Goal: Task Accomplishment & Management: Manage account settings

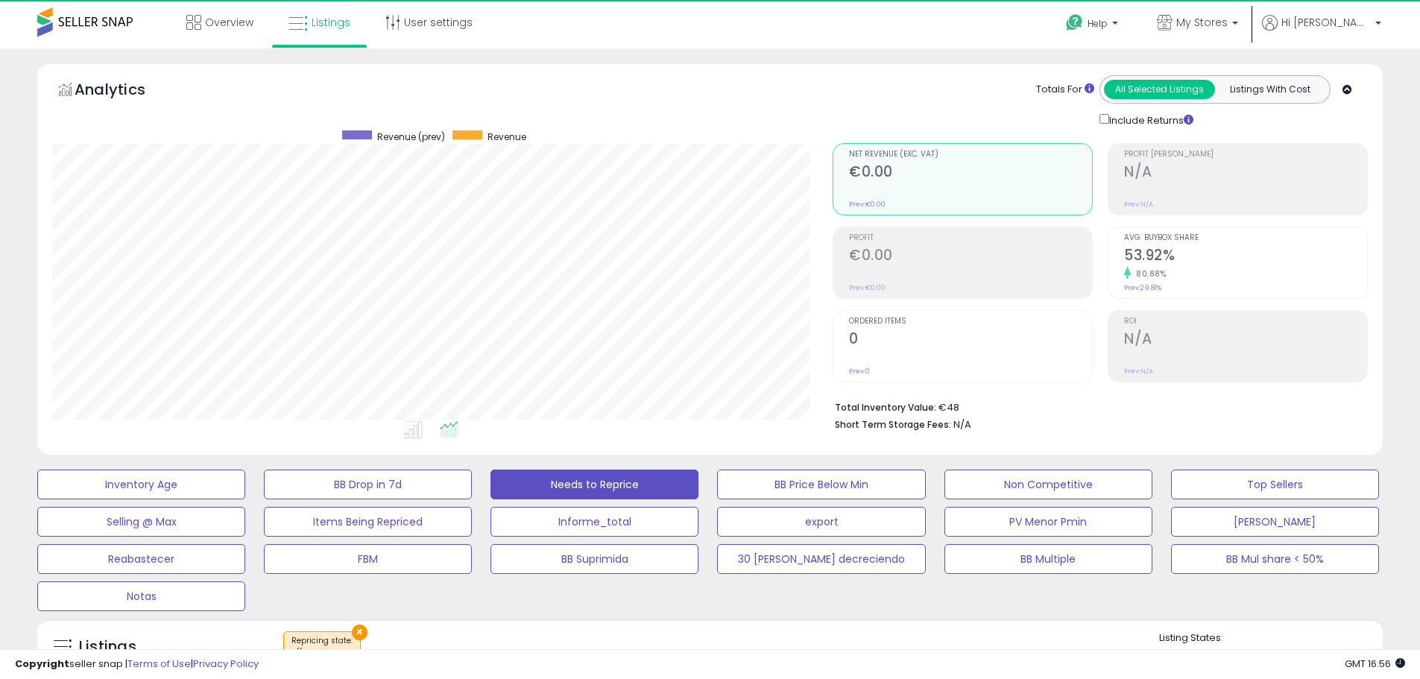
select select "**"
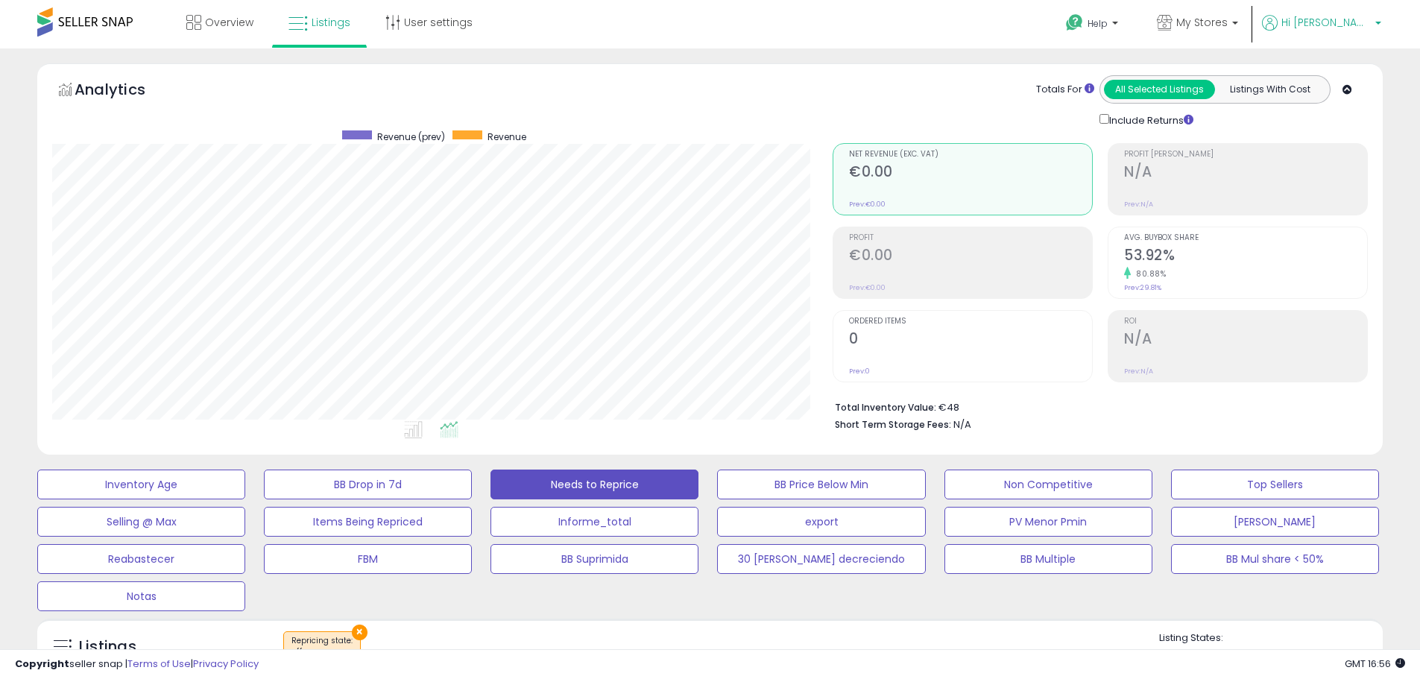
click at [1347, 19] on span "Hi [PERSON_NAME]" at bounding box center [1326, 22] width 89 height 15
click at [695, 660] on div "Copyright seller snap | Terms of Use | Privacy Policy GMT 16:56 Authorization r…" at bounding box center [710, 664] width 1420 height 30
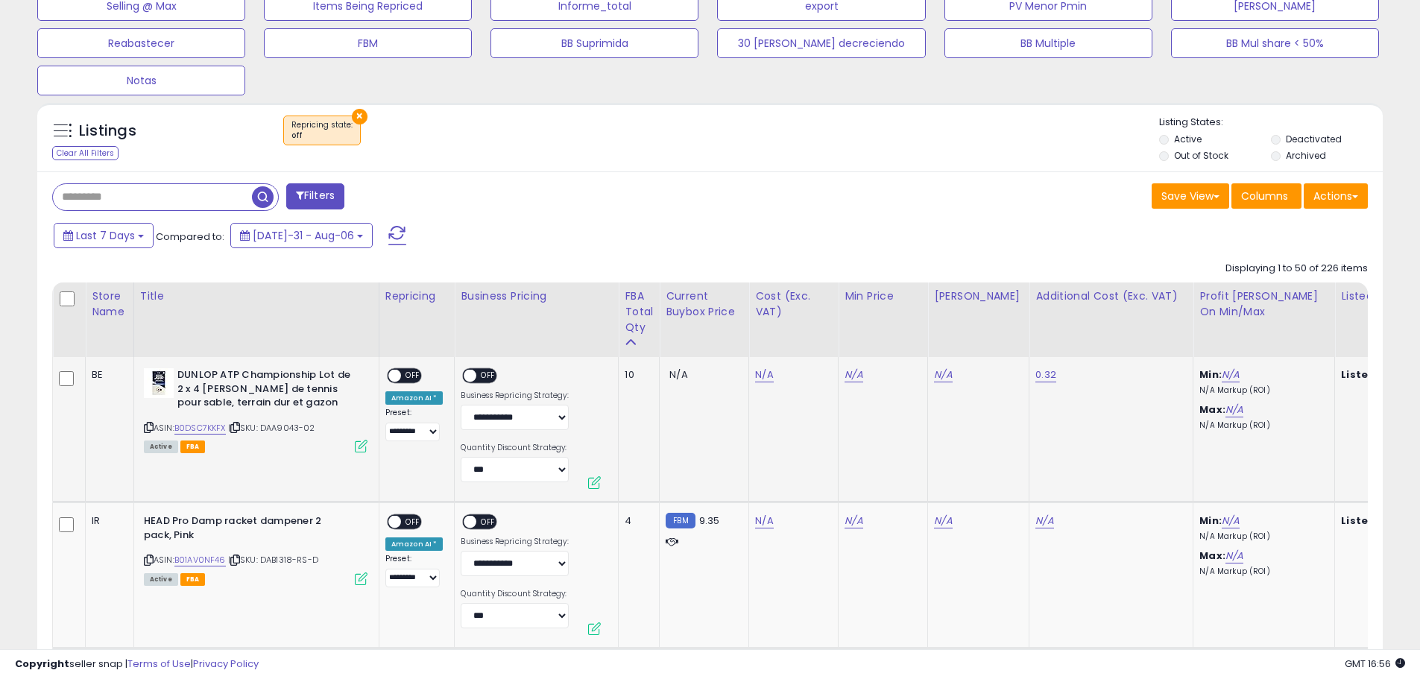
scroll to position [522, 0]
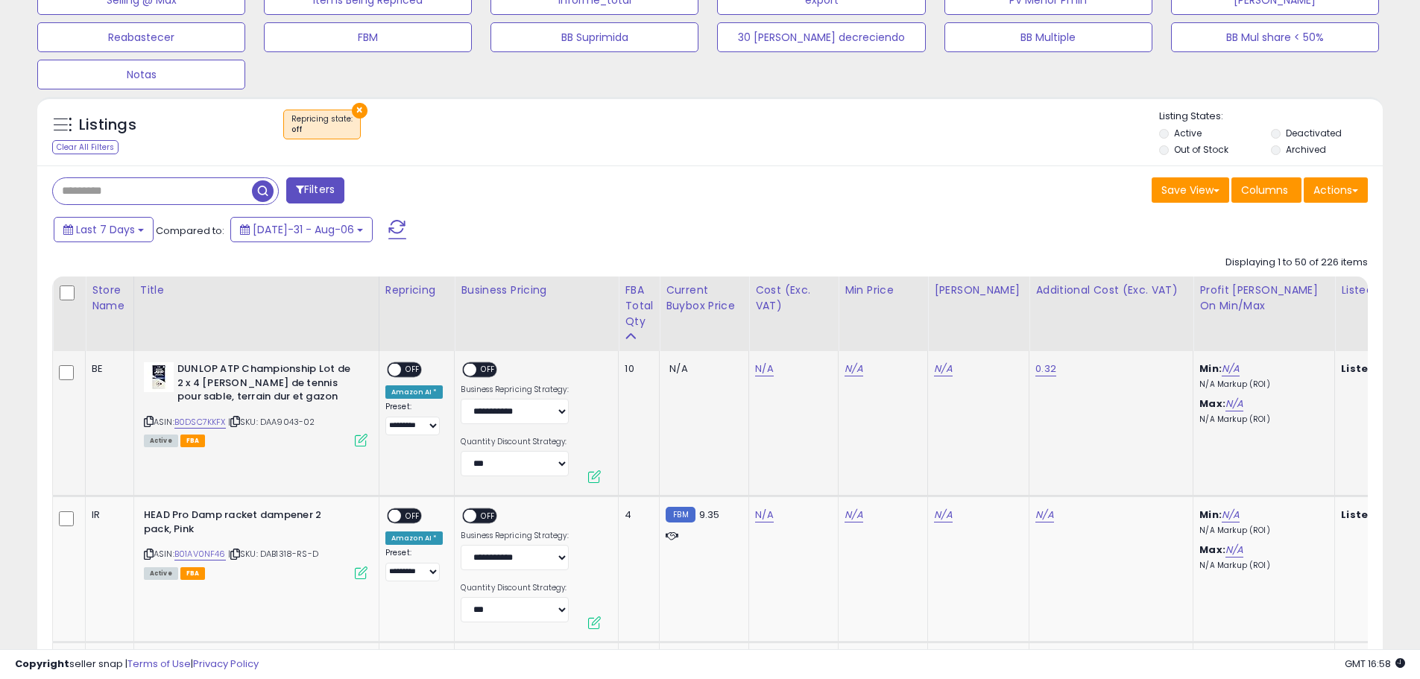
click at [240, 423] on icon at bounding box center [235, 421] width 10 height 8
click at [763, 369] on link "N/A" at bounding box center [764, 369] width 18 height 15
type input "*"
type input "****"
click at [807, 331] on icon "submit" at bounding box center [802, 330] width 9 height 9
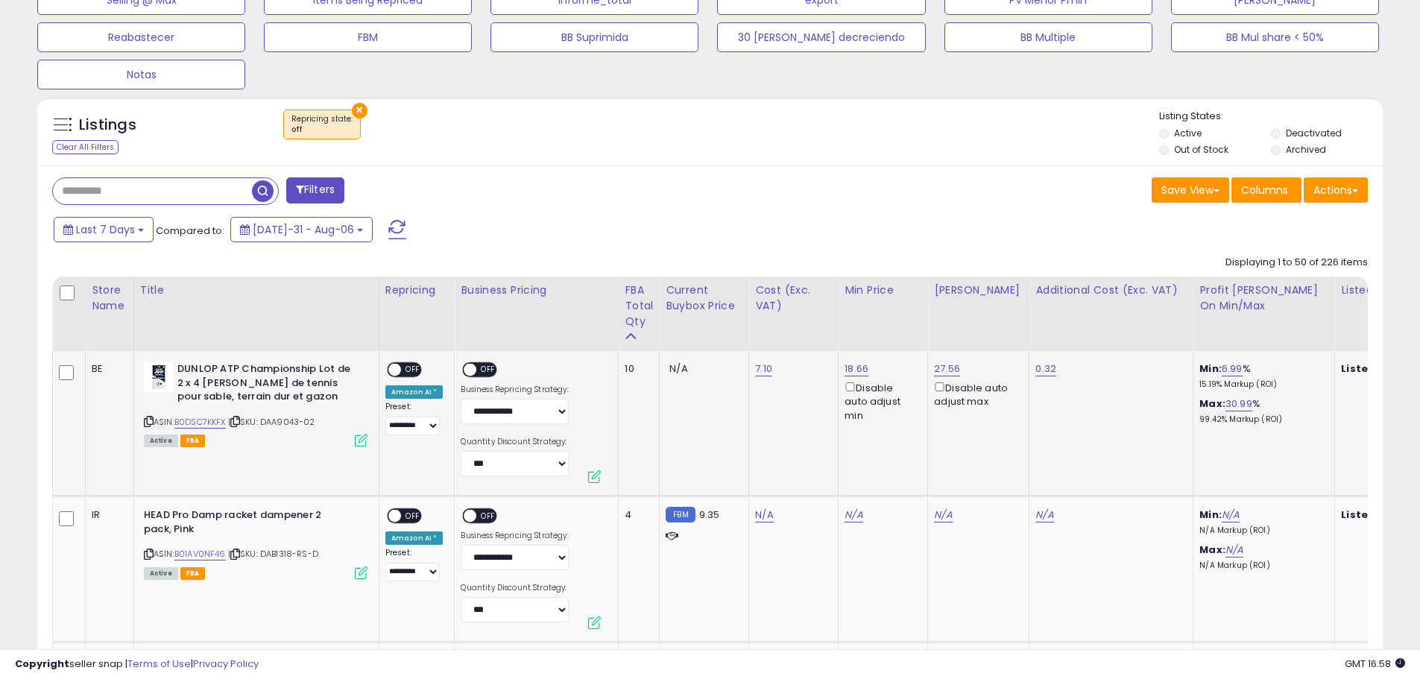
click at [482, 371] on span "OFF" at bounding box center [489, 370] width 24 height 13
click at [415, 369] on span "OFF" at bounding box center [413, 370] width 24 height 13
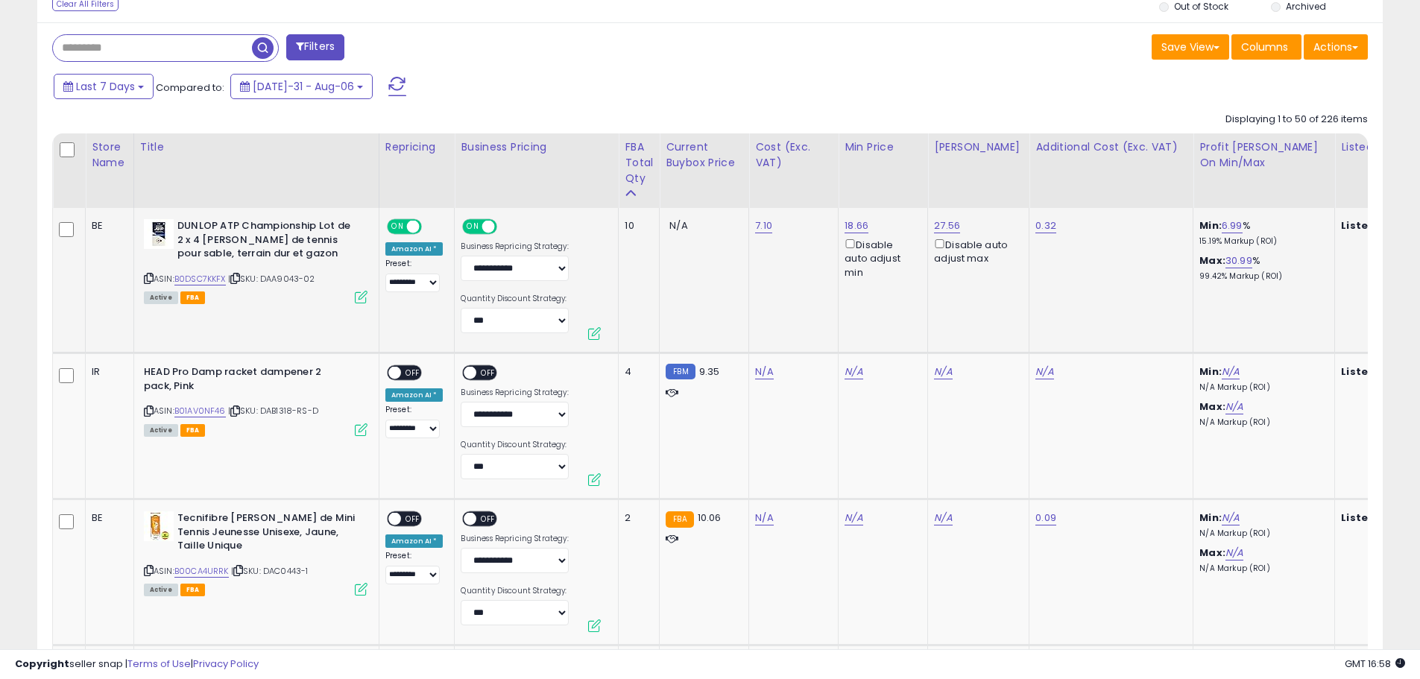
scroll to position [671, 0]
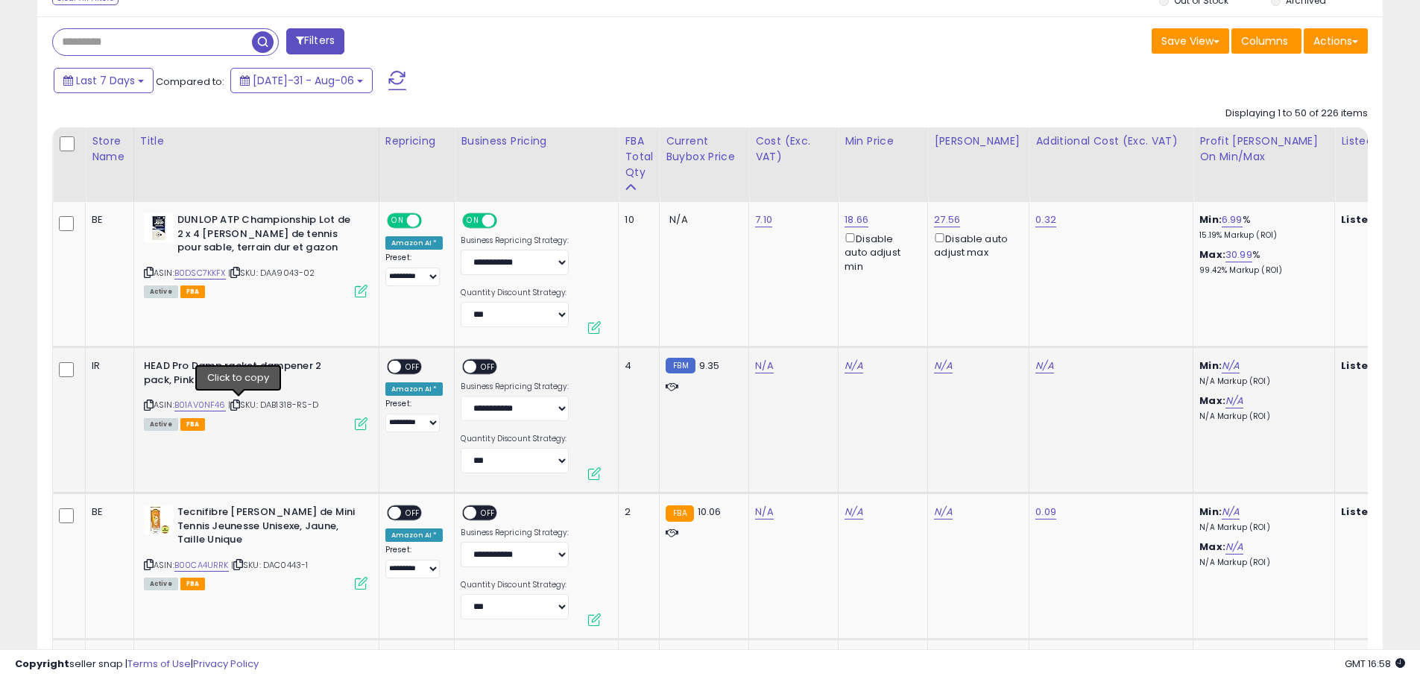
click at [240, 407] on icon at bounding box center [235, 405] width 10 height 8
click at [760, 361] on link "N/A" at bounding box center [764, 366] width 18 height 15
click at [748, 332] on input "number" at bounding box center [718, 329] width 133 height 25
type input "*"
type input "***"
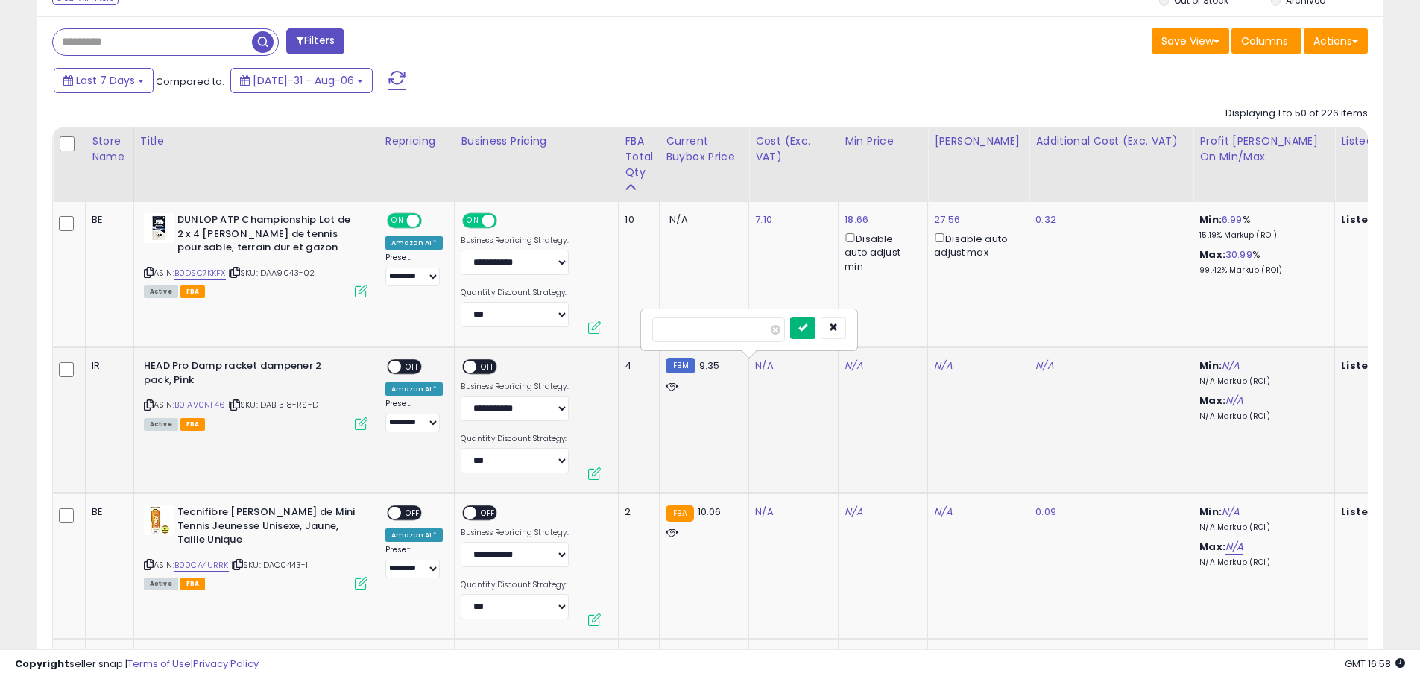
click at [807, 328] on icon "submit" at bounding box center [802, 327] width 9 height 9
click at [485, 369] on span "OFF" at bounding box center [489, 367] width 24 height 13
click at [414, 366] on span "OFF" at bounding box center [413, 367] width 24 height 13
click at [239, 566] on icon at bounding box center [238, 565] width 10 height 8
click at [763, 516] on link "N/A" at bounding box center [764, 512] width 18 height 15
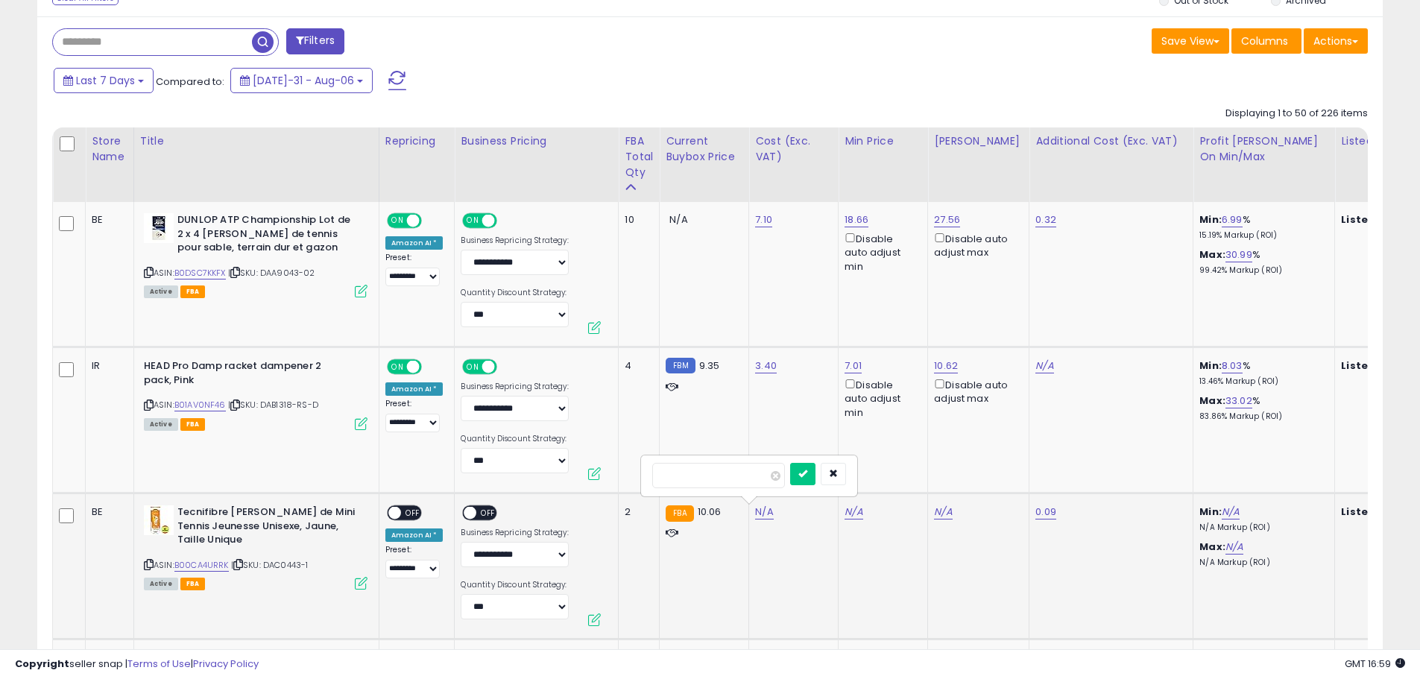
click at [757, 473] on input "number" at bounding box center [718, 475] width 133 height 25
type input "*"
click at [807, 474] on icon "submit" at bounding box center [802, 473] width 9 height 9
click at [482, 514] on span "OFF" at bounding box center [489, 513] width 24 height 13
click at [416, 512] on span "OFF" at bounding box center [413, 513] width 24 height 13
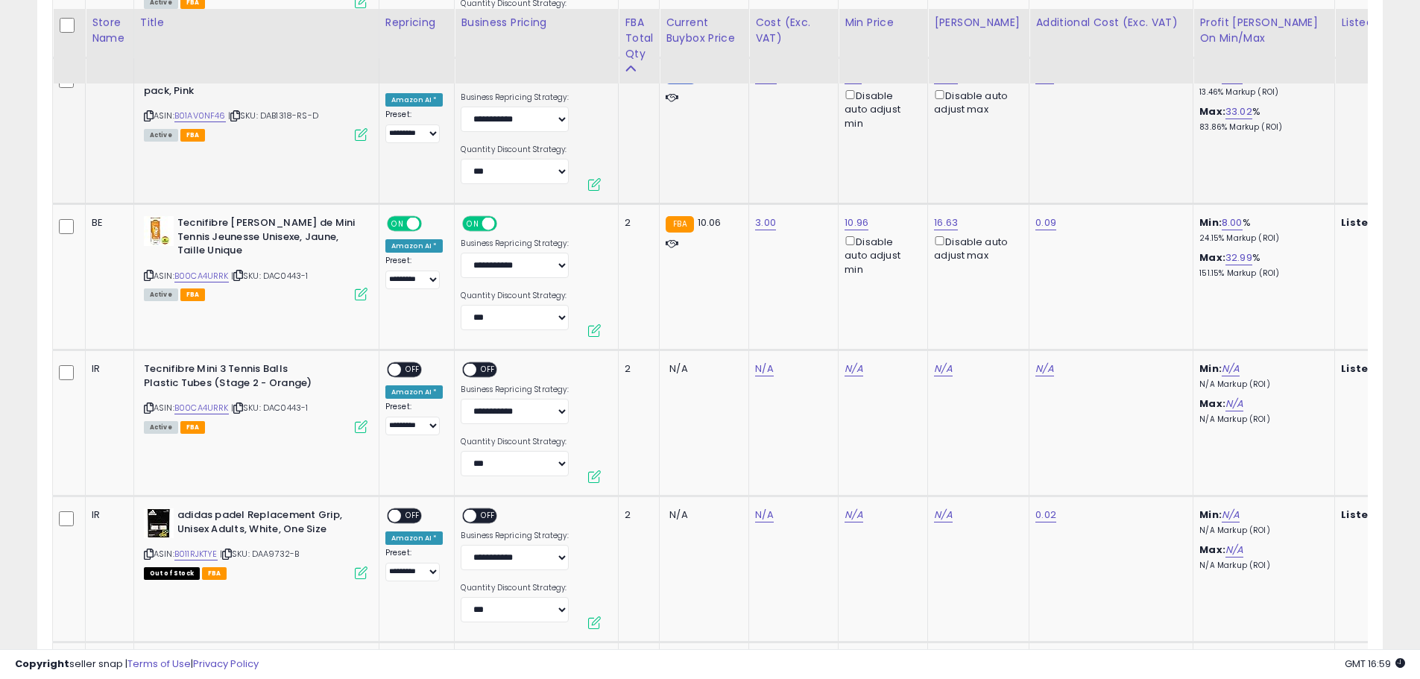
scroll to position [969, 0]
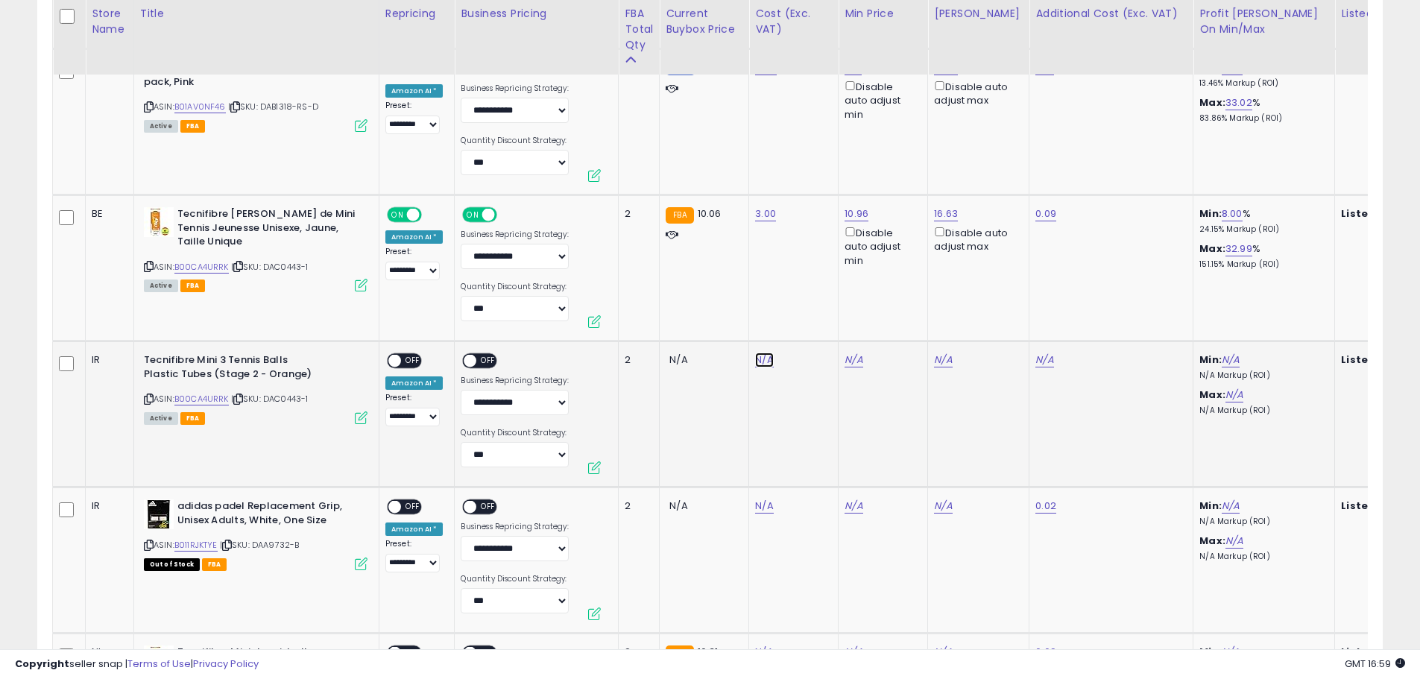
click at [755, 359] on link "N/A" at bounding box center [764, 360] width 18 height 15
click at [716, 323] on input "number" at bounding box center [718, 323] width 133 height 25
type input "*"
click at [816, 324] on button "submit" at bounding box center [802, 322] width 25 height 22
click at [415, 360] on span "OFF" at bounding box center [413, 361] width 24 height 13
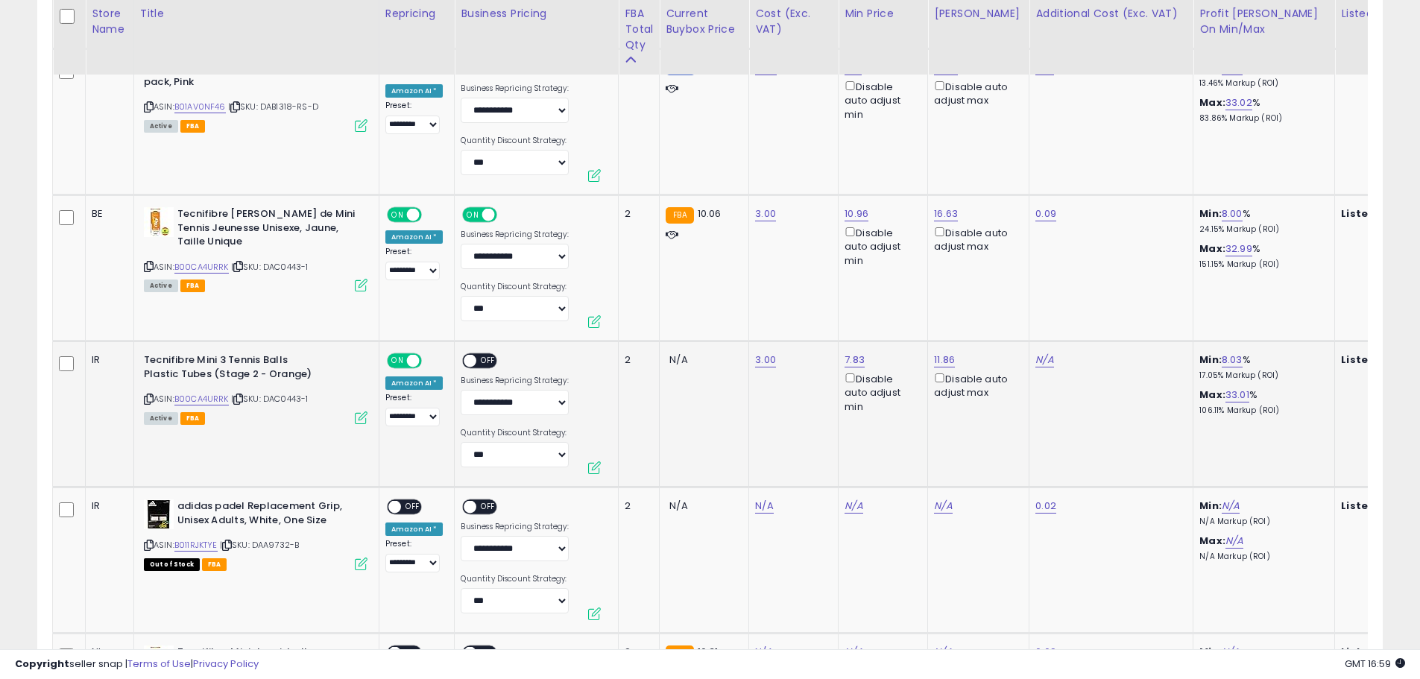
click at [483, 362] on span "OFF" at bounding box center [489, 361] width 24 height 13
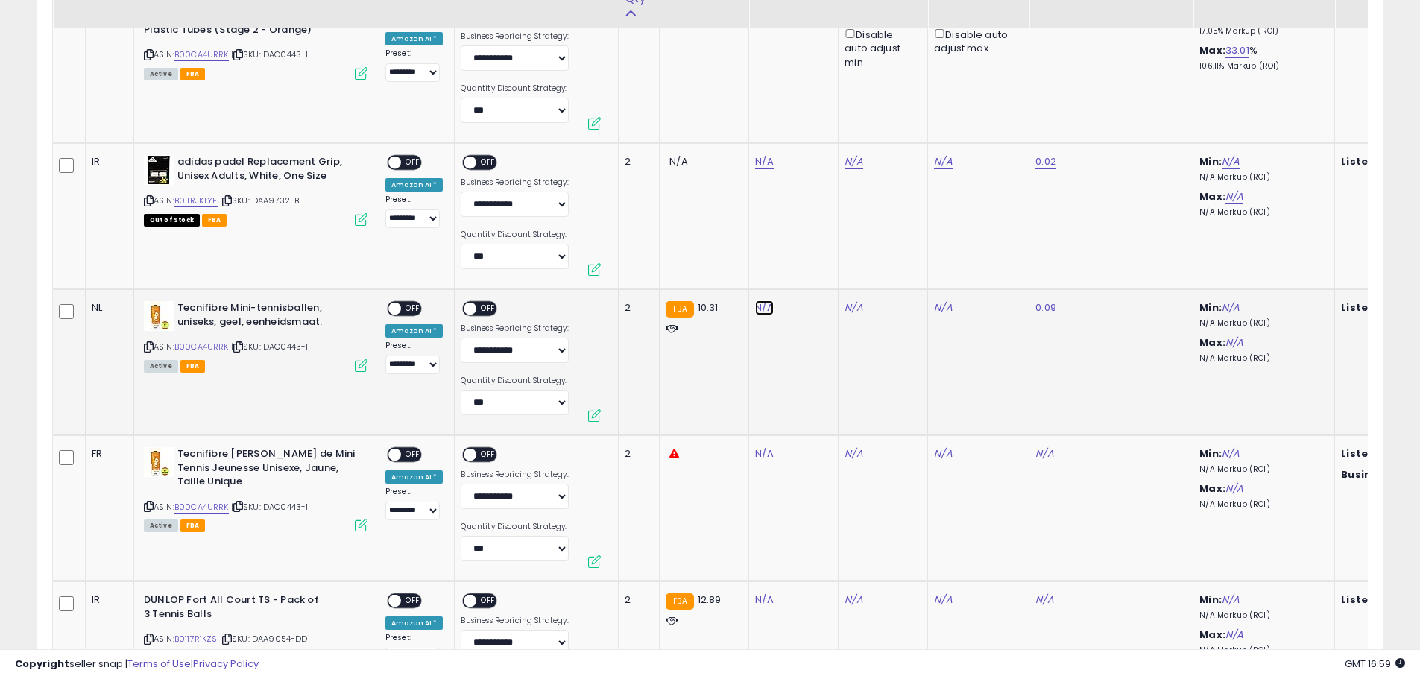
click at [760, 355] on td "N/A" at bounding box center [793, 362] width 89 height 146
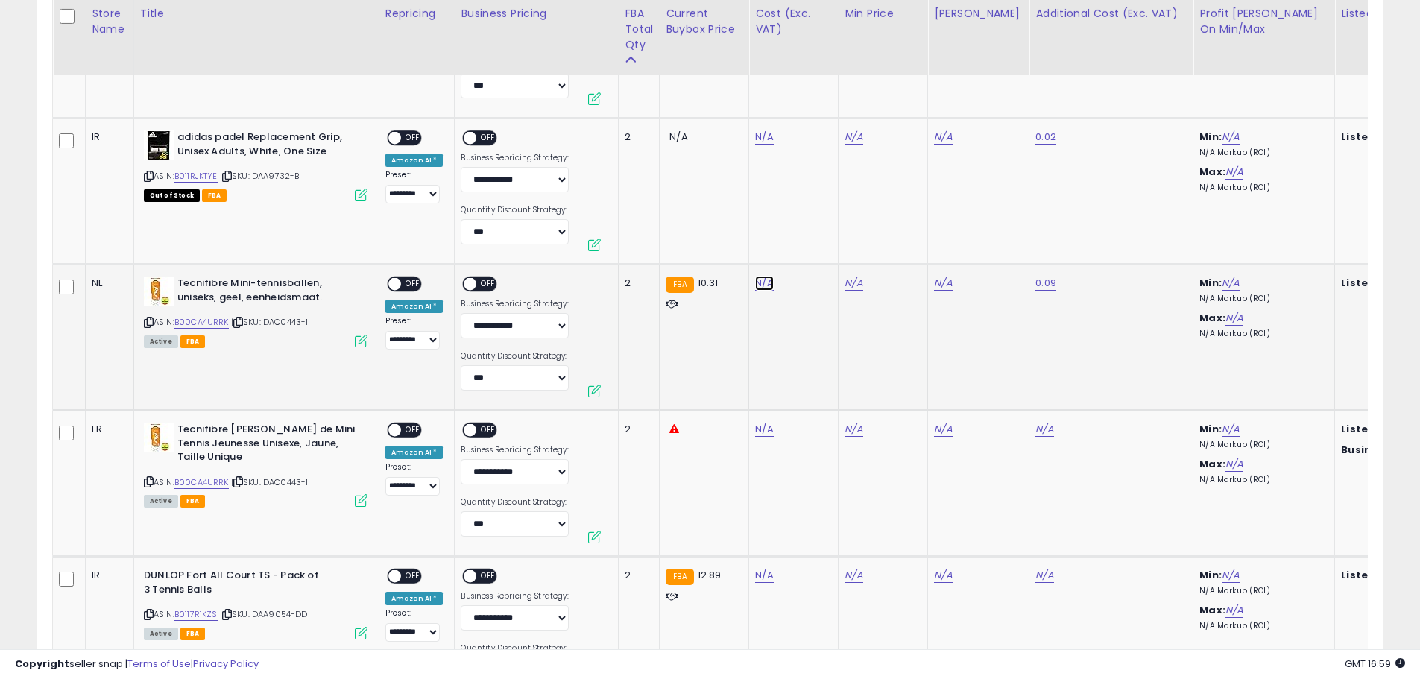
scroll to position [1342, 0]
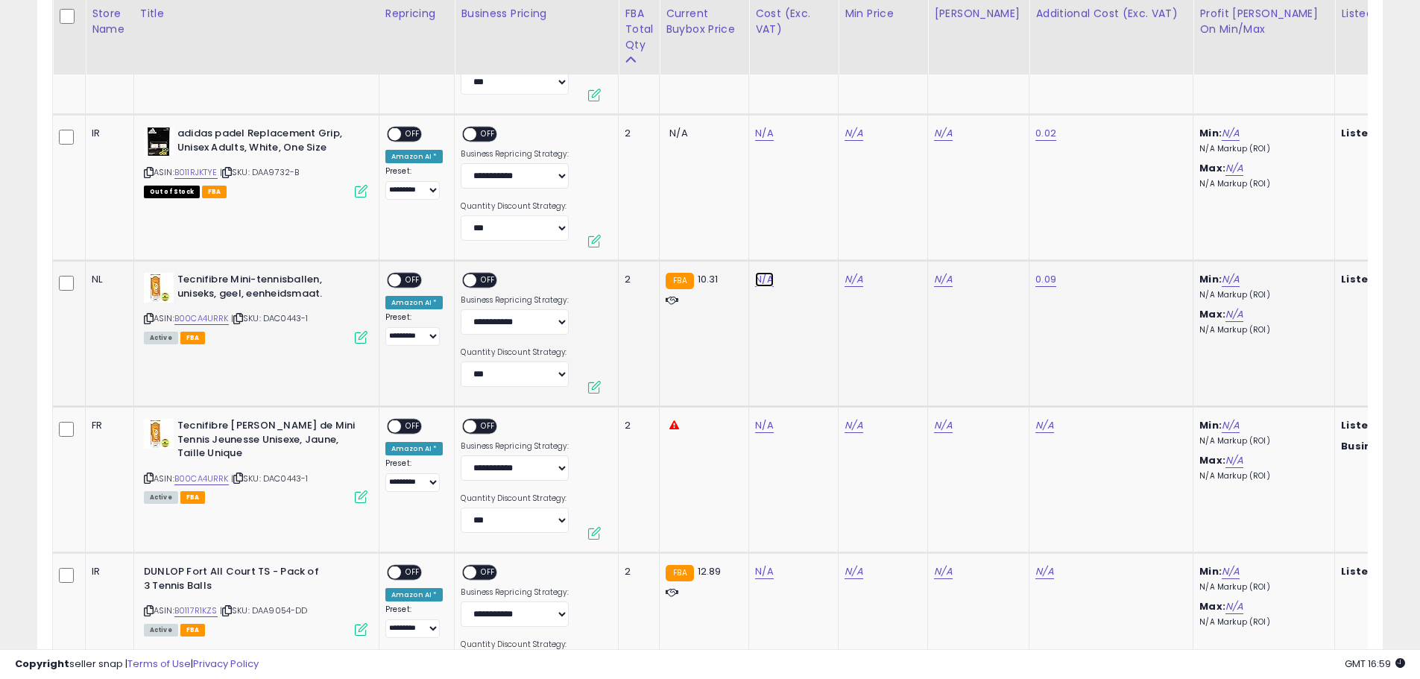
click at [763, 141] on link "N/A" at bounding box center [764, 133] width 18 height 15
click at [744, 245] on input "number" at bounding box center [718, 242] width 133 height 25
type input "*"
click at [807, 243] on icon "submit" at bounding box center [802, 240] width 9 height 9
click at [406, 280] on span "OFF" at bounding box center [413, 280] width 24 height 13
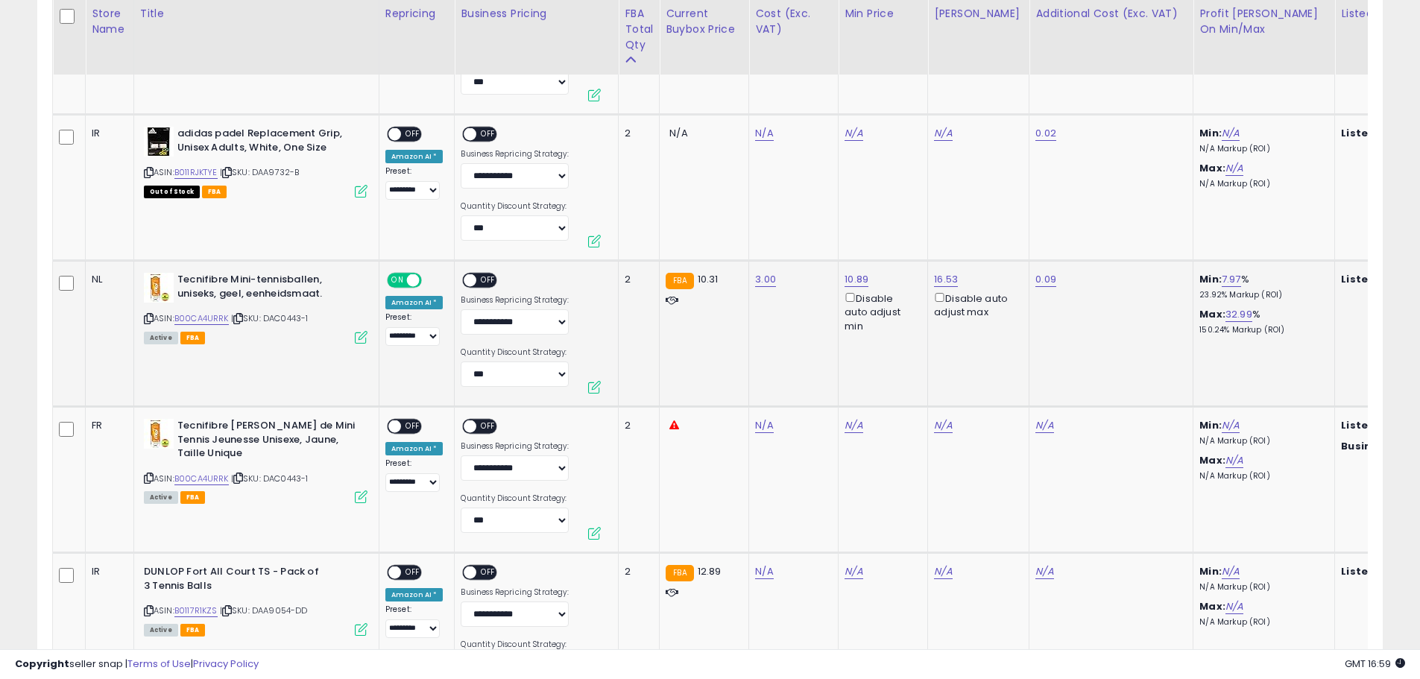
click at [489, 279] on span "OFF" at bounding box center [489, 280] width 24 height 13
click at [761, 141] on link "N/A" at bounding box center [764, 133] width 18 height 15
click at [738, 388] on input "number" at bounding box center [718, 388] width 133 height 25
type input "*"
click at [807, 386] on icon "submit" at bounding box center [802, 386] width 9 height 9
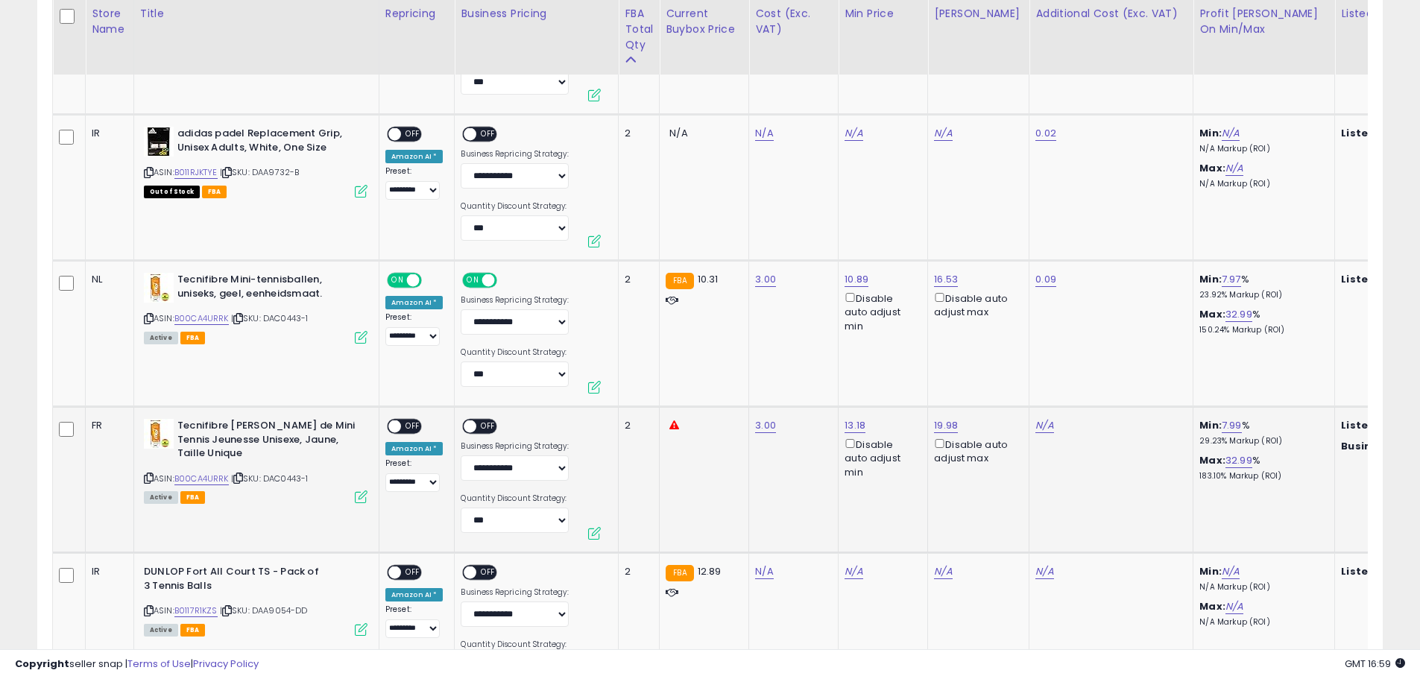
click at [410, 426] on span "OFF" at bounding box center [413, 426] width 24 height 13
click at [485, 423] on span "OFF" at bounding box center [489, 426] width 24 height 13
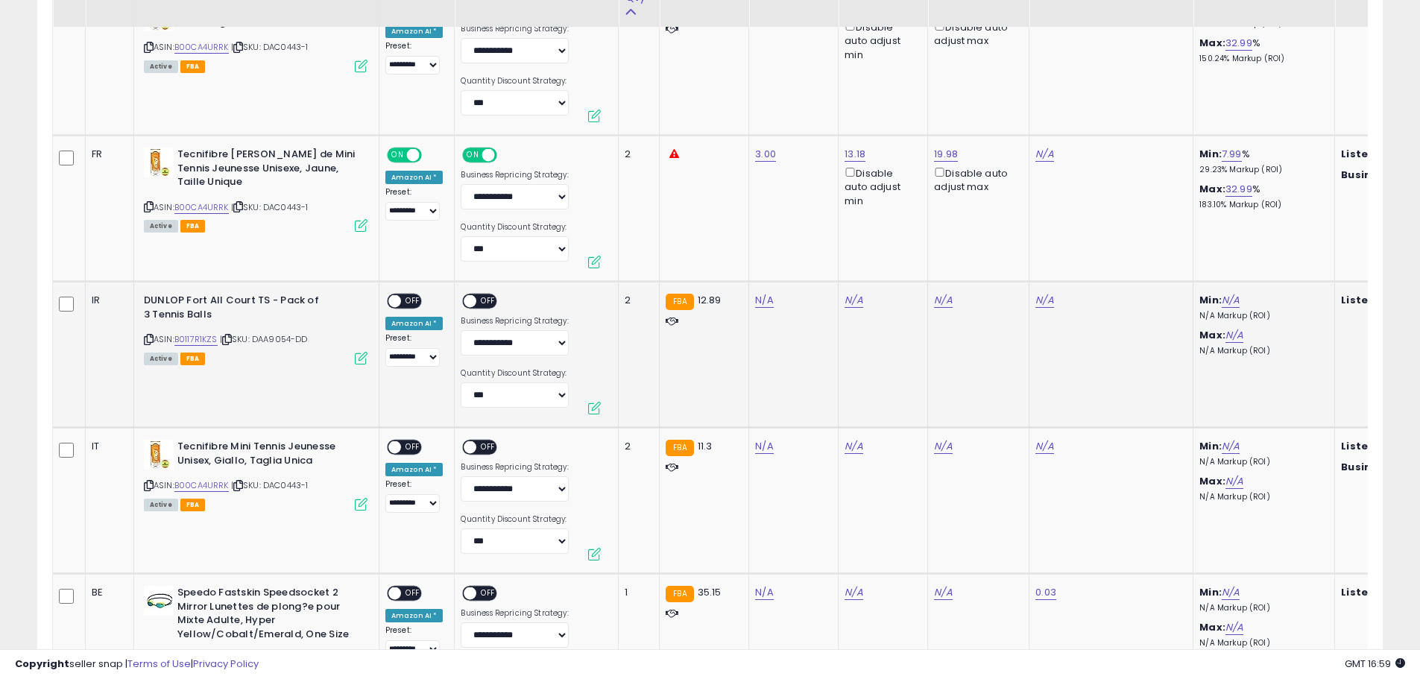
scroll to position [1640, 0]
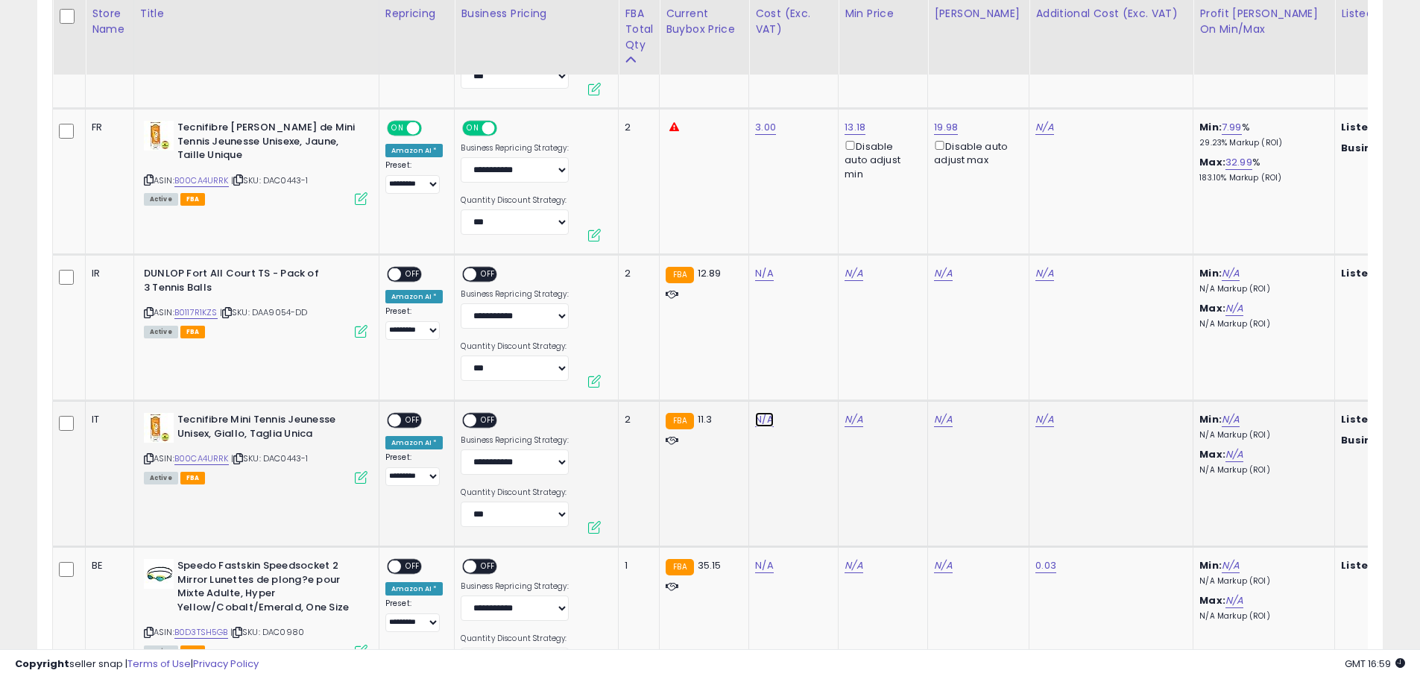
click at [751, 388] on input "number" at bounding box center [718, 383] width 133 height 25
type input "*"
click at [807, 385] on icon "submit" at bounding box center [802, 380] width 9 height 9
click at [411, 419] on span "OFF" at bounding box center [413, 421] width 24 height 13
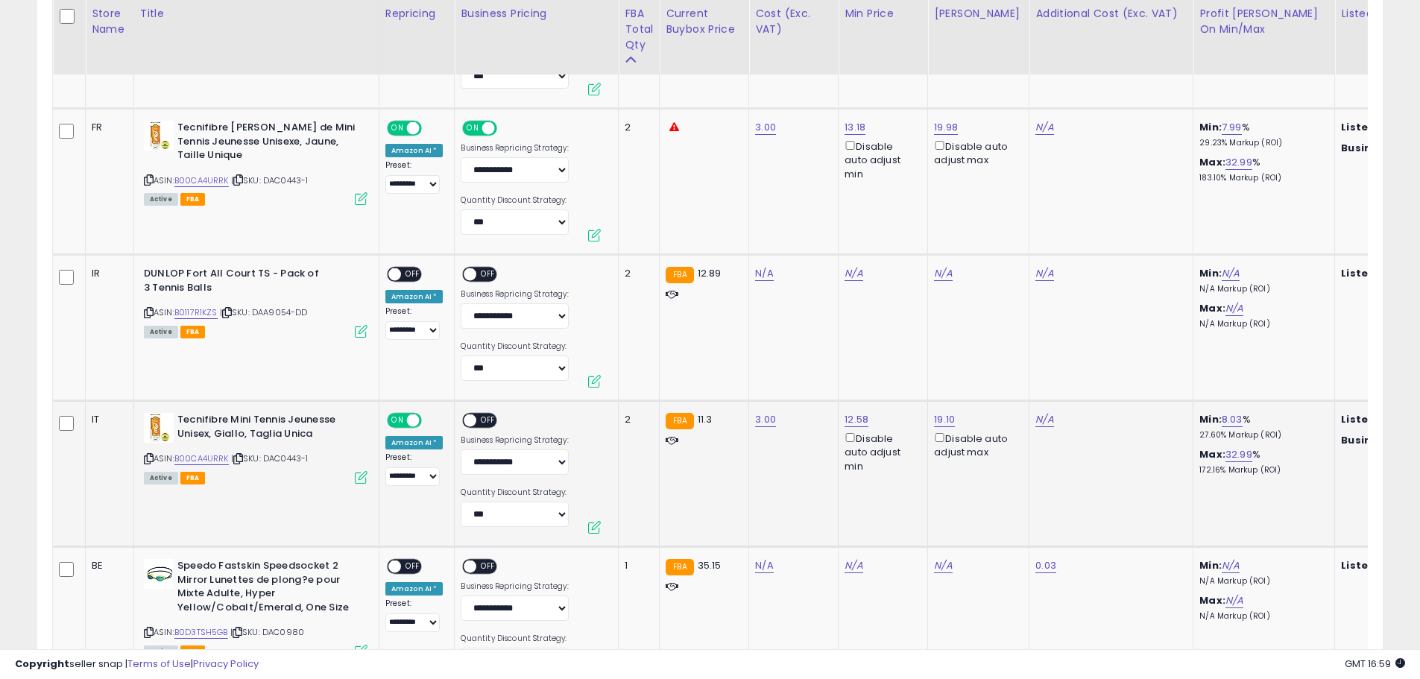
click at [484, 423] on span "OFF" at bounding box center [489, 421] width 24 height 13
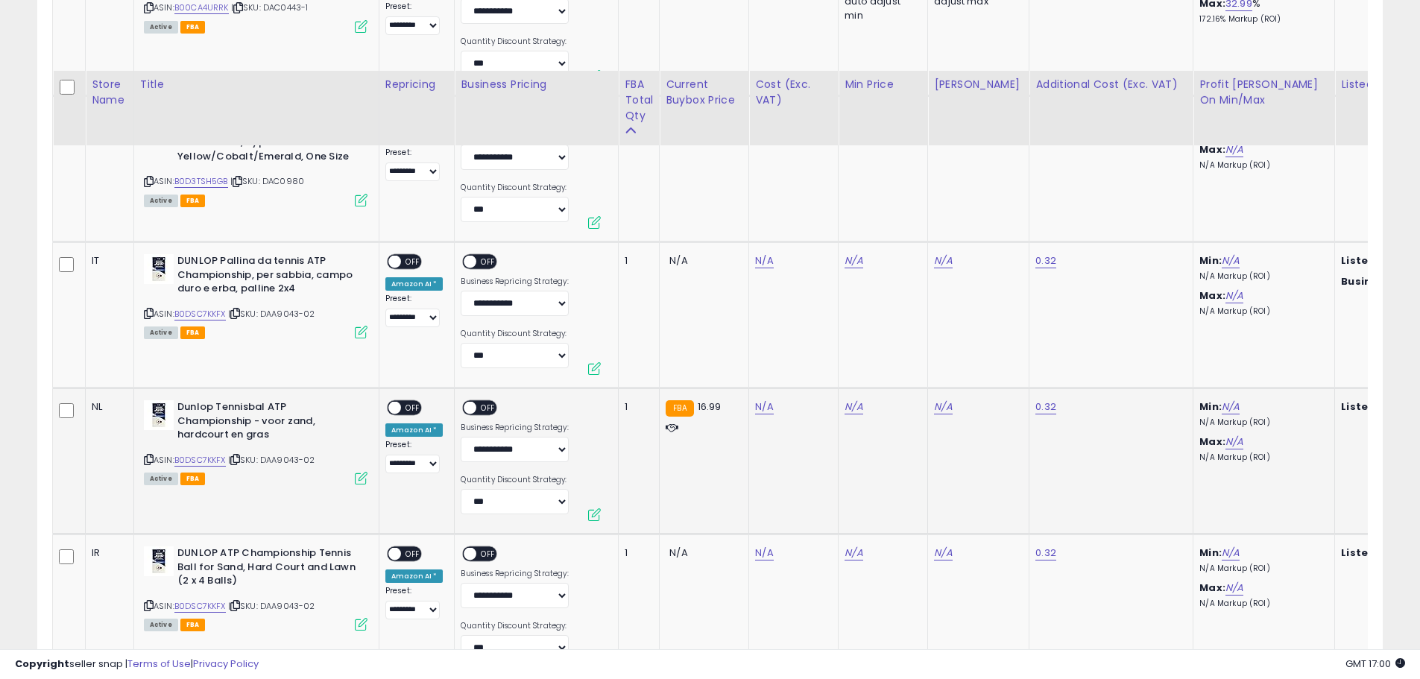
scroll to position [2013, 0]
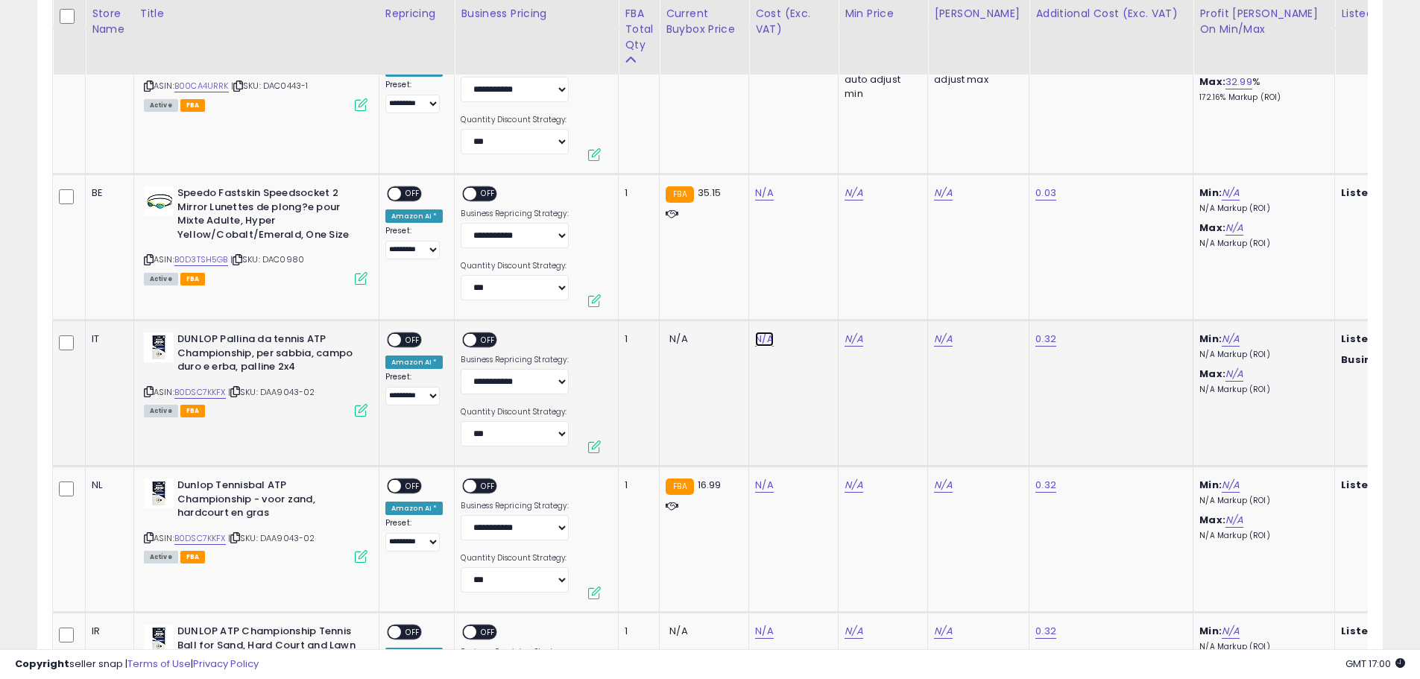
type input "*"
type input "***"
click at [807, 303] on icon "submit" at bounding box center [802, 300] width 9 height 9
click at [483, 342] on span "OFF" at bounding box center [489, 340] width 24 height 13
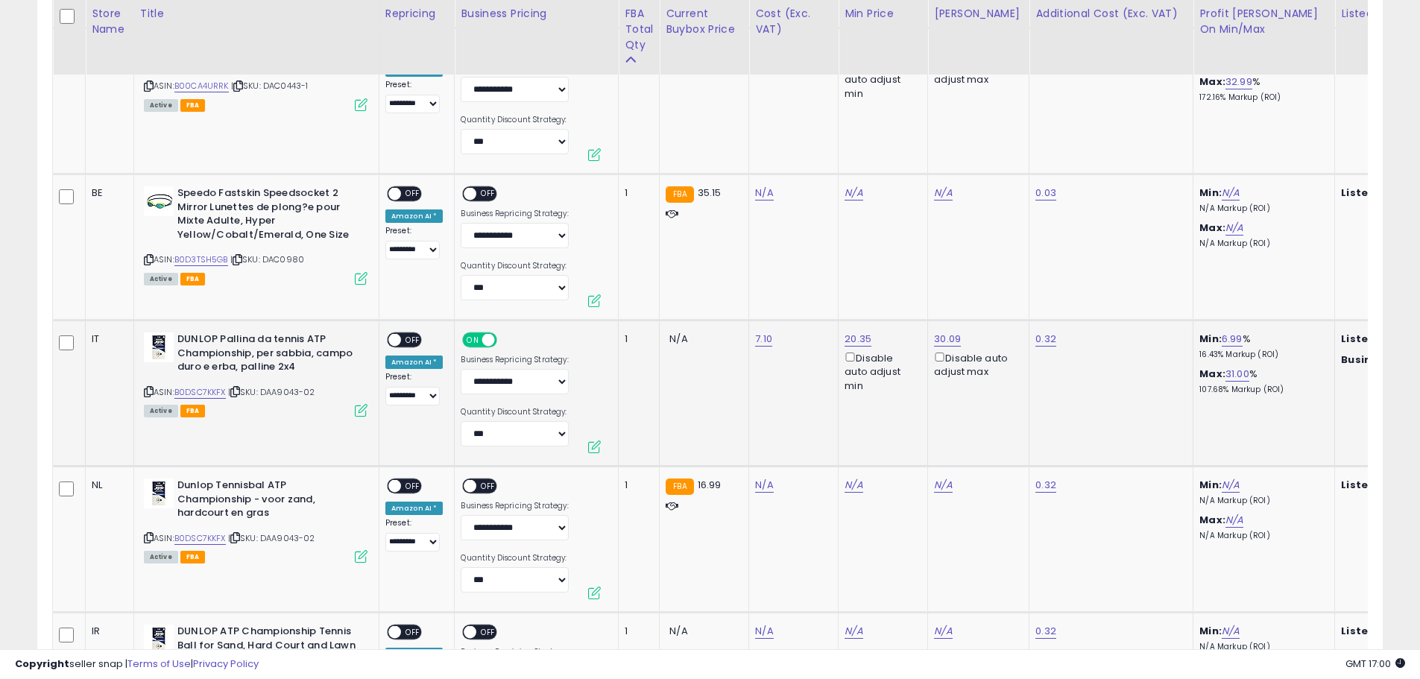
click at [409, 338] on span "OFF" at bounding box center [413, 340] width 24 height 13
click at [757, 444] on input "number" at bounding box center [718, 448] width 133 height 25
type input "*"
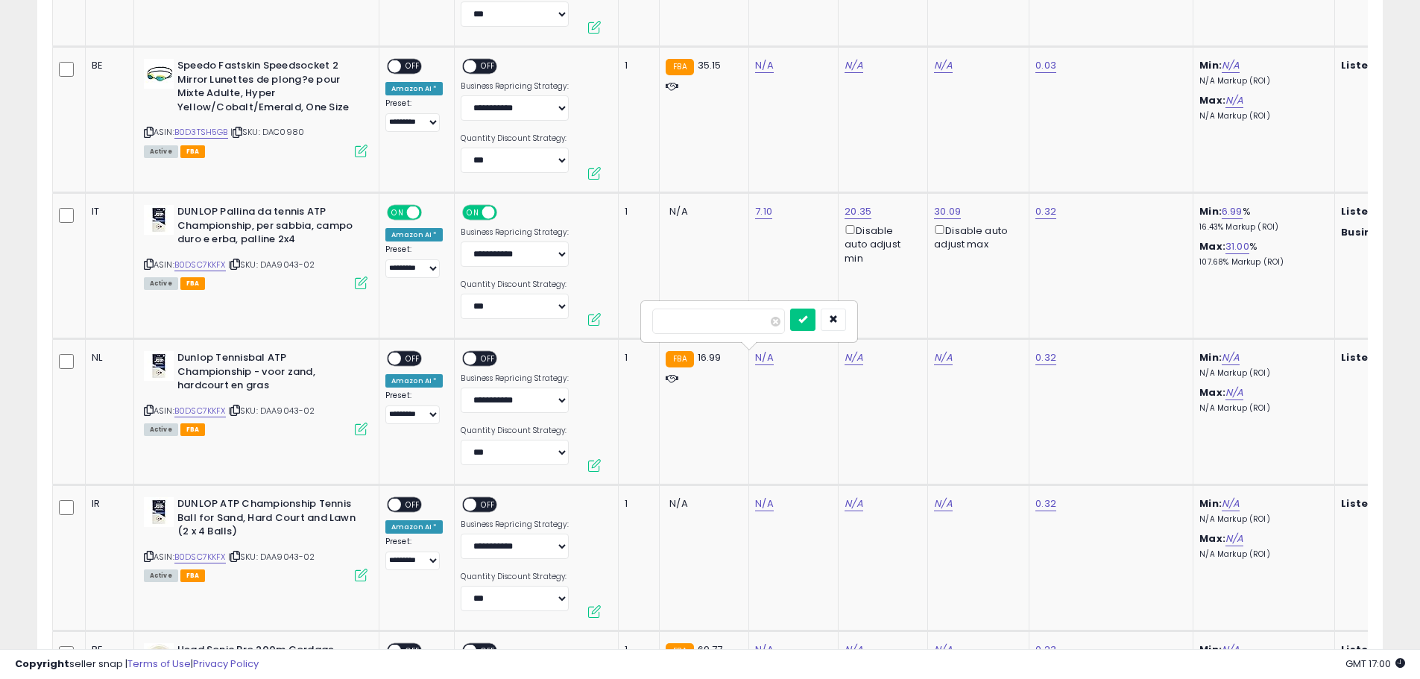
scroll to position [2162, 0]
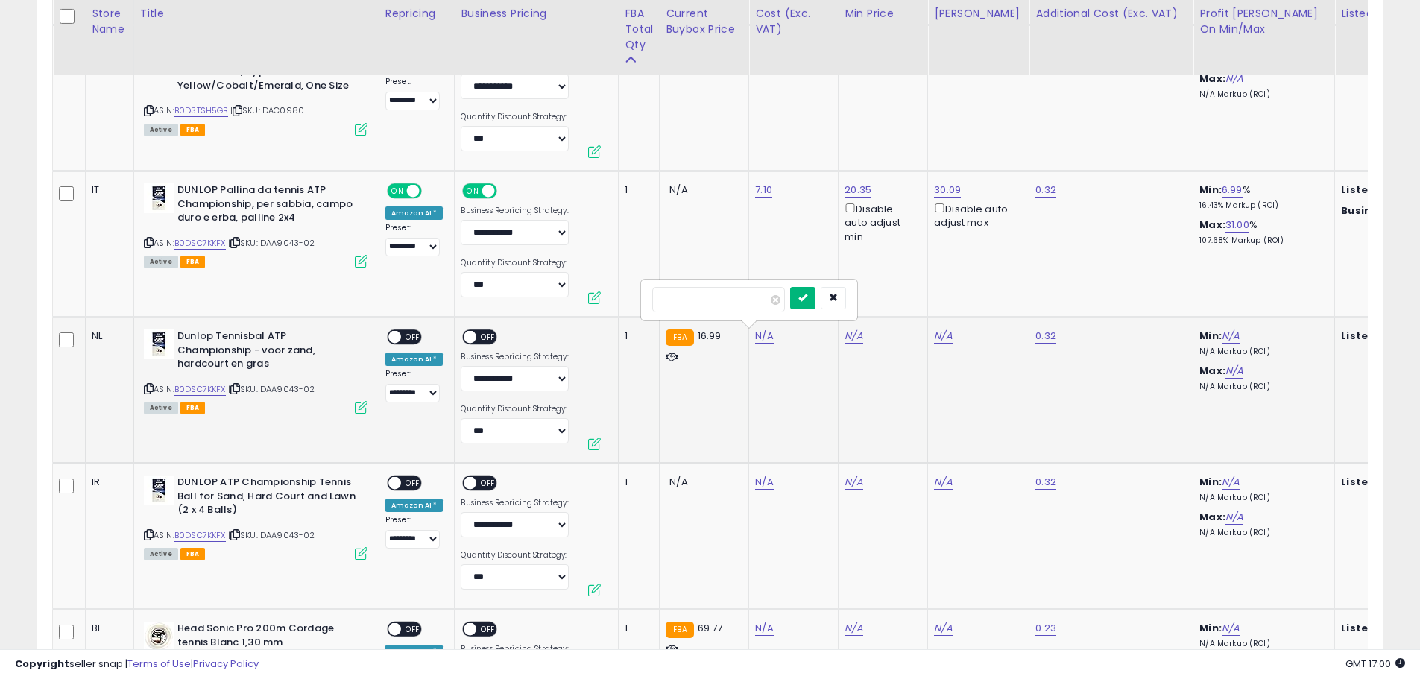
type input "***"
click at [807, 300] on icon "submit" at bounding box center [802, 297] width 9 height 9
click at [411, 335] on span "OFF" at bounding box center [413, 337] width 24 height 13
click at [482, 337] on span "OFF" at bounding box center [489, 337] width 24 height 13
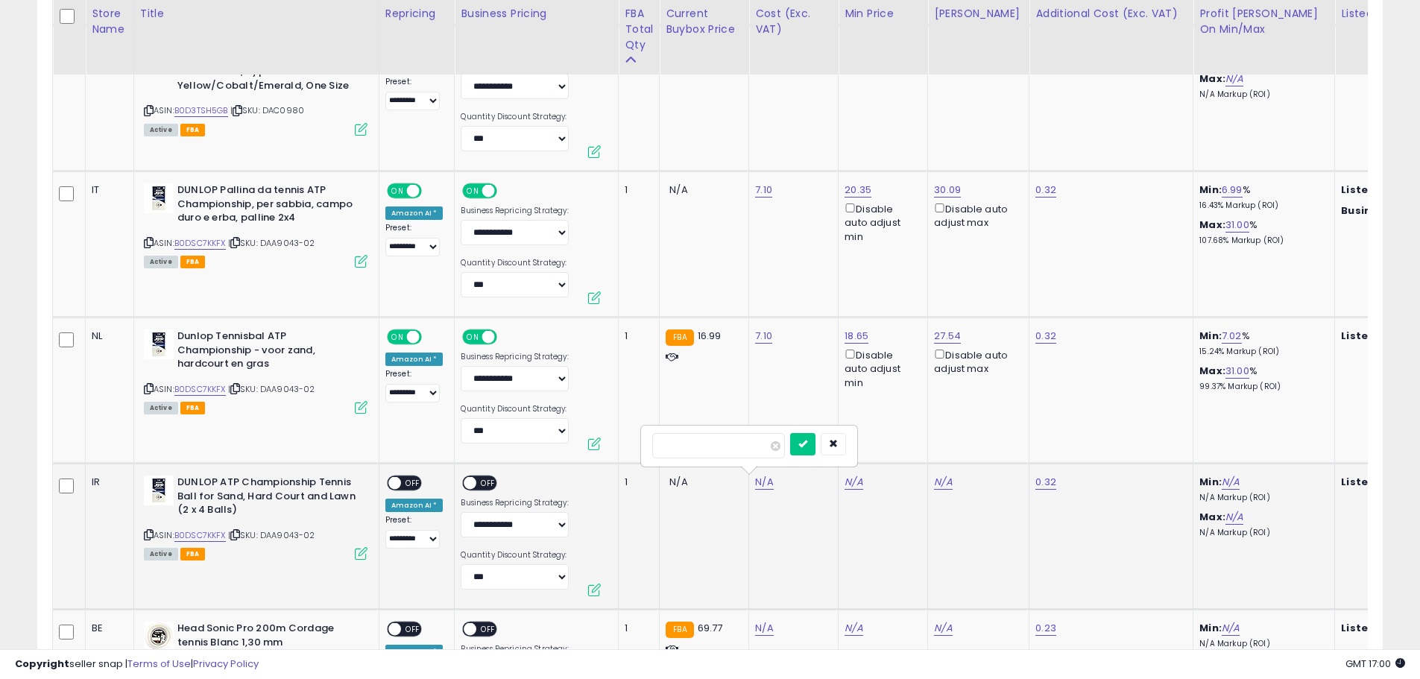
type input "*"
type input "***"
click at [816, 447] on button "submit" at bounding box center [802, 444] width 25 height 22
click at [406, 481] on span "OFF" at bounding box center [413, 483] width 24 height 13
click at [488, 483] on span "OFF" at bounding box center [489, 483] width 24 height 13
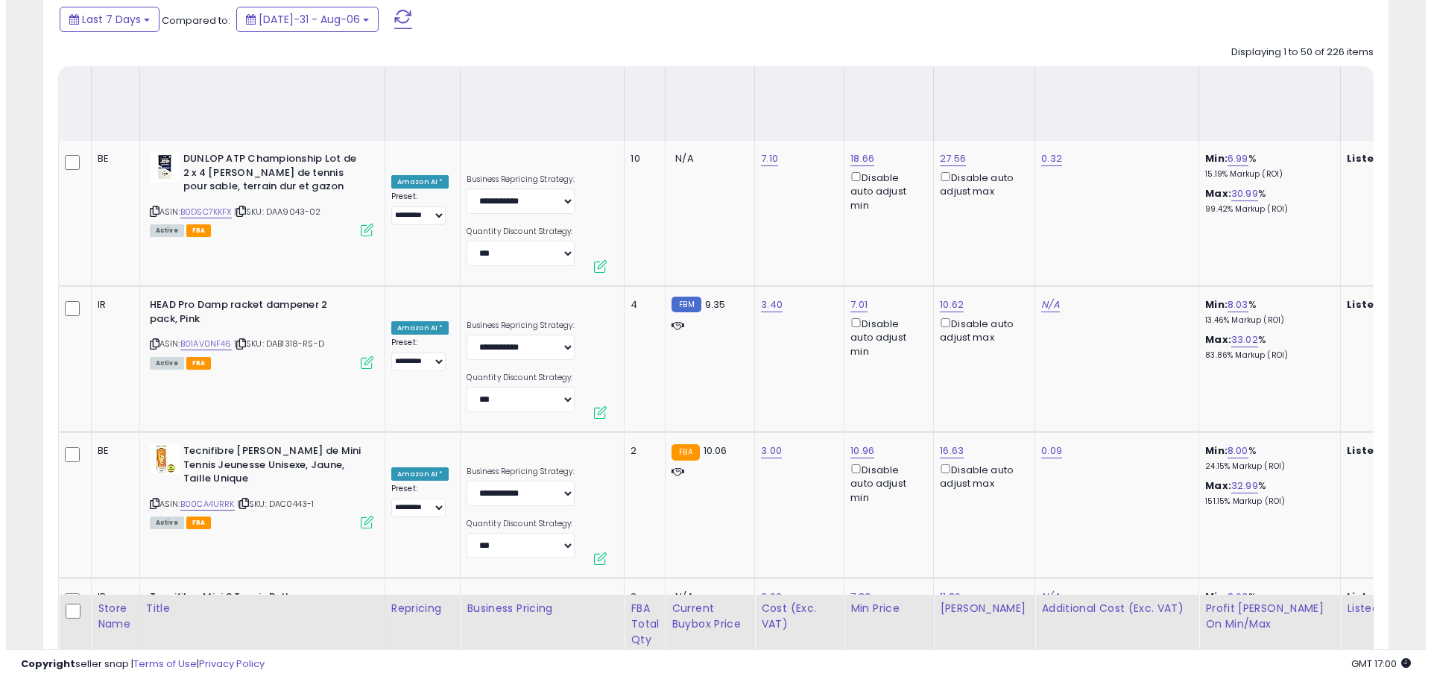
scroll to position [138, 0]
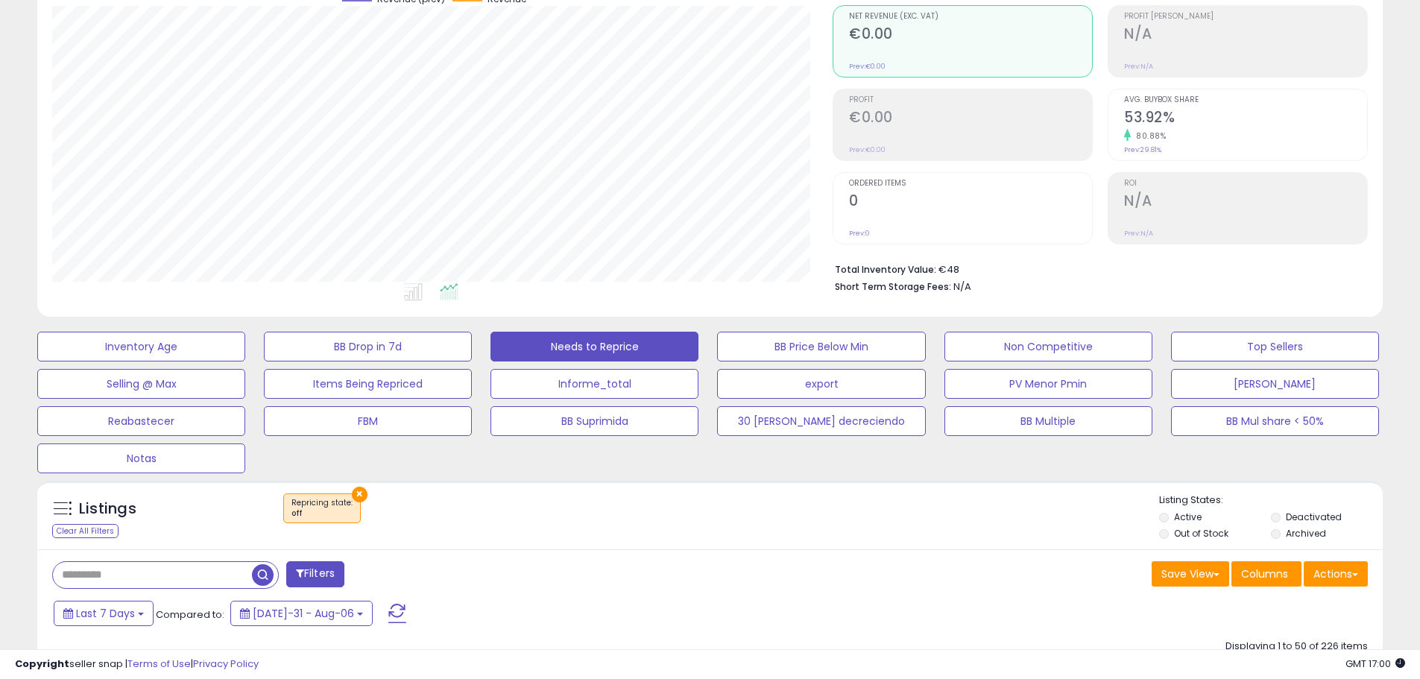
click at [388, 608] on span at bounding box center [397, 613] width 18 height 19
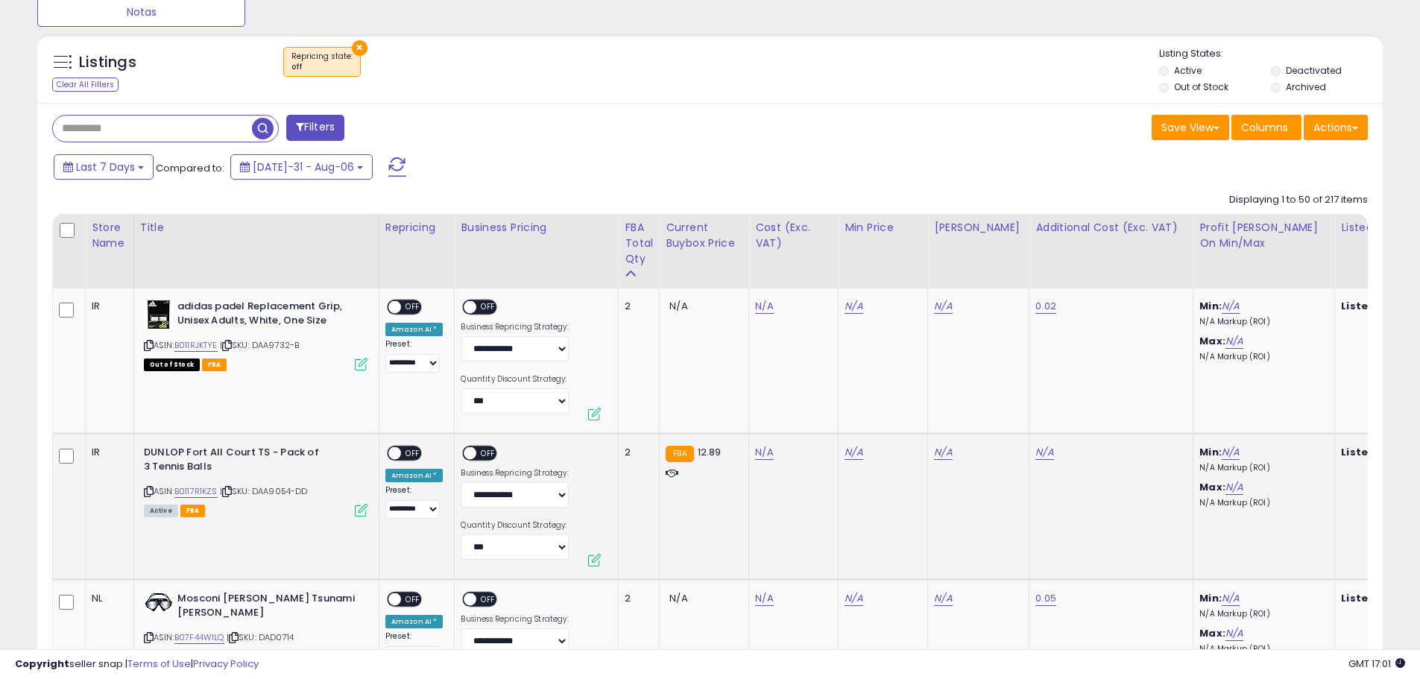
scroll to position [585, 0]
click at [232, 347] on icon at bounding box center [227, 345] width 10 height 8
click at [757, 306] on link "N/A" at bounding box center [764, 305] width 18 height 15
type input "*"
type input "***"
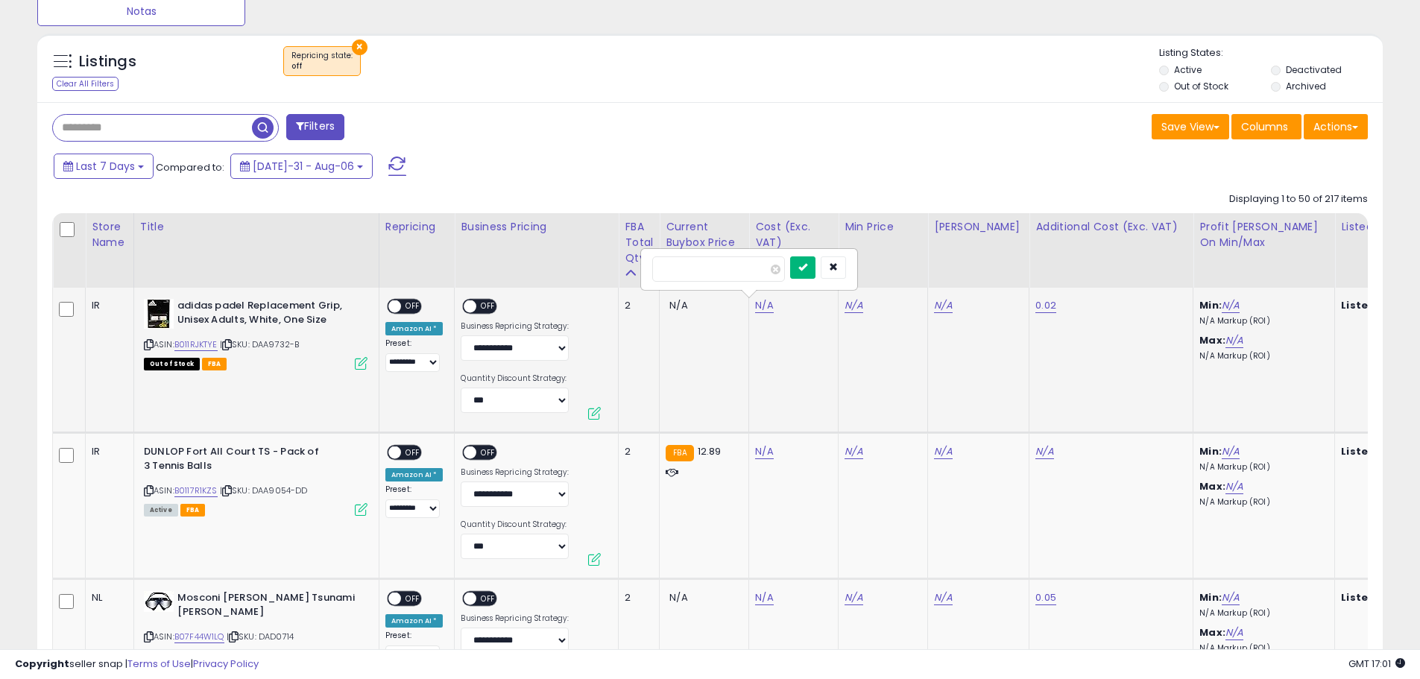
click at [807, 268] on icon "submit" at bounding box center [802, 266] width 9 height 9
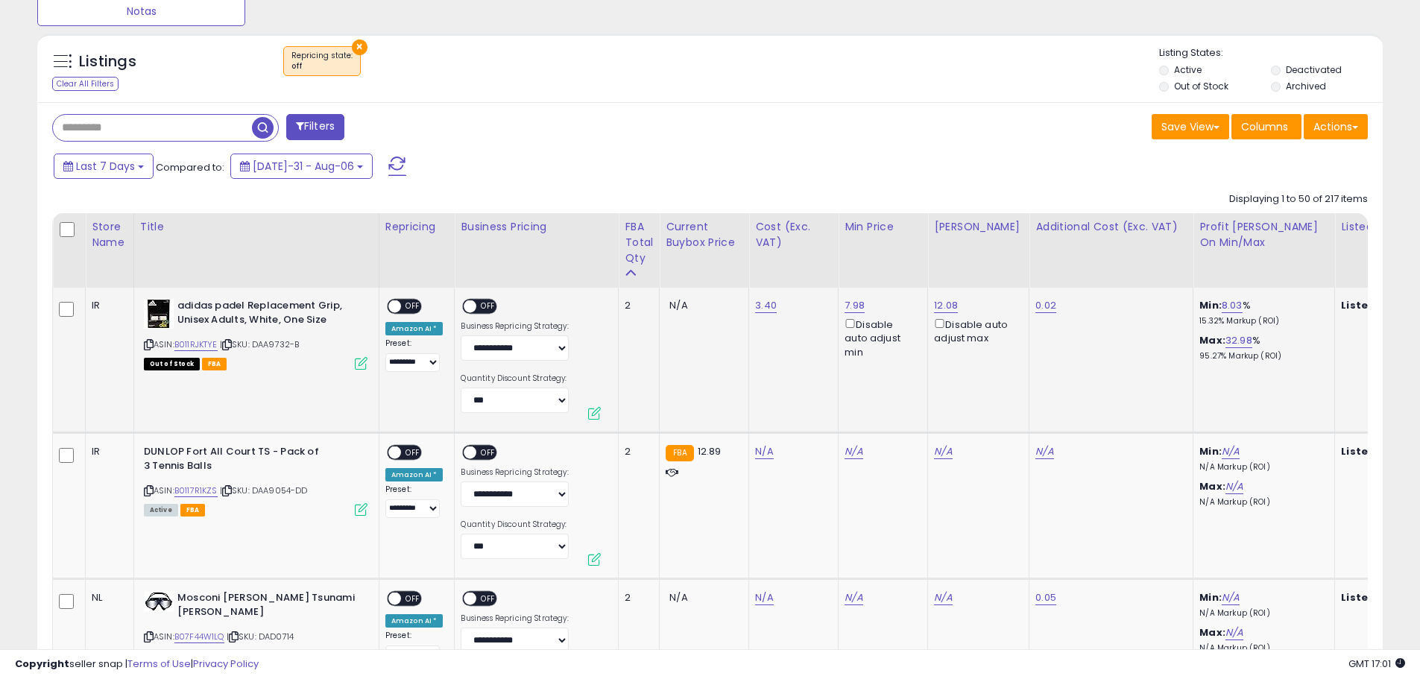
click at [409, 306] on span "OFF" at bounding box center [413, 306] width 24 height 13
click at [488, 306] on span "OFF" at bounding box center [489, 306] width 24 height 13
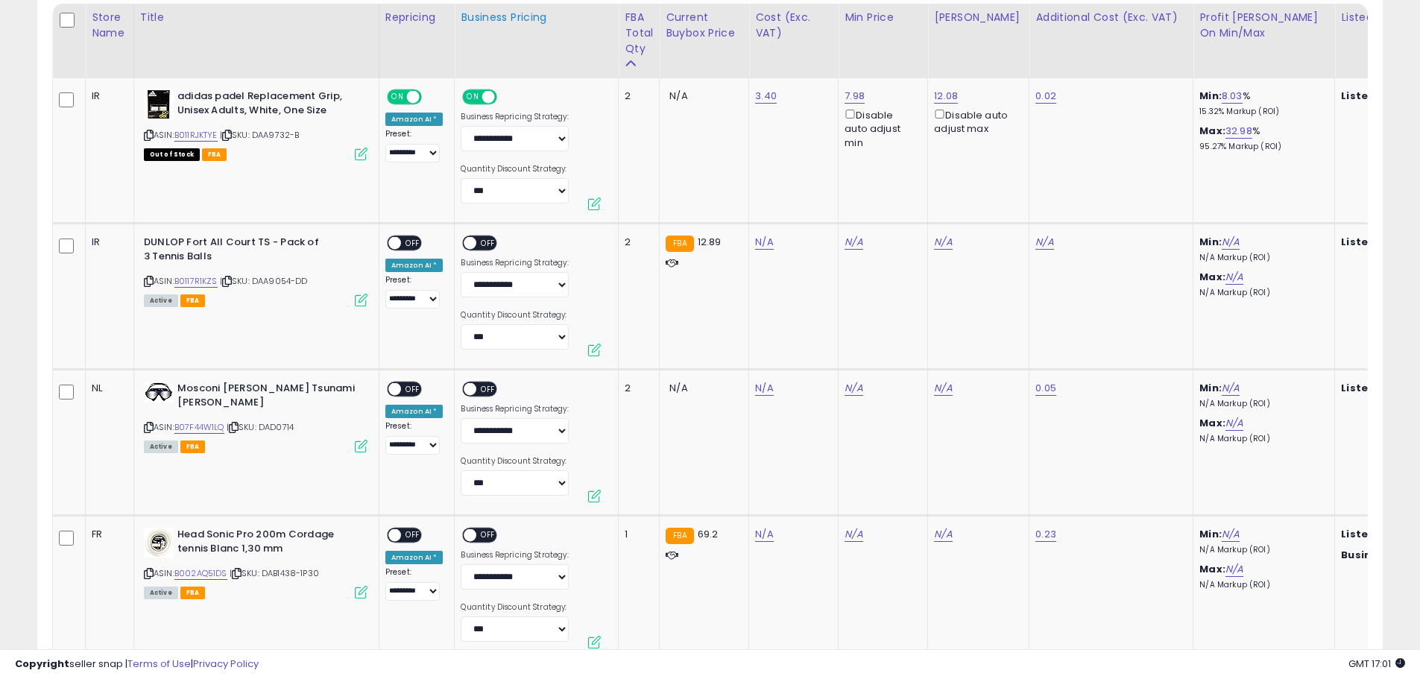
scroll to position [817, 0]
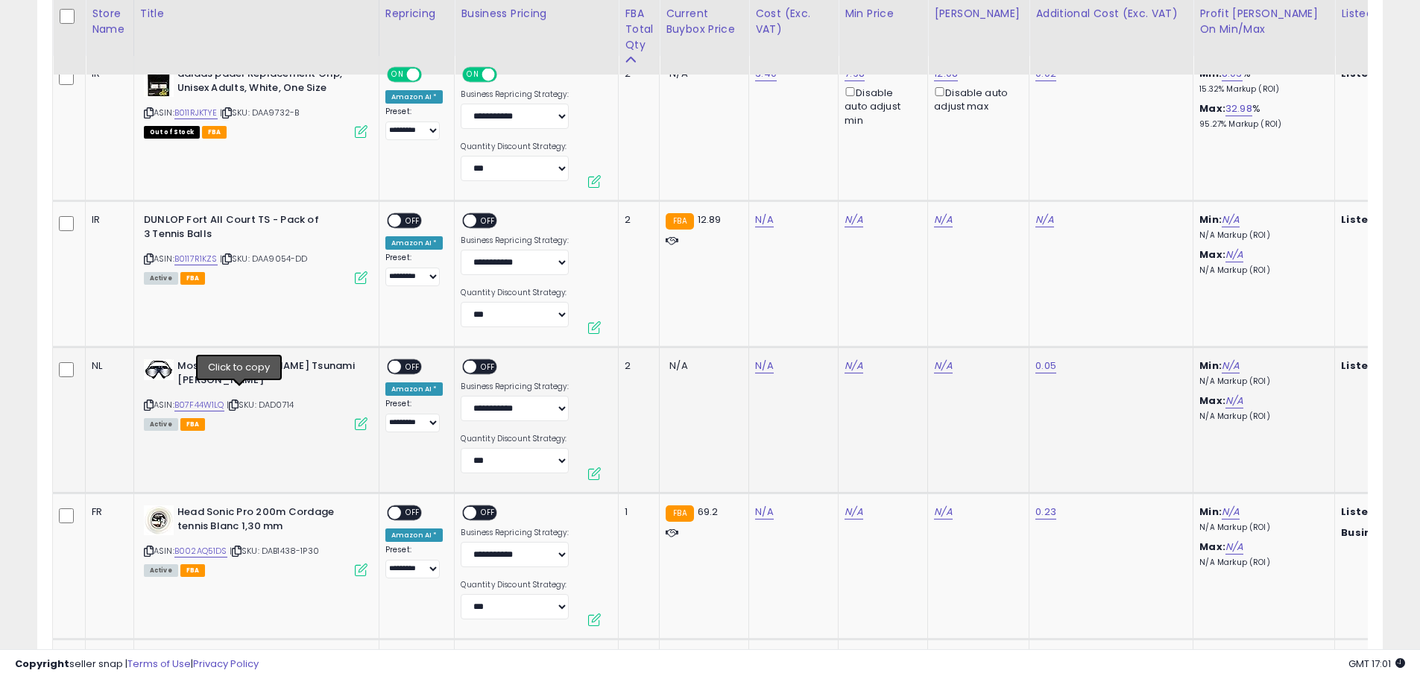
click at [239, 401] on icon at bounding box center [234, 405] width 10 height 8
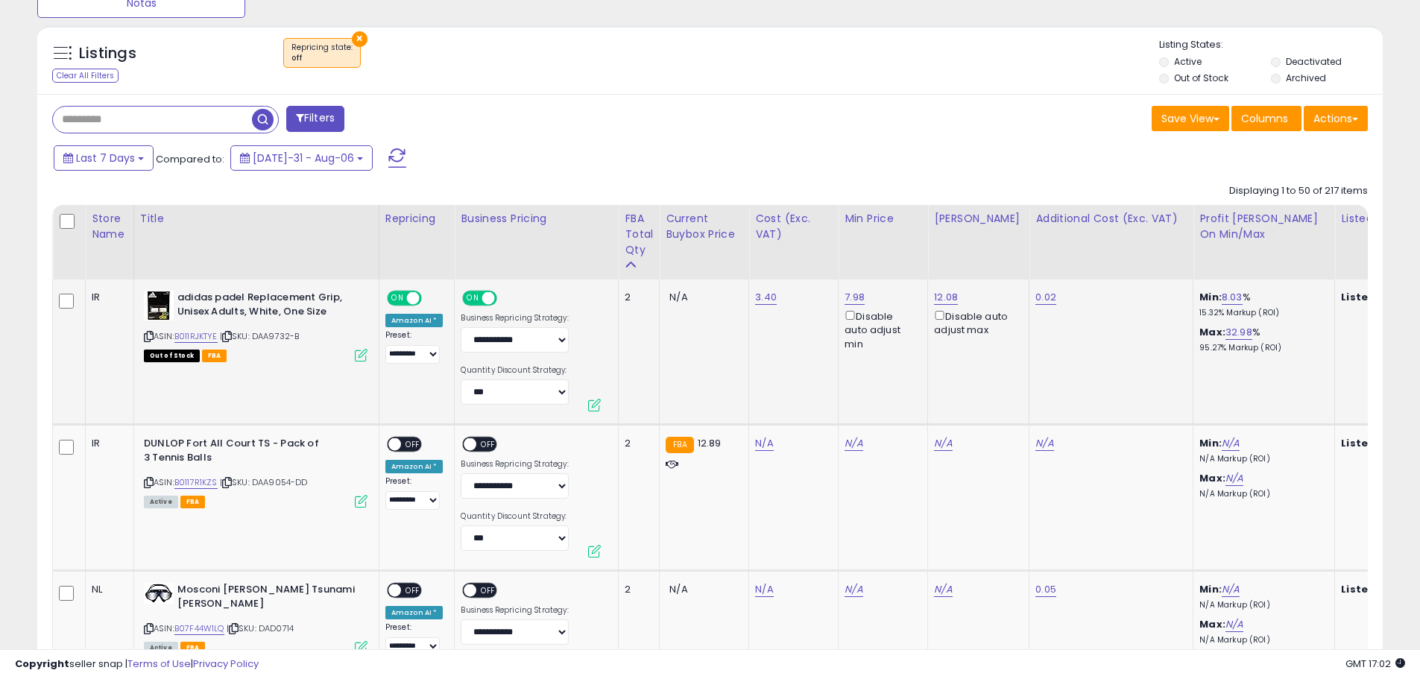
scroll to position [668, 0]
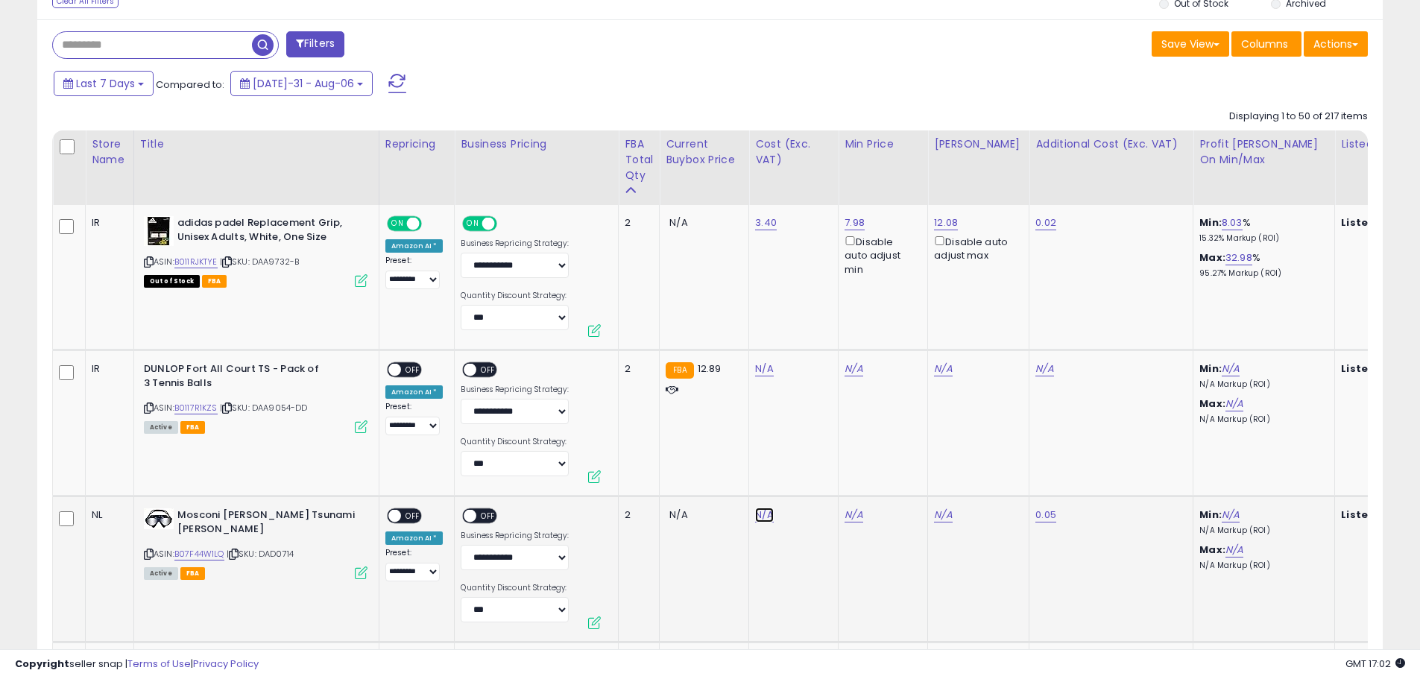
click at [764, 376] on link "N/A" at bounding box center [764, 369] width 18 height 15
type input "*"
type input "****"
click at [816, 475] on button "submit" at bounding box center [802, 477] width 25 height 22
click at [414, 517] on span "OFF" at bounding box center [413, 516] width 24 height 13
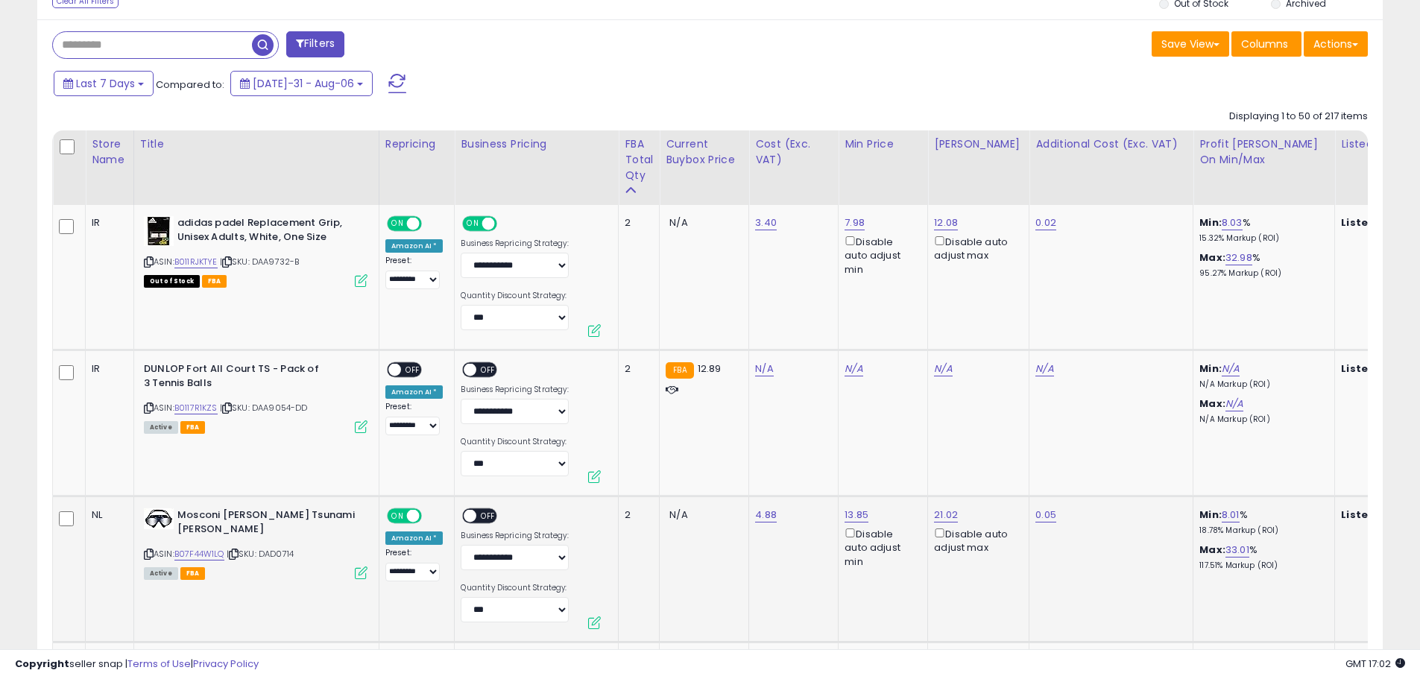
click at [483, 517] on span "OFF" at bounding box center [489, 516] width 24 height 13
click at [232, 260] on icon at bounding box center [227, 262] width 10 height 8
click at [232, 409] on icon at bounding box center [227, 408] width 10 height 8
click at [755, 370] on link "N/A" at bounding box center [764, 369] width 18 height 15
type input "*"
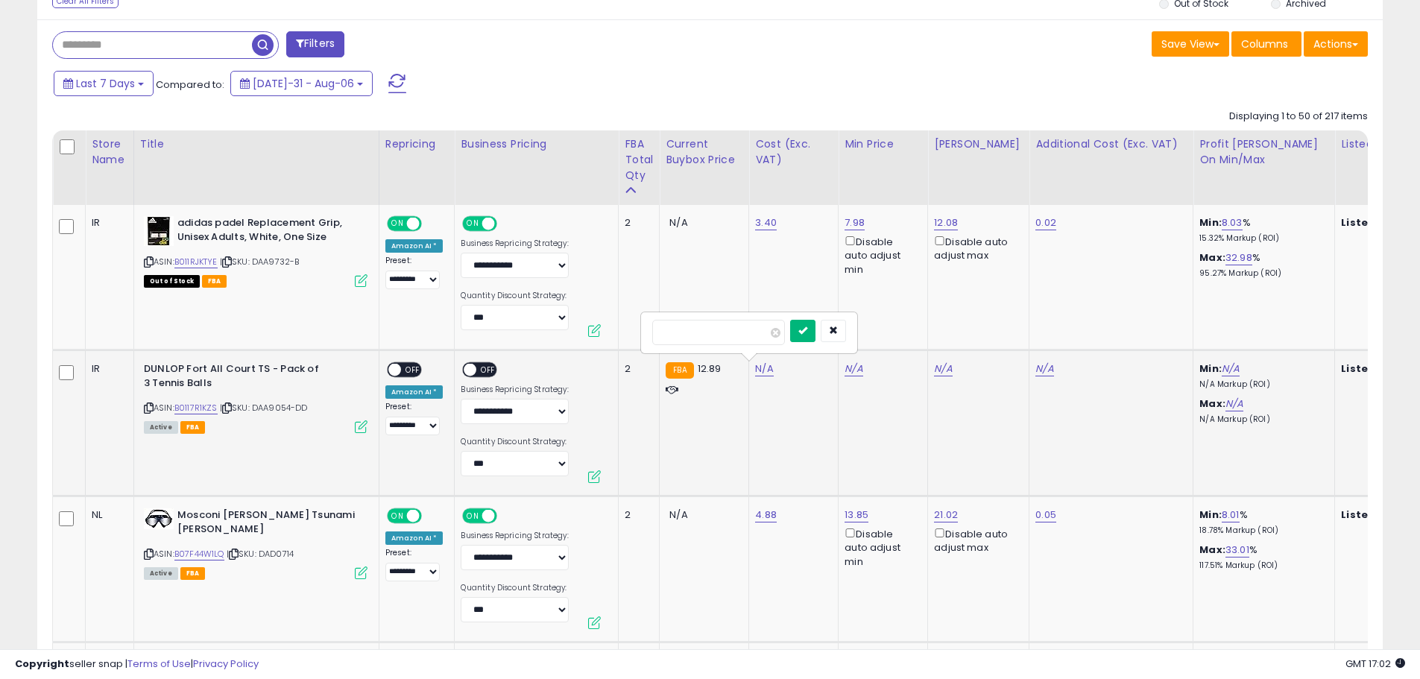
type input "***"
click at [816, 324] on button "submit" at bounding box center [802, 331] width 25 height 22
click at [414, 372] on span "OFF" at bounding box center [413, 370] width 24 height 13
click at [483, 374] on span "OFF" at bounding box center [489, 370] width 24 height 13
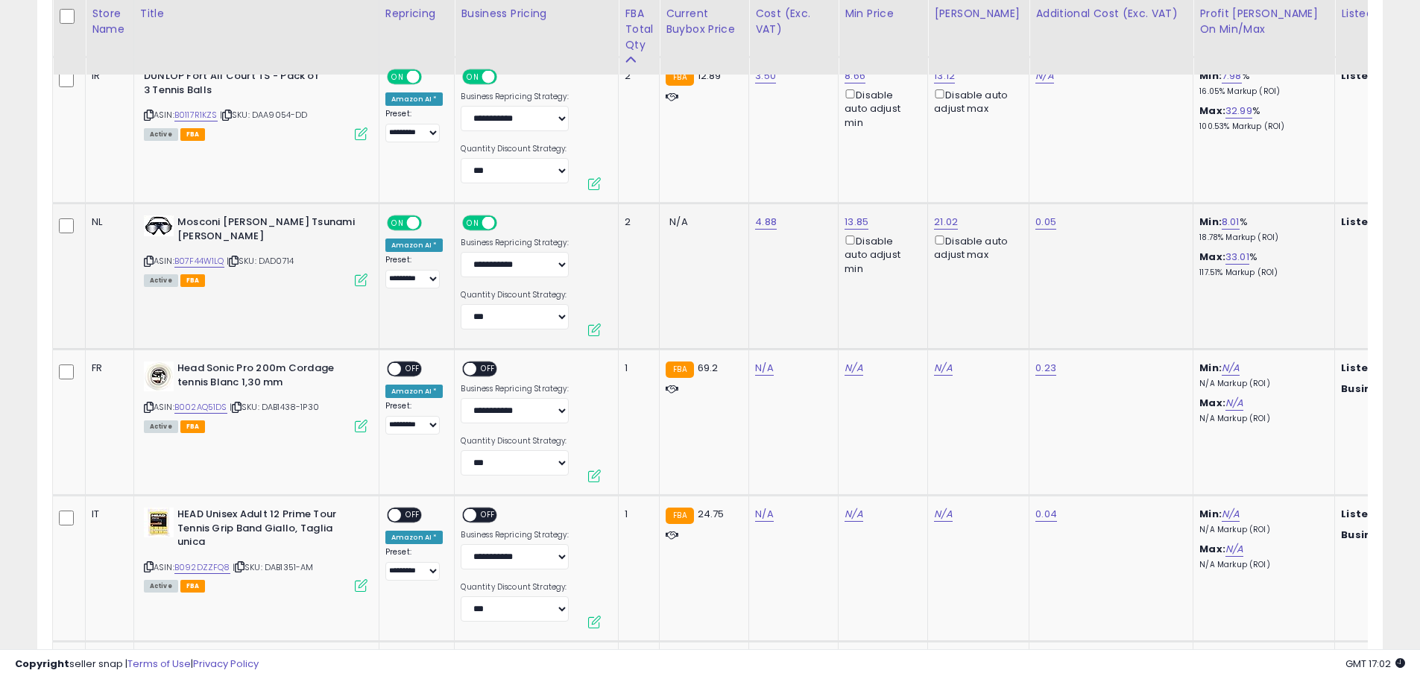
scroll to position [1041, 0]
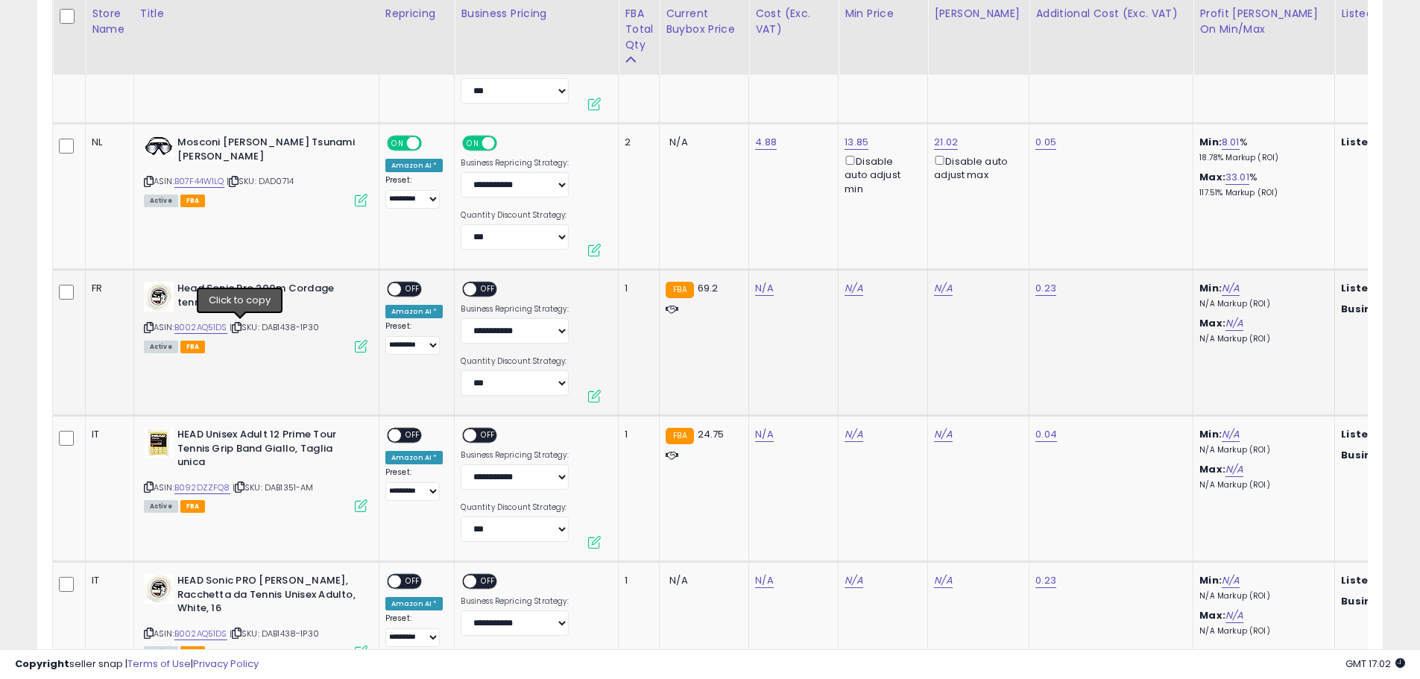
click at [242, 328] on icon at bounding box center [237, 328] width 10 height 8
click at [760, 291] on link "N/A" at bounding box center [764, 288] width 18 height 15
type input "**"
drag, startPoint x: 699, startPoint y: 255, endPoint x: 660, endPoint y: 253, distance: 38.8
click at [660, 253] on input "*****" at bounding box center [718, 251] width 133 height 25
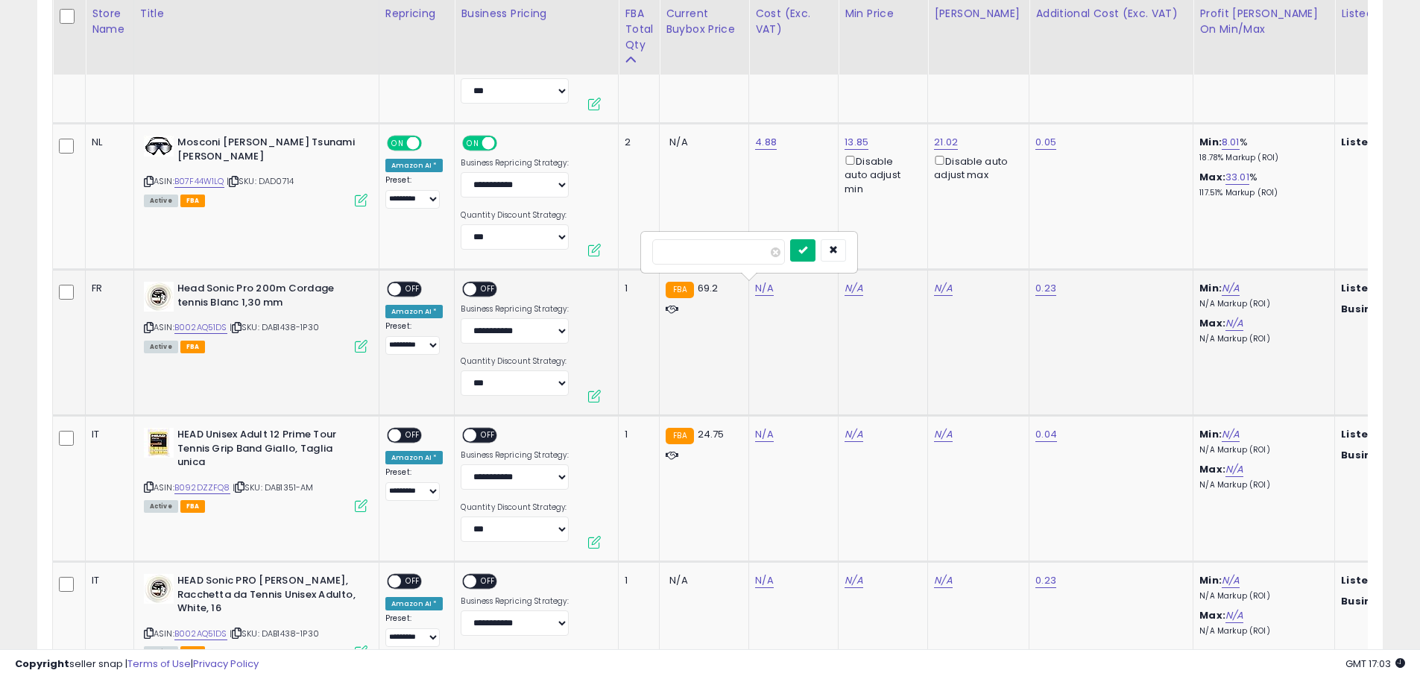
type input "*****"
click at [816, 256] on button "submit" at bounding box center [802, 250] width 25 height 22
click at [407, 286] on span "OFF" at bounding box center [413, 289] width 24 height 13
click at [481, 287] on span "OFF" at bounding box center [489, 289] width 24 height 13
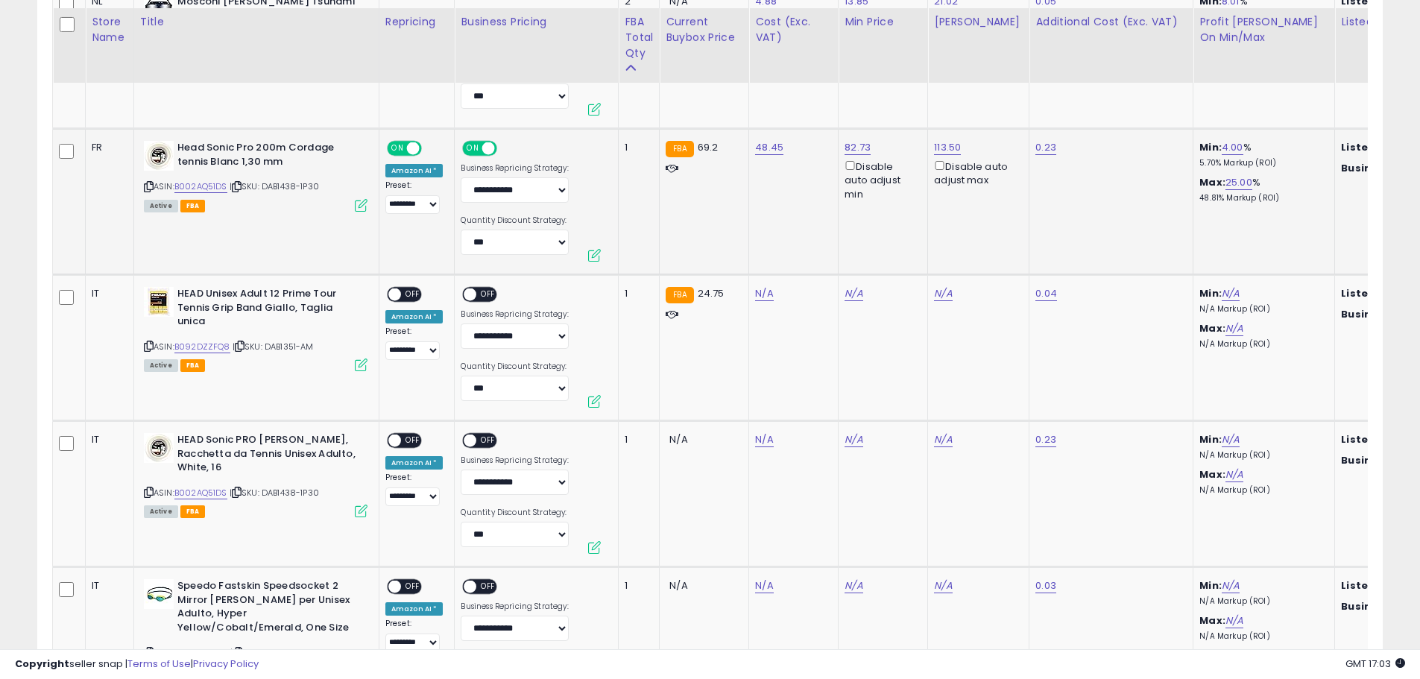
scroll to position [1190, 0]
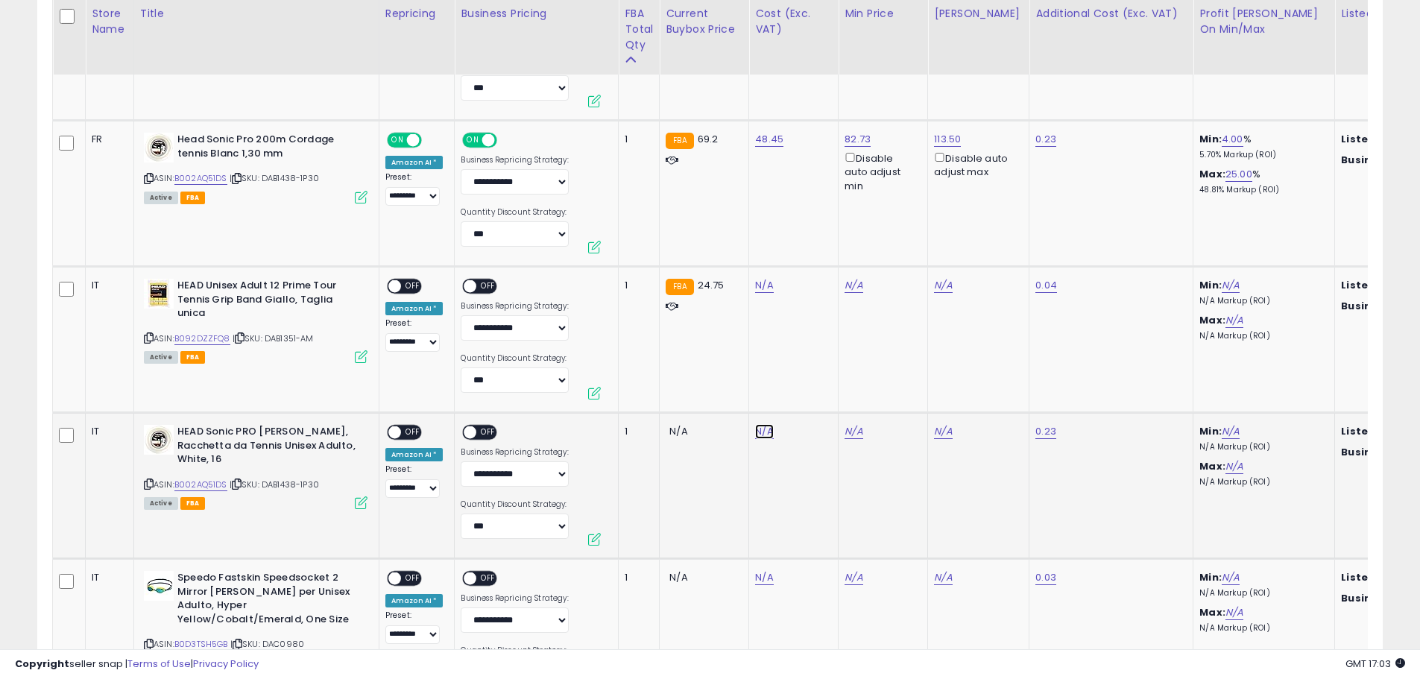
click at [757, 293] on link "N/A" at bounding box center [764, 285] width 18 height 15
click at [746, 400] on input "number" at bounding box center [718, 394] width 133 height 25
type input "*****"
click at [807, 395] on icon "submit" at bounding box center [802, 392] width 9 height 9
click at [412, 437] on span "OFF" at bounding box center [413, 432] width 24 height 13
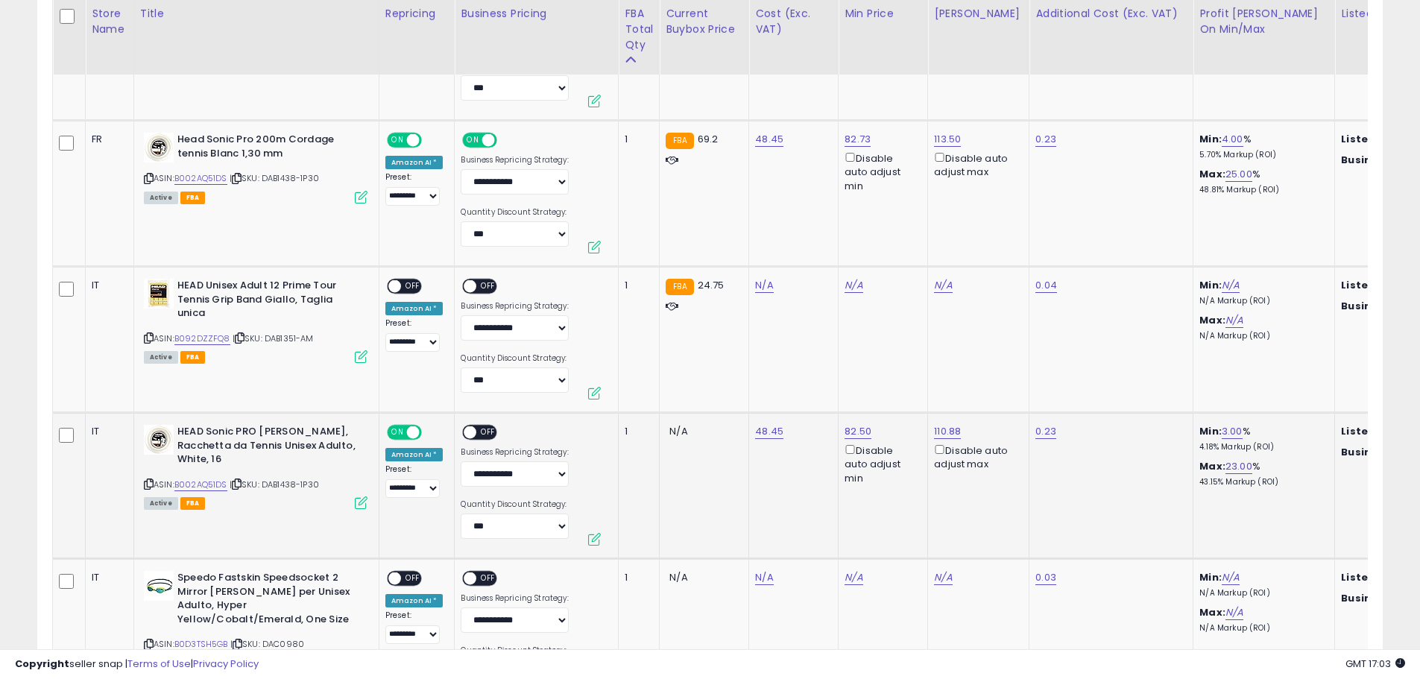
click at [483, 432] on span "OFF" at bounding box center [489, 432] width 24 height 13
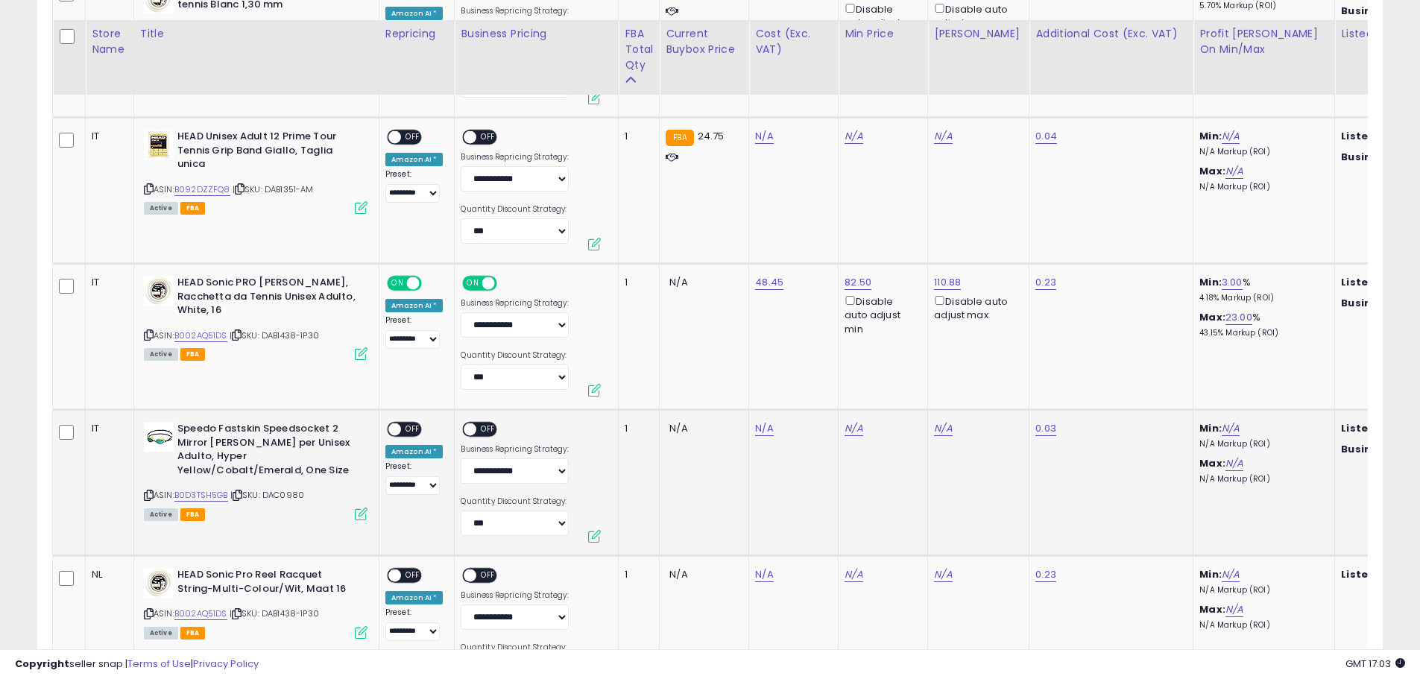
scroll to position [1488, 0]
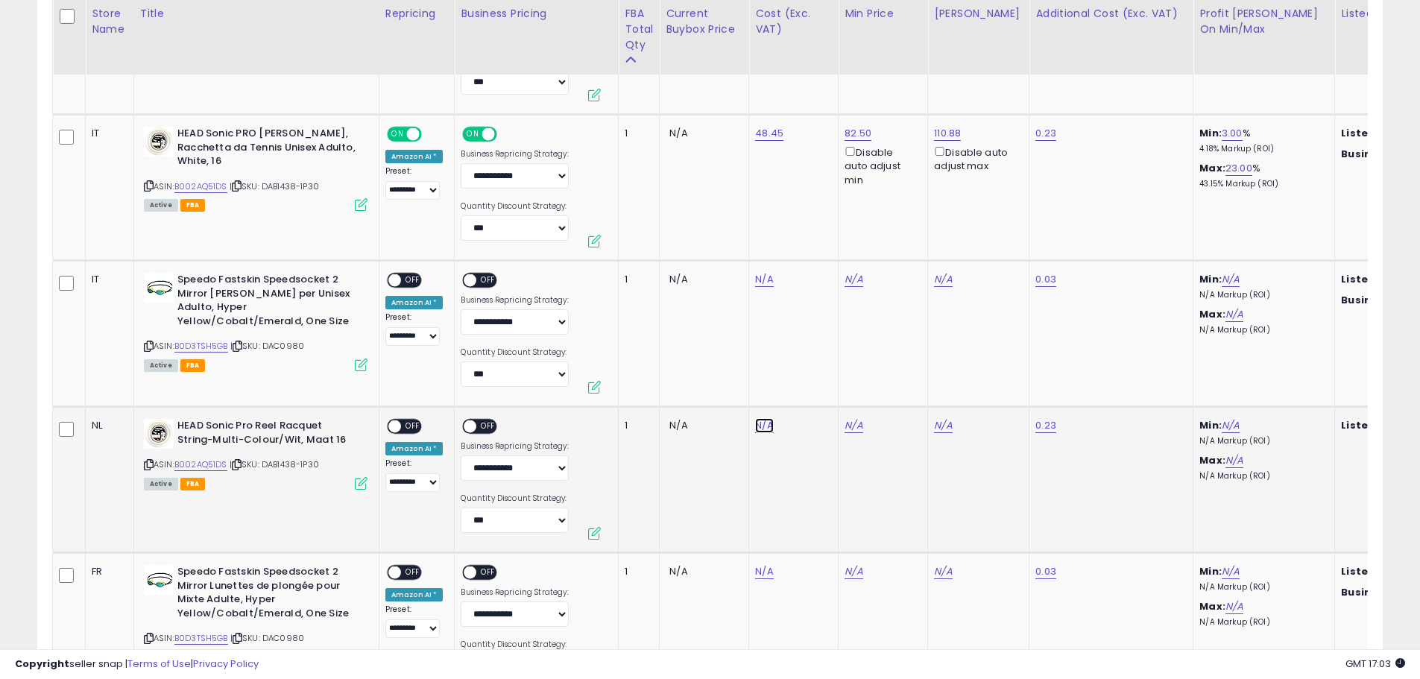
type input "*****"
click at [816, 390] on button "submit" at bounding box center [802, 387] width 25 height 22
click at [408, 427] on span "OFF" at bounding box center [413, 426] width 24 height 13
click at [482, 426] on span "OFF" at bounding box center [489, 426] width 24 height 13
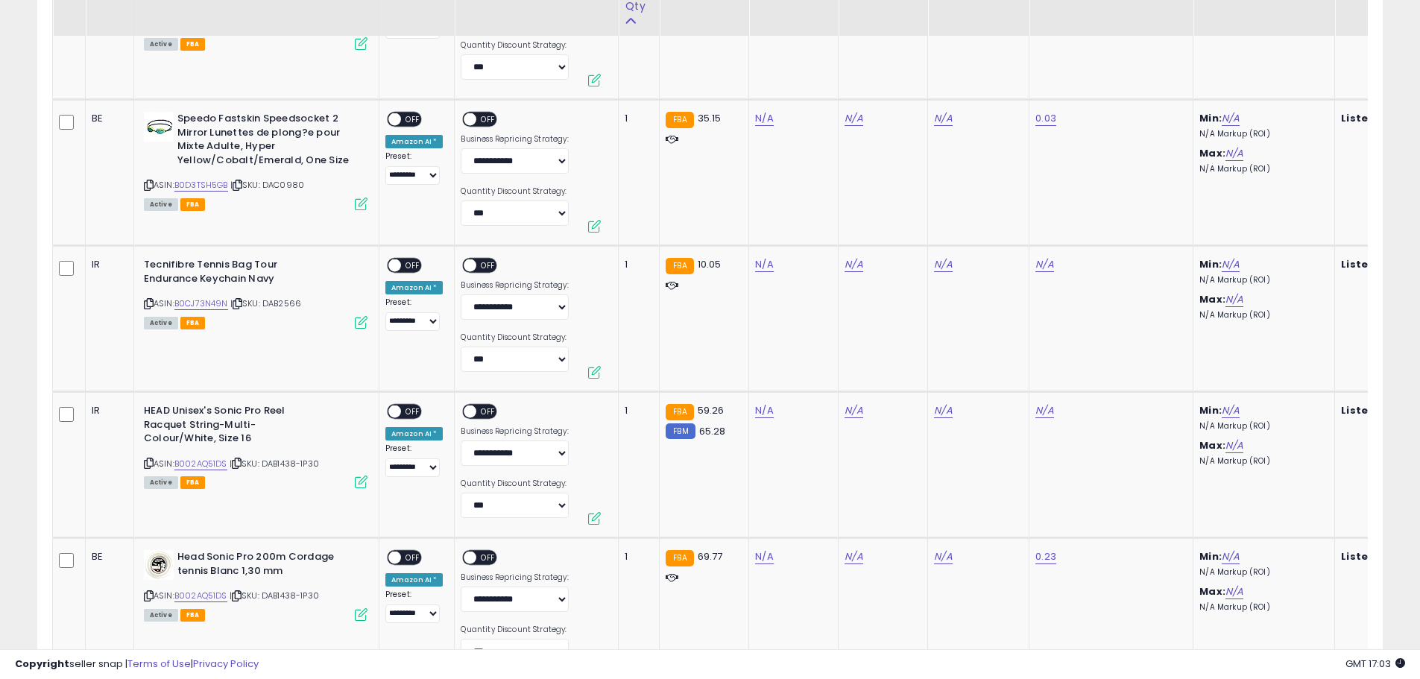
scroll to position [2830, 0]
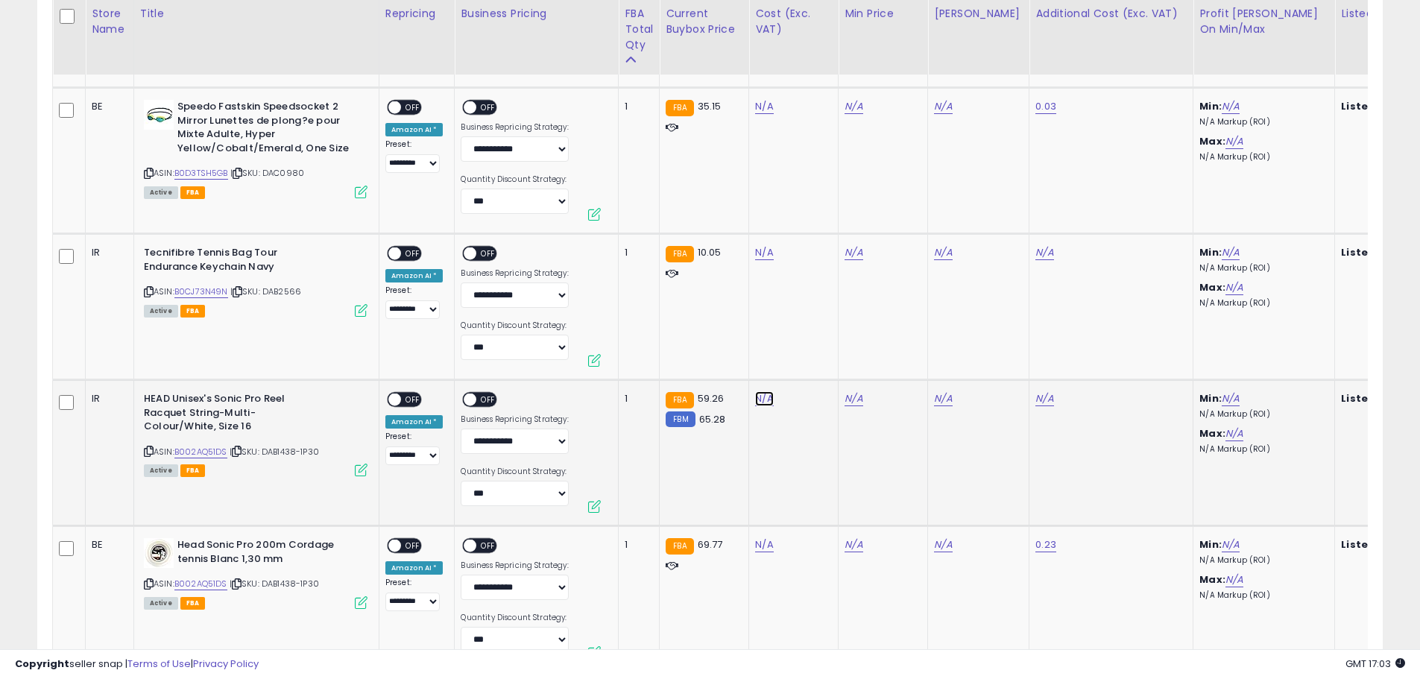
type input "*****"
click at [816, 354] on button "submit" at bounding box center [802, 361] width 25 height 22
click at [409, 400] on span "OFF" at bounding box center [413, 400] width 24 height 13
click at [482, 403] on span "OFF" at bounding box center [489, 400] width 24 height 13
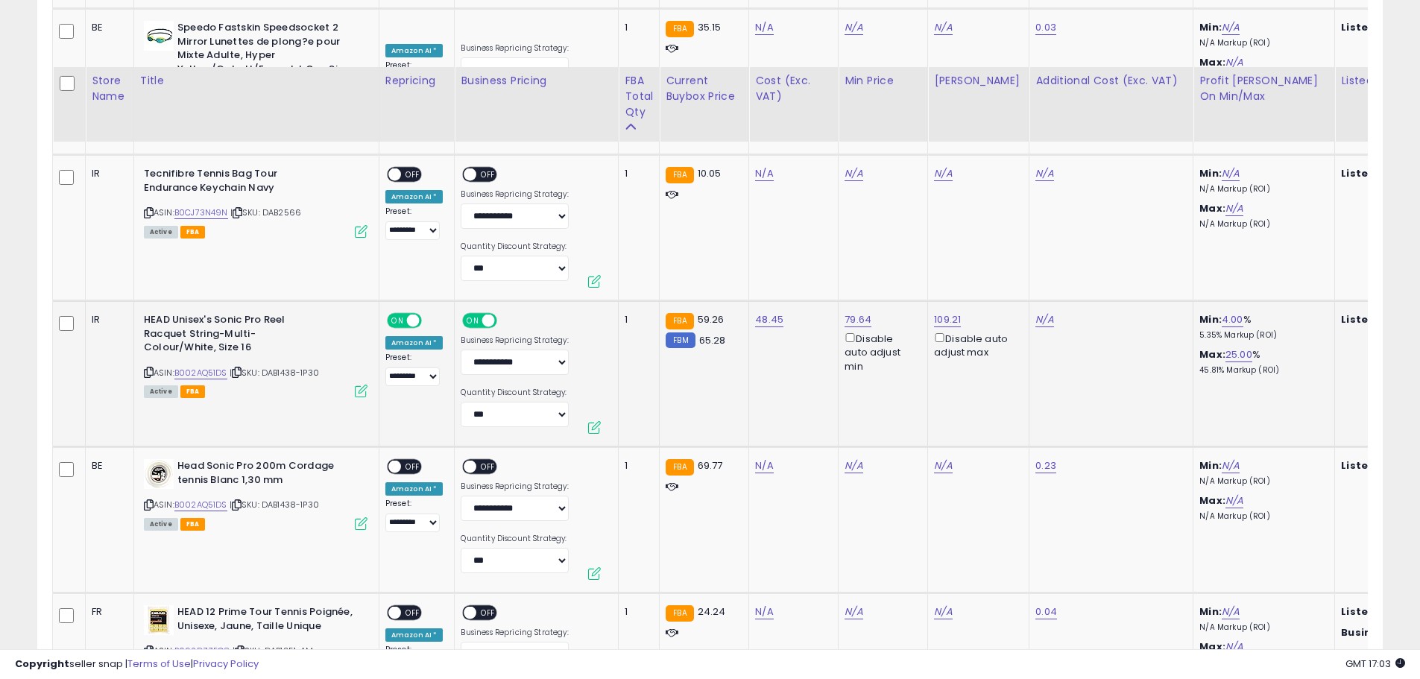
scroll to position [2979, 0]
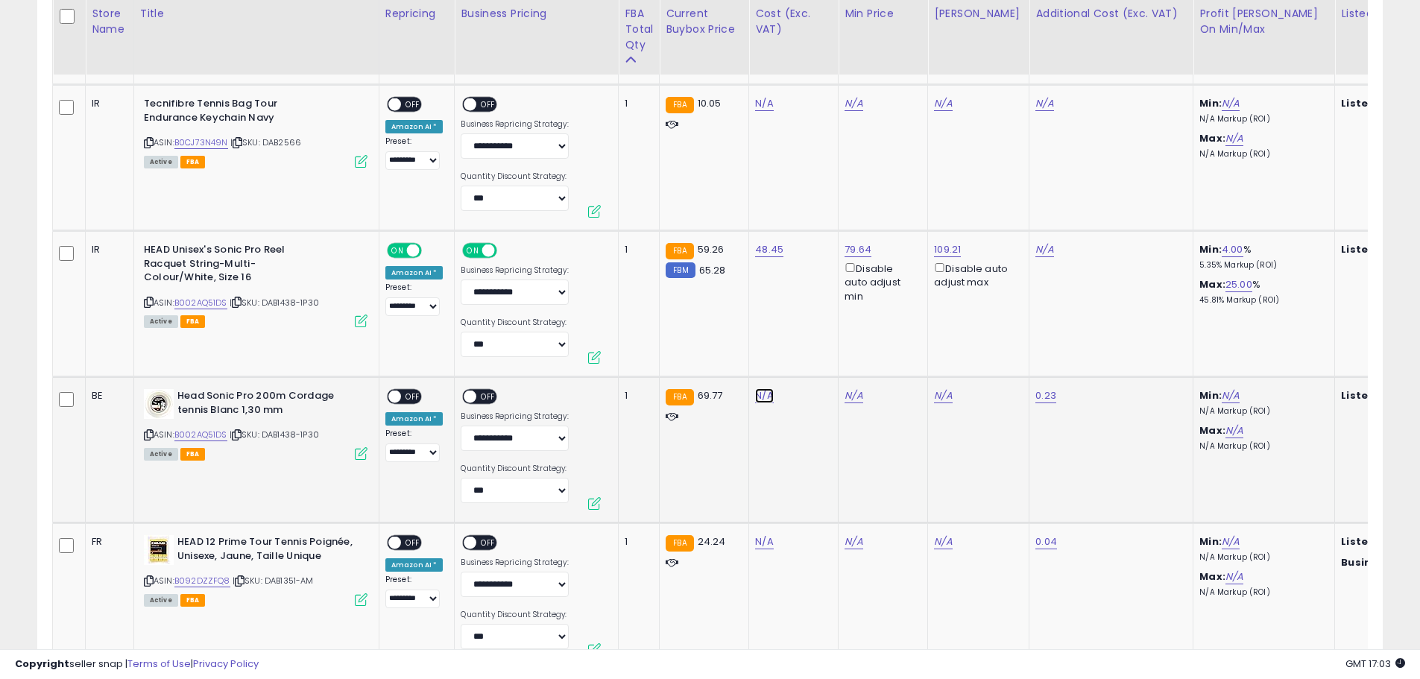
type input "*****"
click at [816, 365] on button "submit" at bounding box center [802, 358] width 25 height 22
click at [410, 397] on span "OFF" at bounding box center [413, 397] width 24 height 13
click at [488, 395] on span "OFF" at bounding box center [489, 397] width 24 height 13
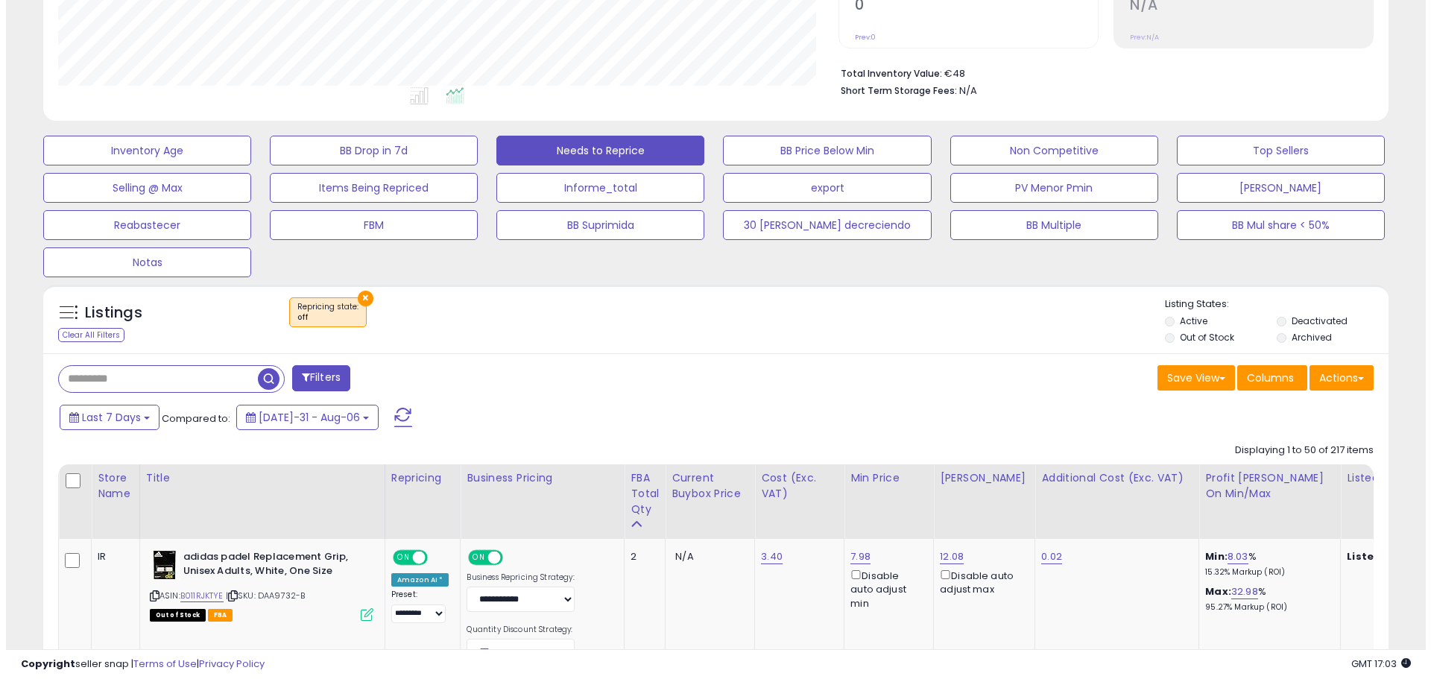
scroll to position [335, 0]
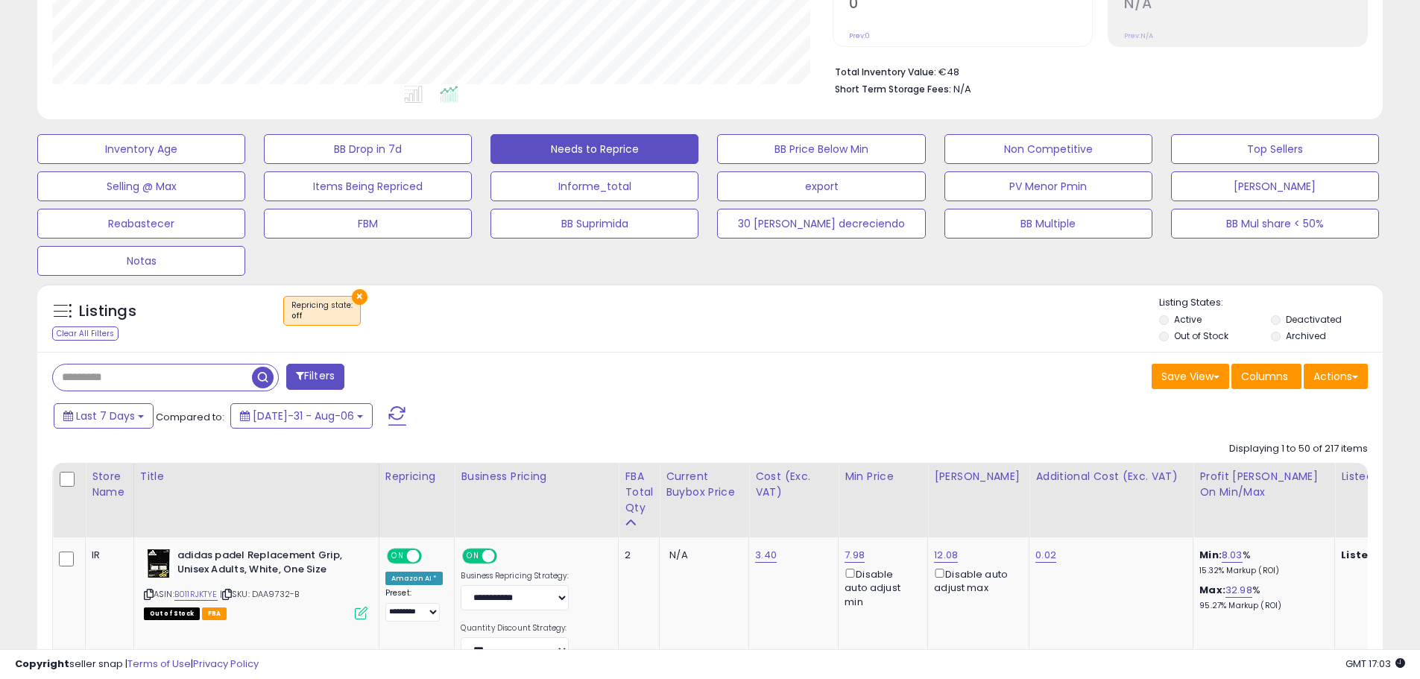
click at [388, 412] on span at bounding box center [397, 415] width 18 height 19
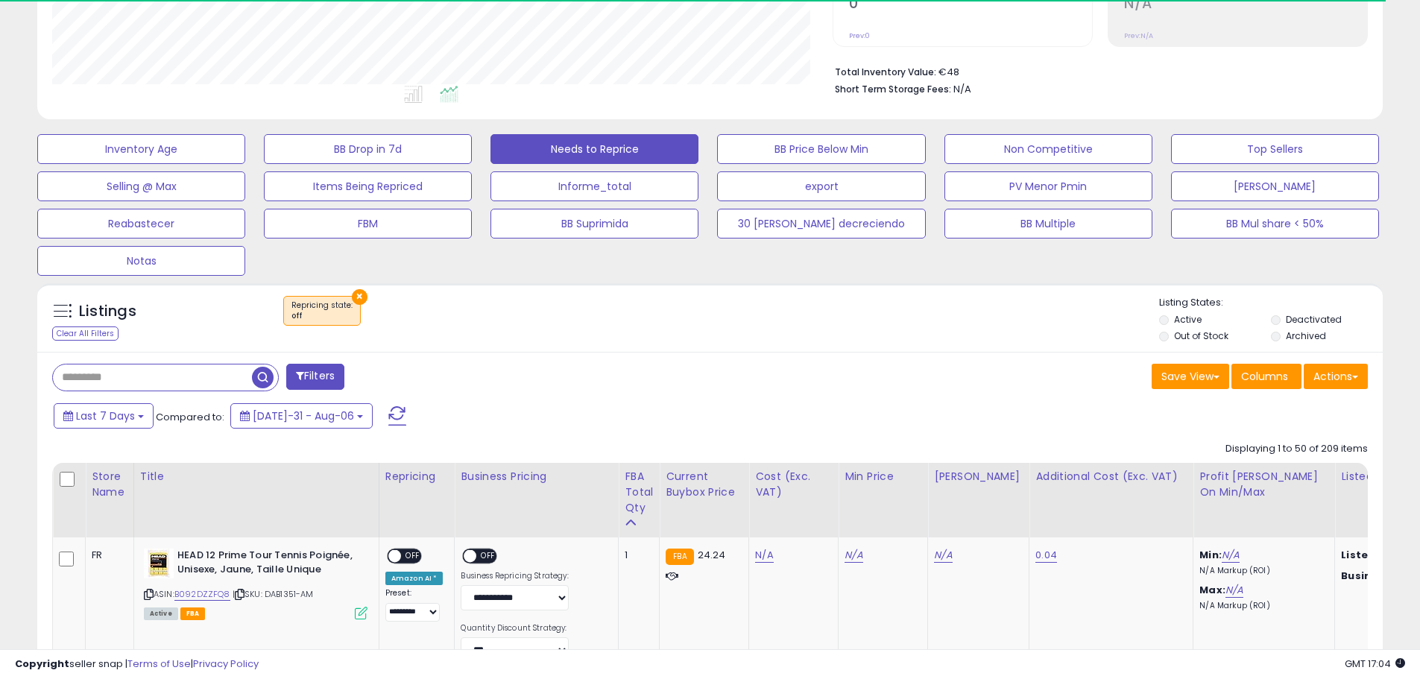
scroll to position [306, 781]
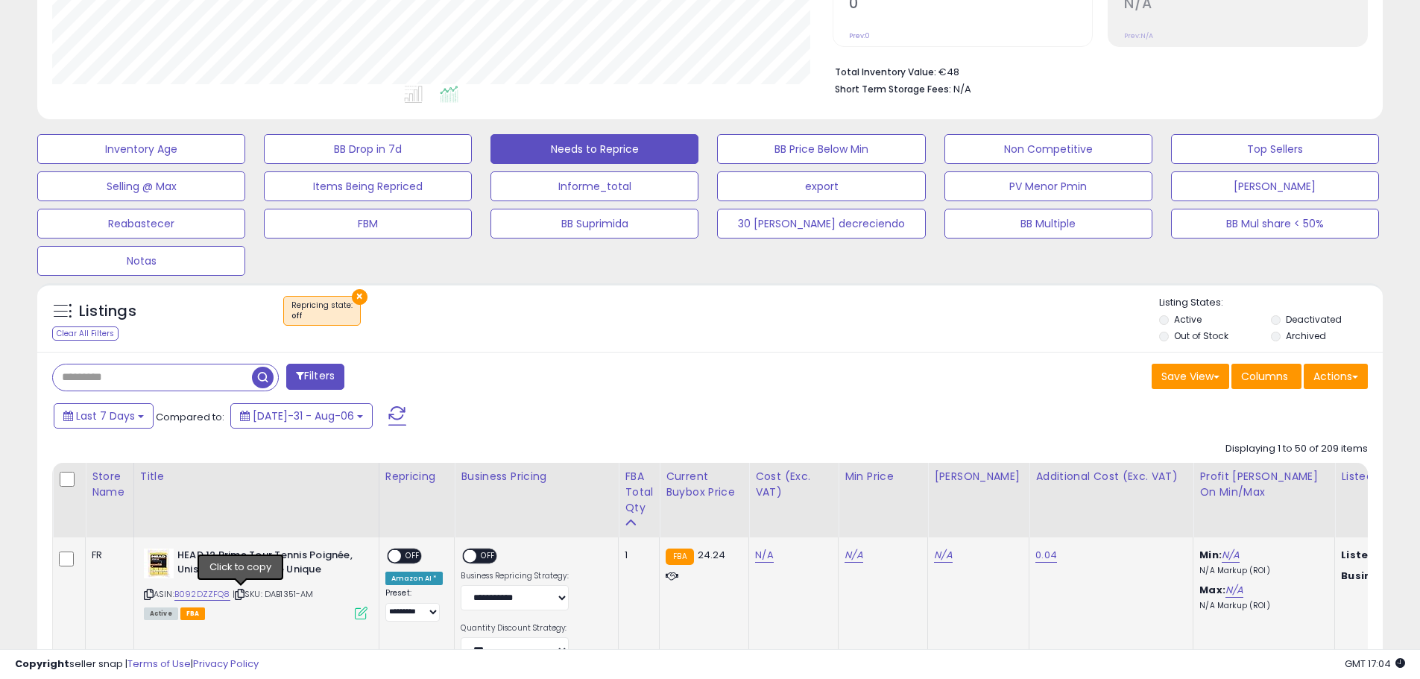
click at [240, 593] on icon at bounding box center [240, 594] width 10 height 8
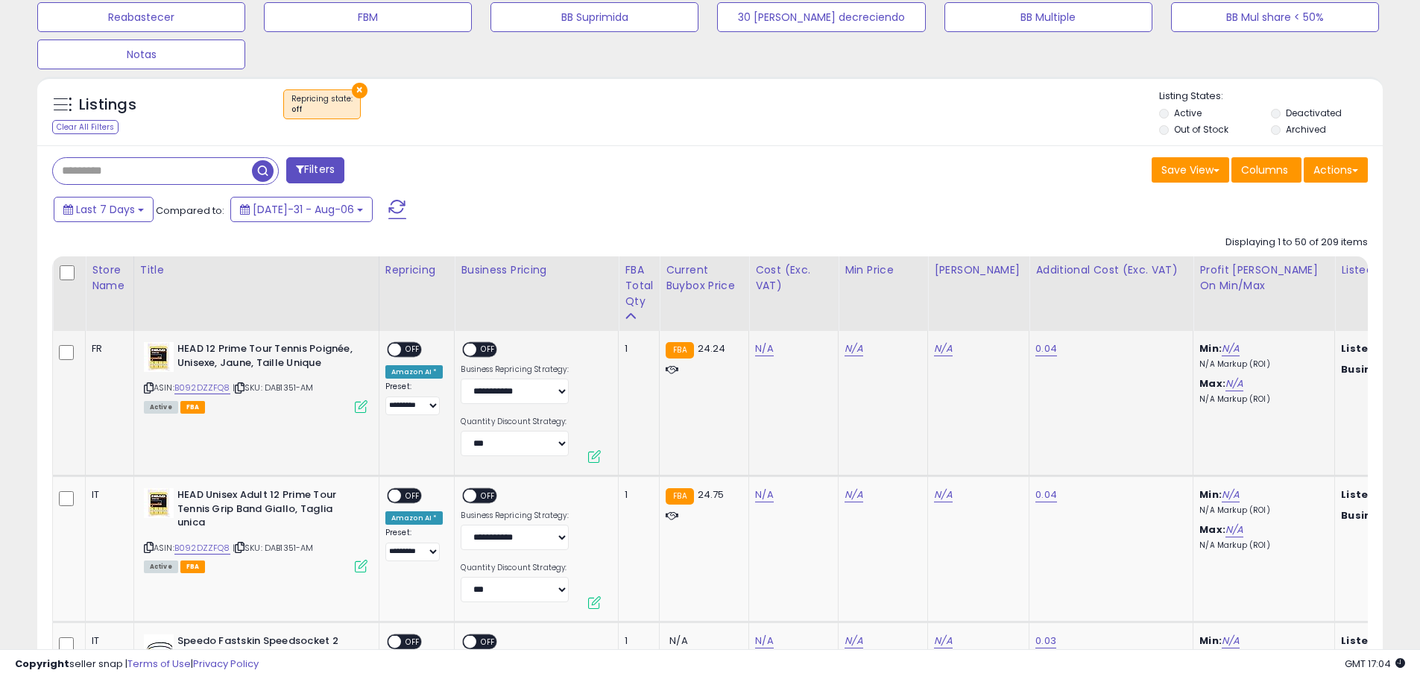
scroll to position [559, 0]
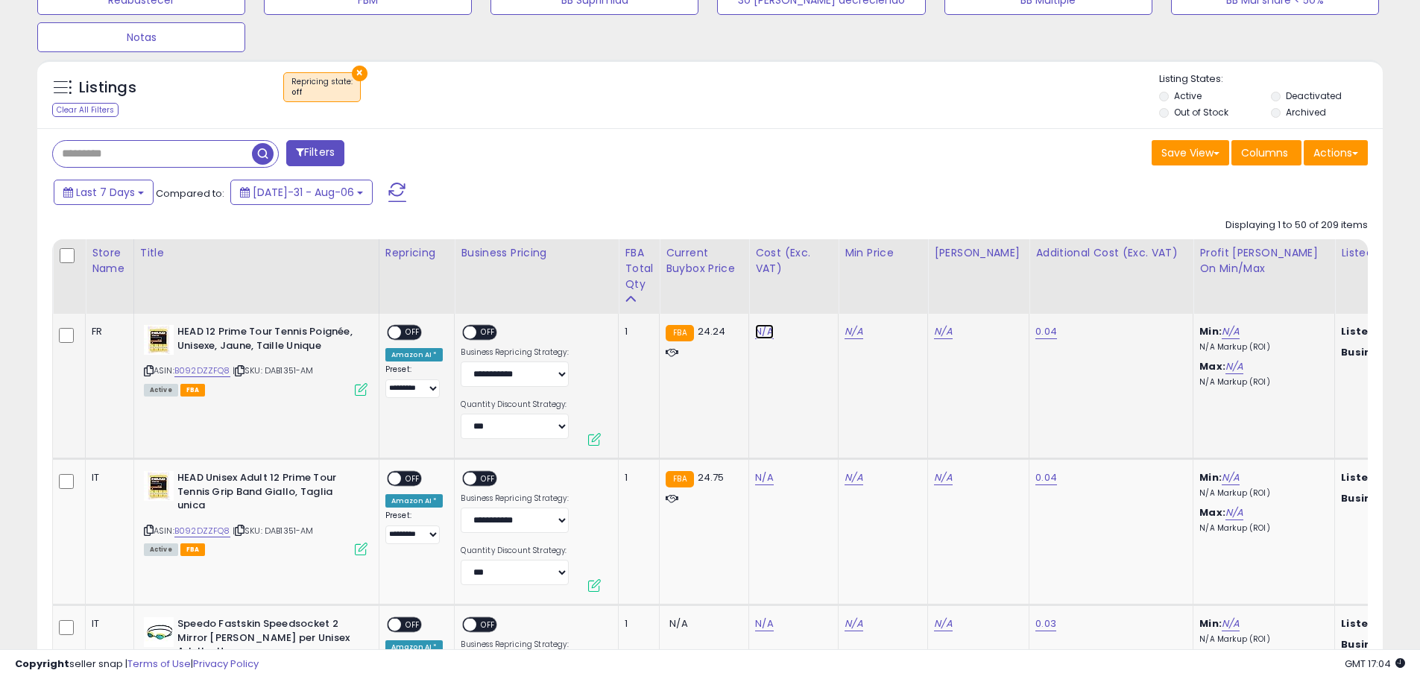
click at [761, 335] on link "N/A" at bounding box center [764, 331] width 18 height 15
type input "**"
drag, startPoint x: 699, startPoint y: 298, endPoint x: 660, endPoint y: 295, distance: 39.6
click at [660, 295] on input "****" at bounding box center [718, 295] width 133 height 25
type input "****"
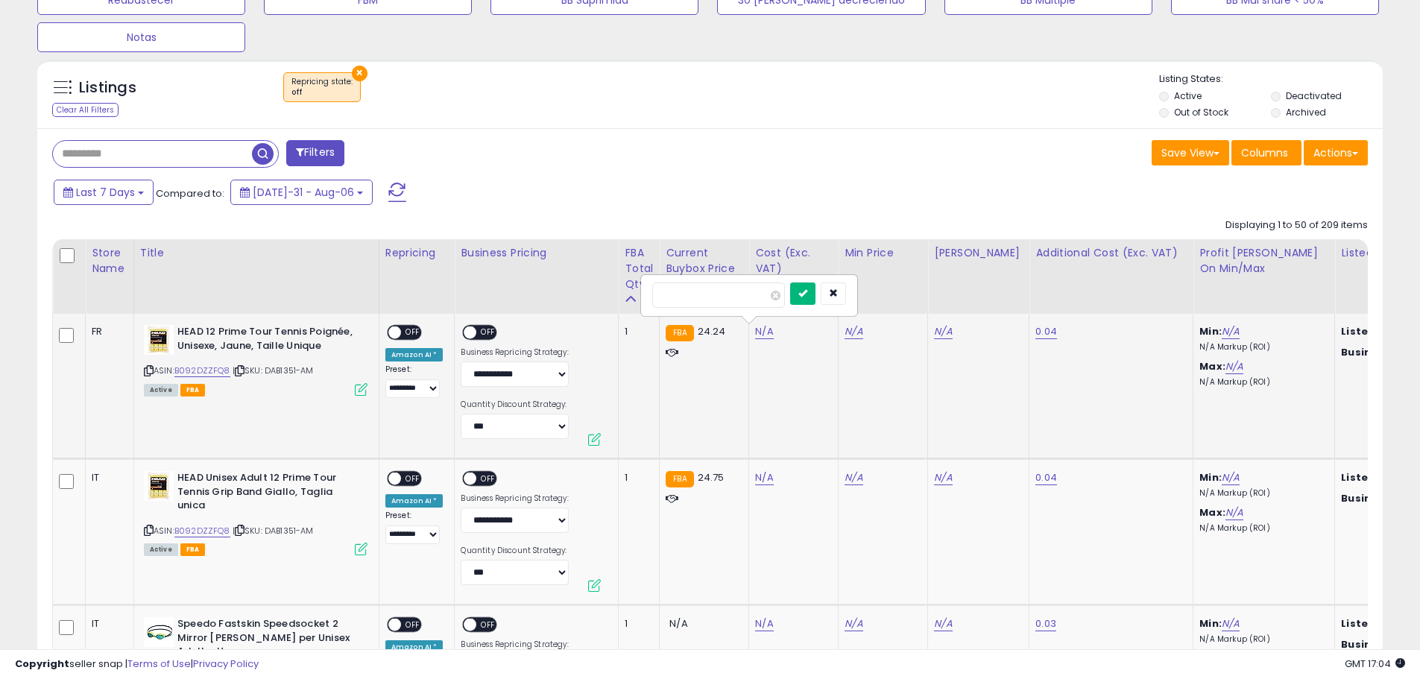
click at [816, 302] on button "submit" at bounding box center [802, 294] width 25 height 22
click at [411, 337] on span "OFF" at bounding box center [413, 333] width 24 height 13
click at [482, 333] on span "OFF" at bounding box center [489, 333] width 24 height 13
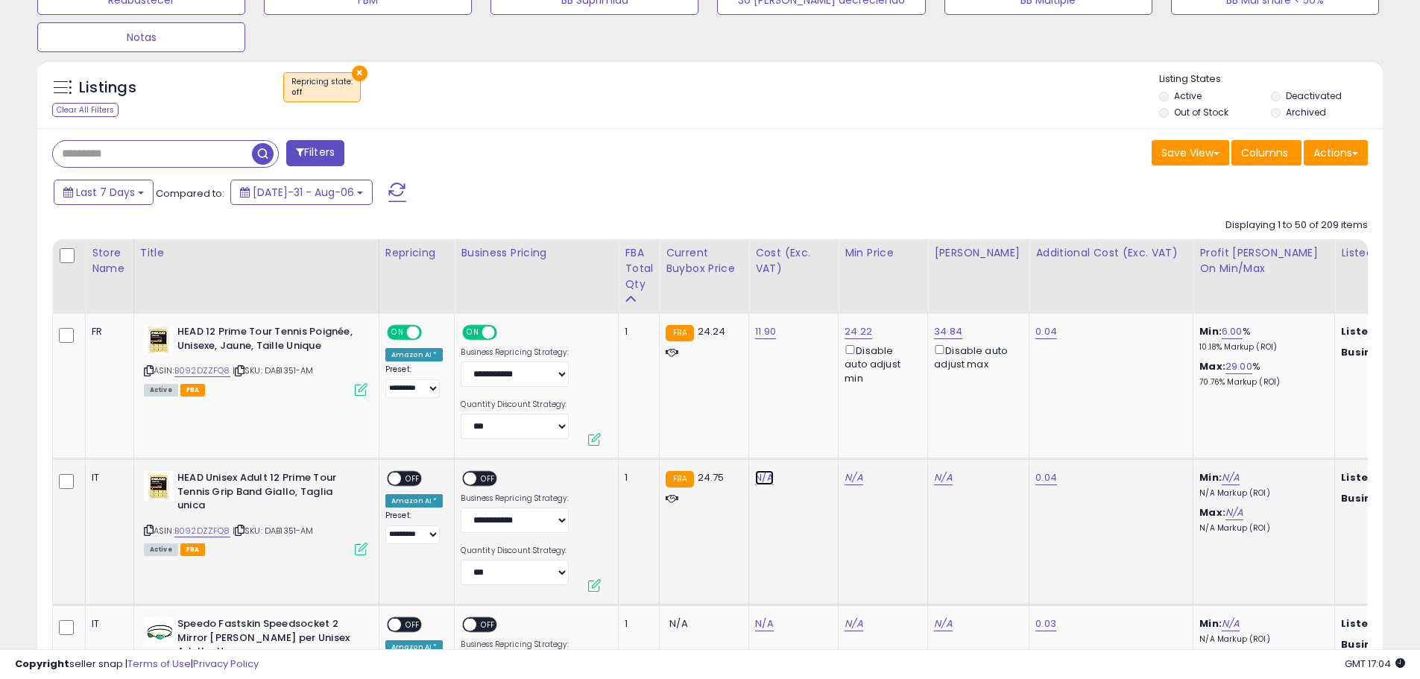
click at [755, 476] on link "N/A" at bounding box center [764, 477] width 18 height 15
type input "****"
click at [816, 447] on button "submit" at bounding box center [802, 440] width 25 height 22
click at [414, 479] on span "OFF" at bounding box center [413, 479] width 24 height 13
click at [486, 484] on span "OFF" at bounding box center [489, 479] width 24 height 13
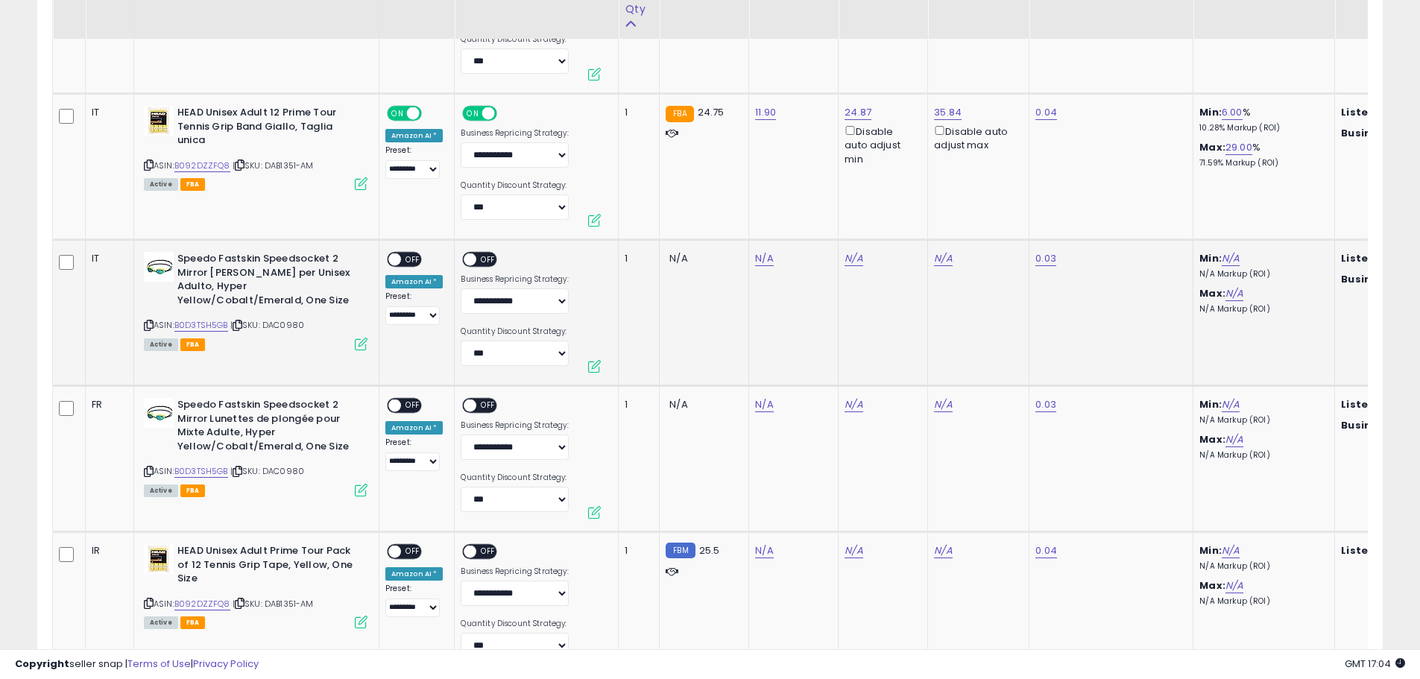
scroll to position [1006, 0]
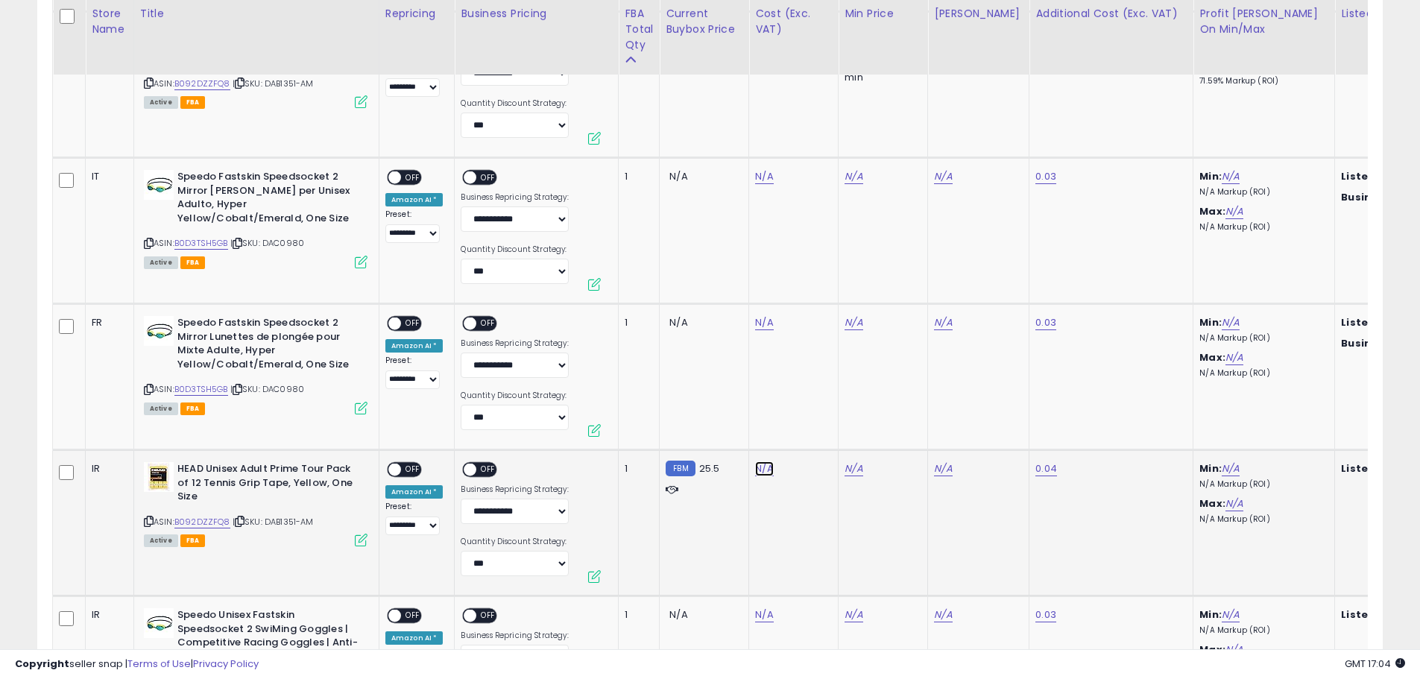
click at [755, 184] on link "N/A" at bounding box center [764, 176] width 18 height 15
type input "****"
click at [816, 432] on button "submit" at bounding box center [802, 431] width 25 height 22
click at [412, 473] on span "OFF" at bounding box center [413, 470] width 24 height 13
click at [482, 472] on span "OFF" at bounding box center [489, 470] width 24 height 13
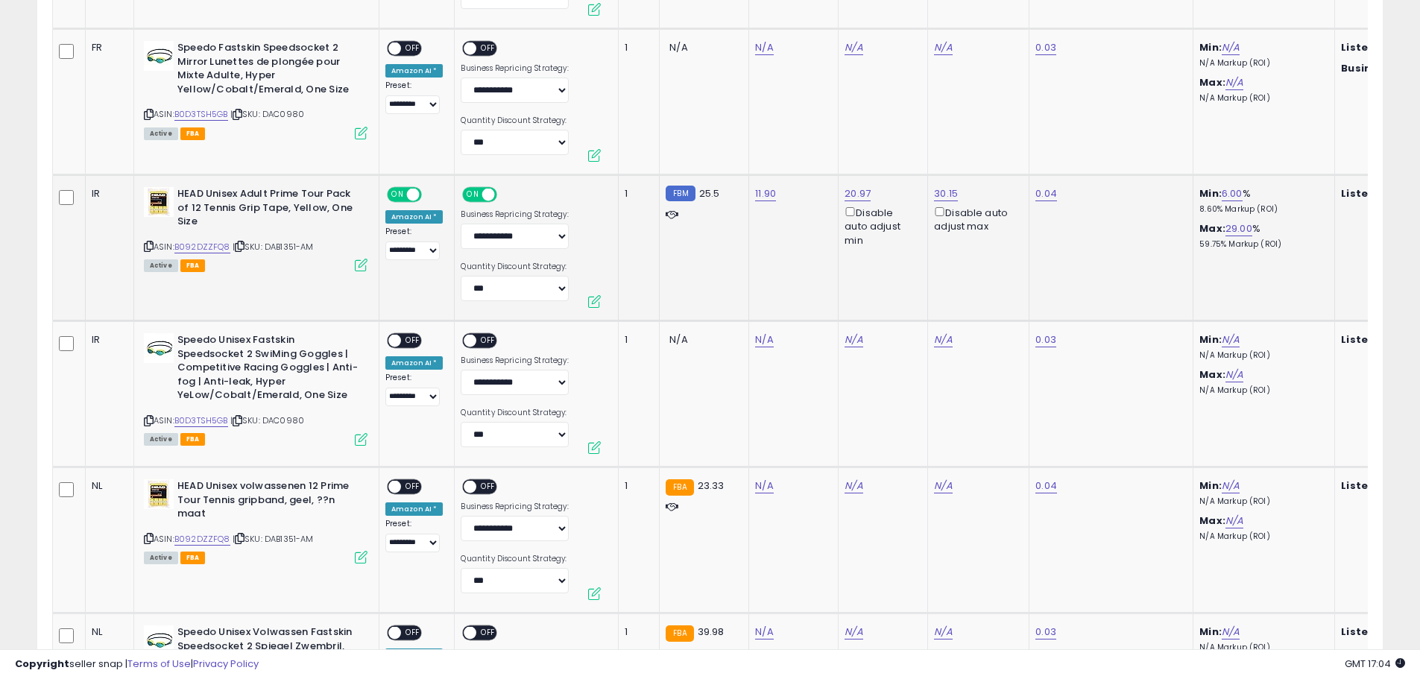
scroll to position [1379, 0]
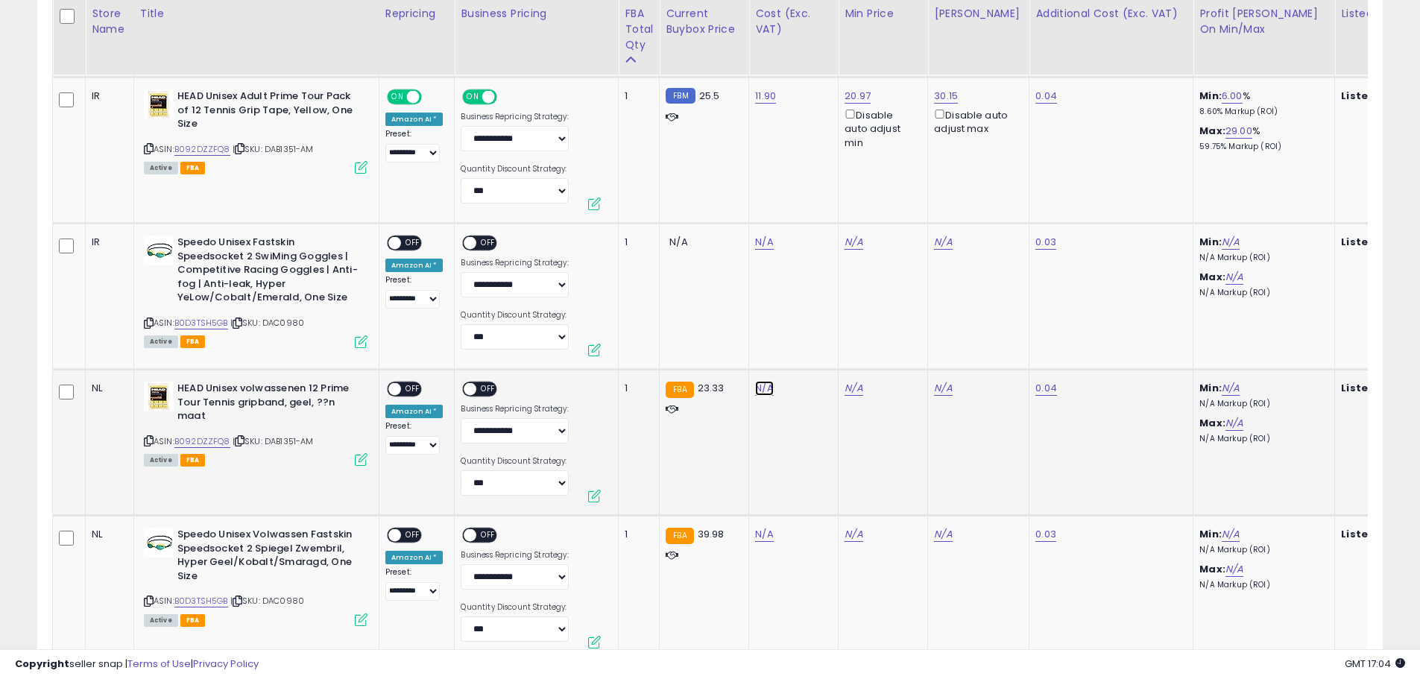
type input "****"
click at [816, 355] on button "submit" at bounding box center [802, 350] width 25 height 22
click at [407, 388] on span "OFF" at bounding box center [413, 389] width 24 height 13
click at [485, 390] on span "OFF" at bounding box center [489, 389] width 24 height 13
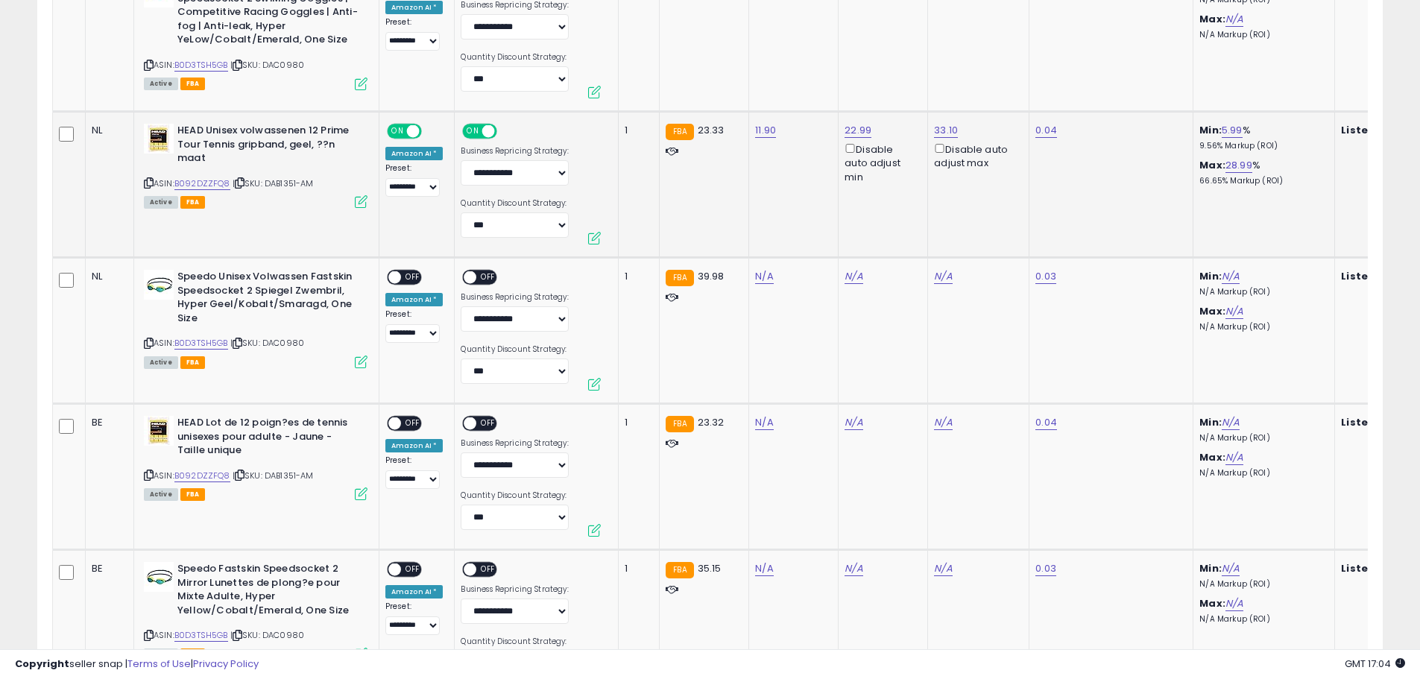
scroll to position [1752, 0]
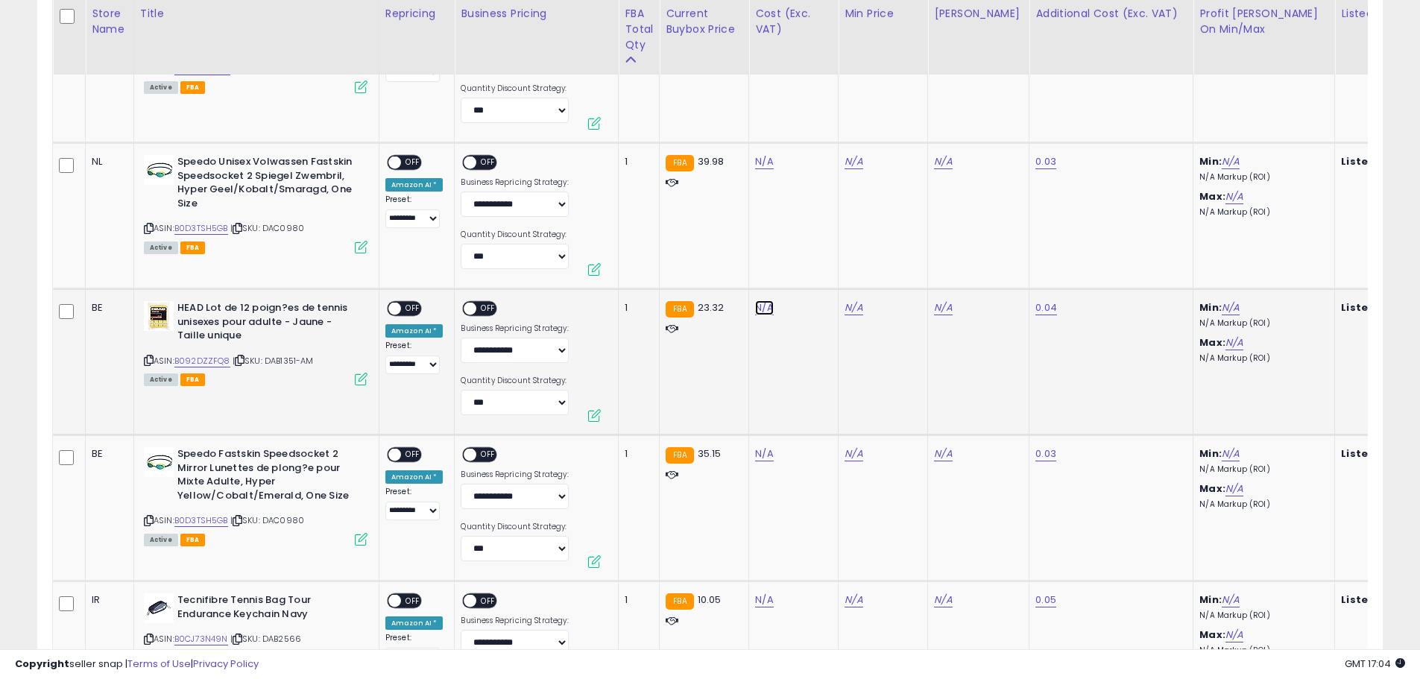
type input "****"
click at [807, 265] on icon "submit" at bounding box center [802, 269] width 9 height 9
click at [409, 306] on span "OFF" at bounding box center [413, 309] width 24 height 13
click at [481, 310] on span "OFF" at bounding box center [489, 309] width 24 height 13
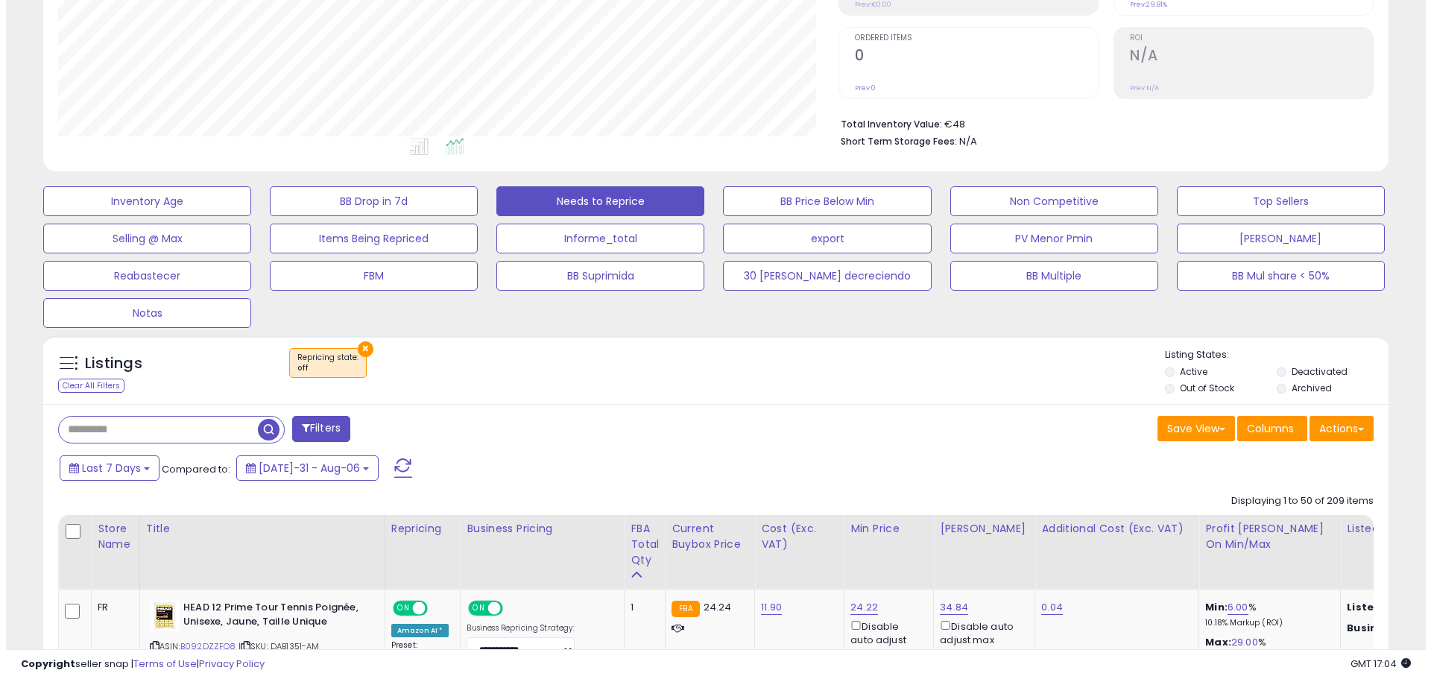
scroll to position [298, 0]
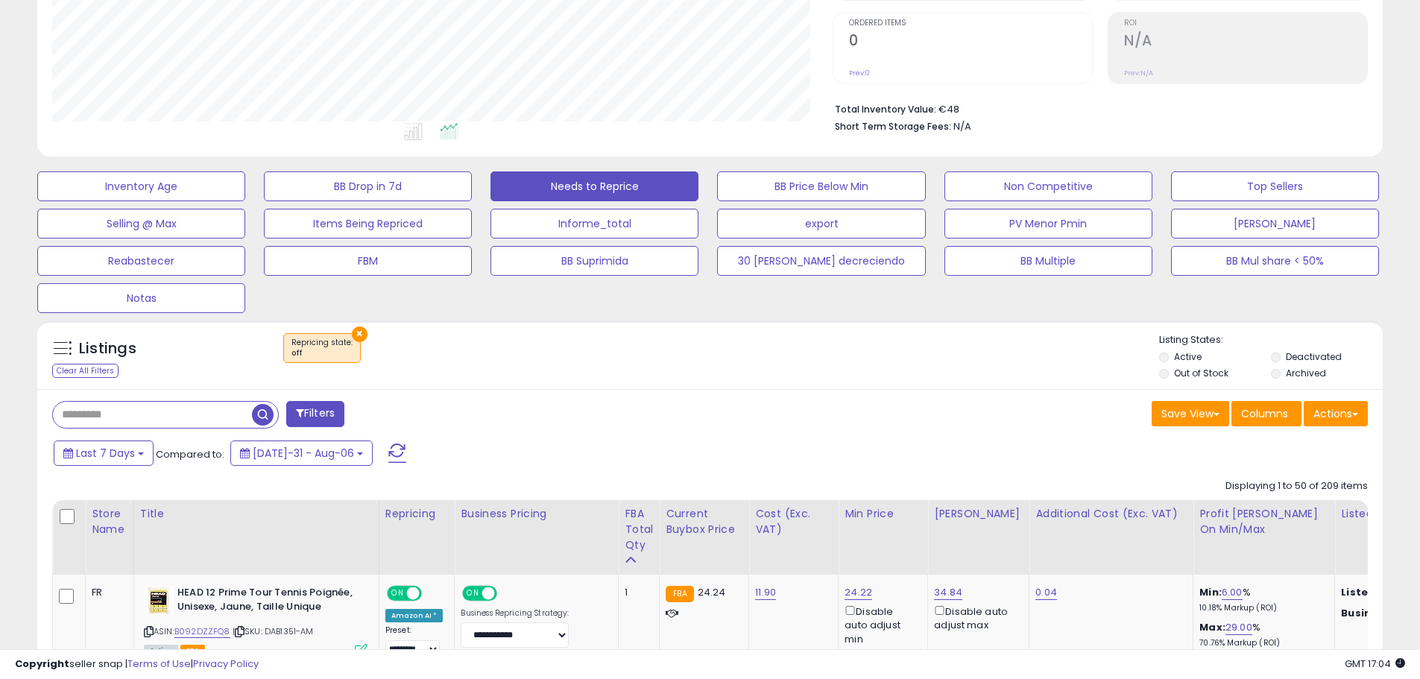
click at [388, 452] on span at bounding box center [397, 453] width 18 height 19
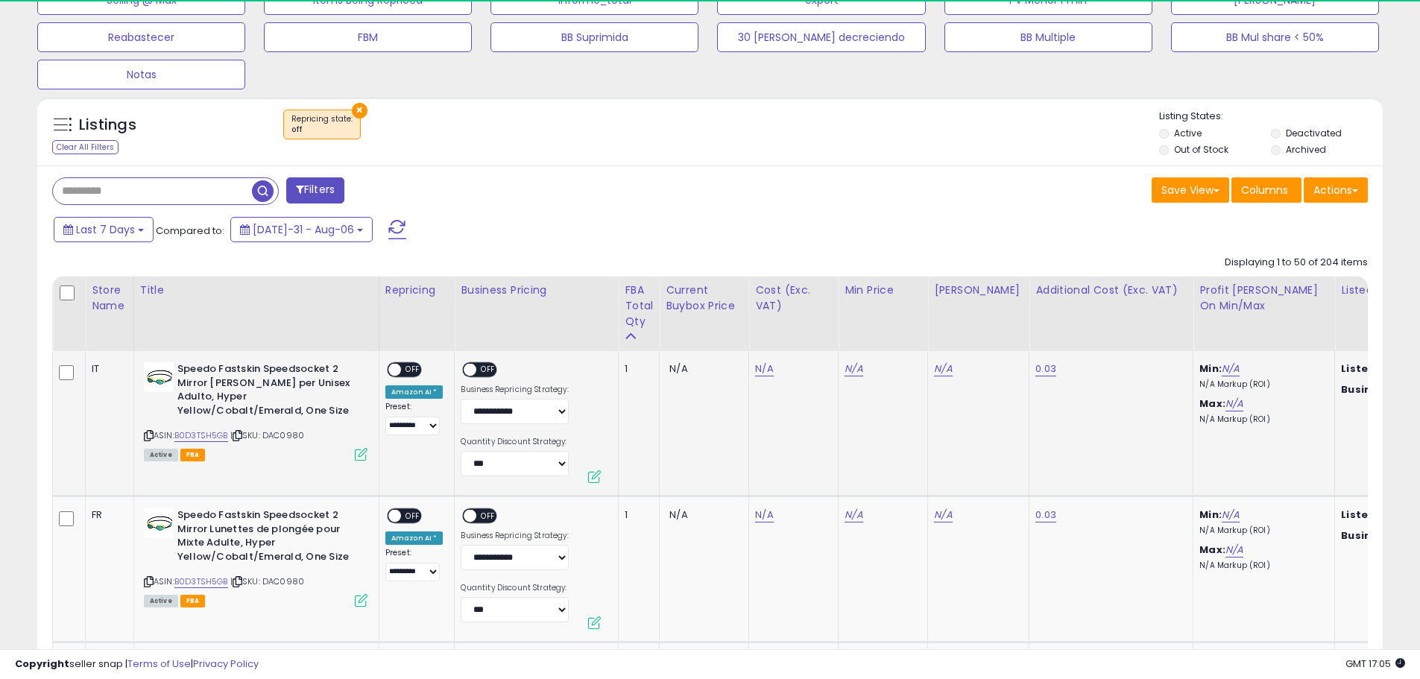
scroll to position [306, 781]
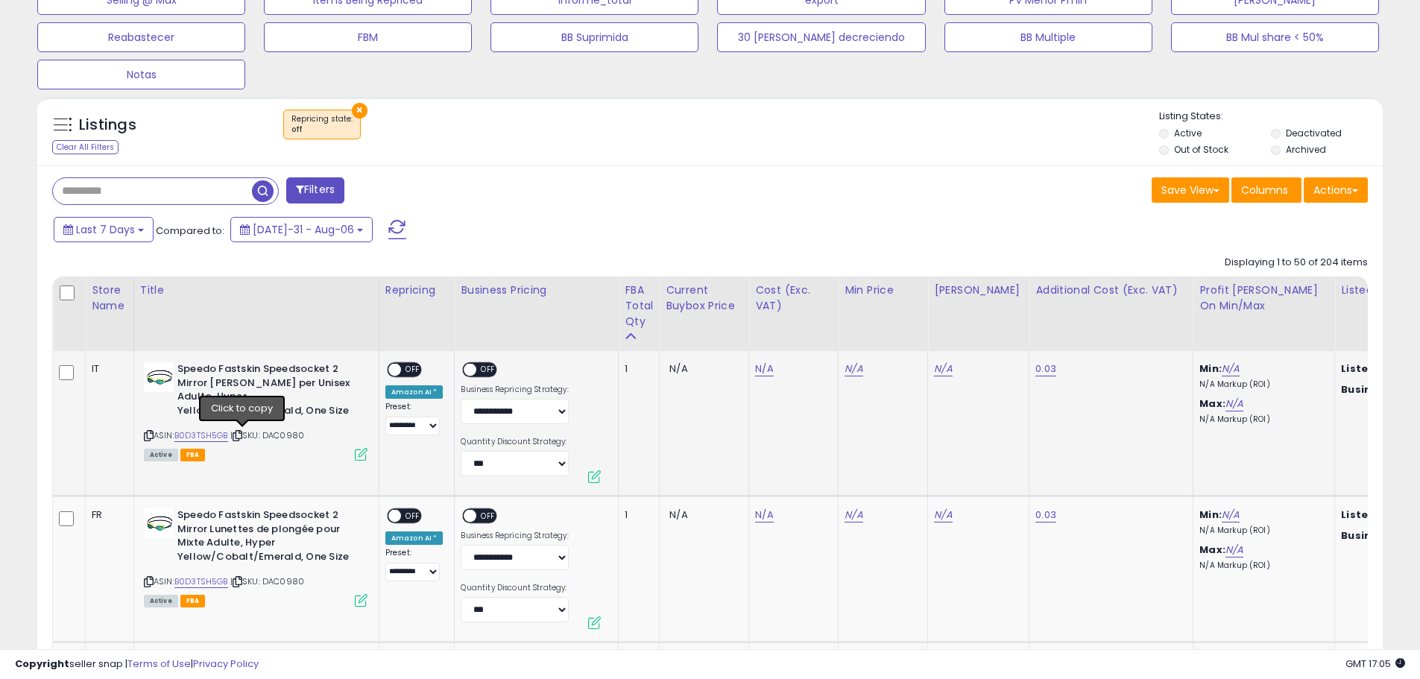
click at [241, 438] on icon at bounding box center [238, 436] width 10 height 8
click at [761, 374] on link "N/A" at bounding box center [764, 369] width 18 height 15
type input "**"
drag, startPoint x: 705, startPoint y: 336, endPoint x: 607, endPoint y: 333, distance: 98.5
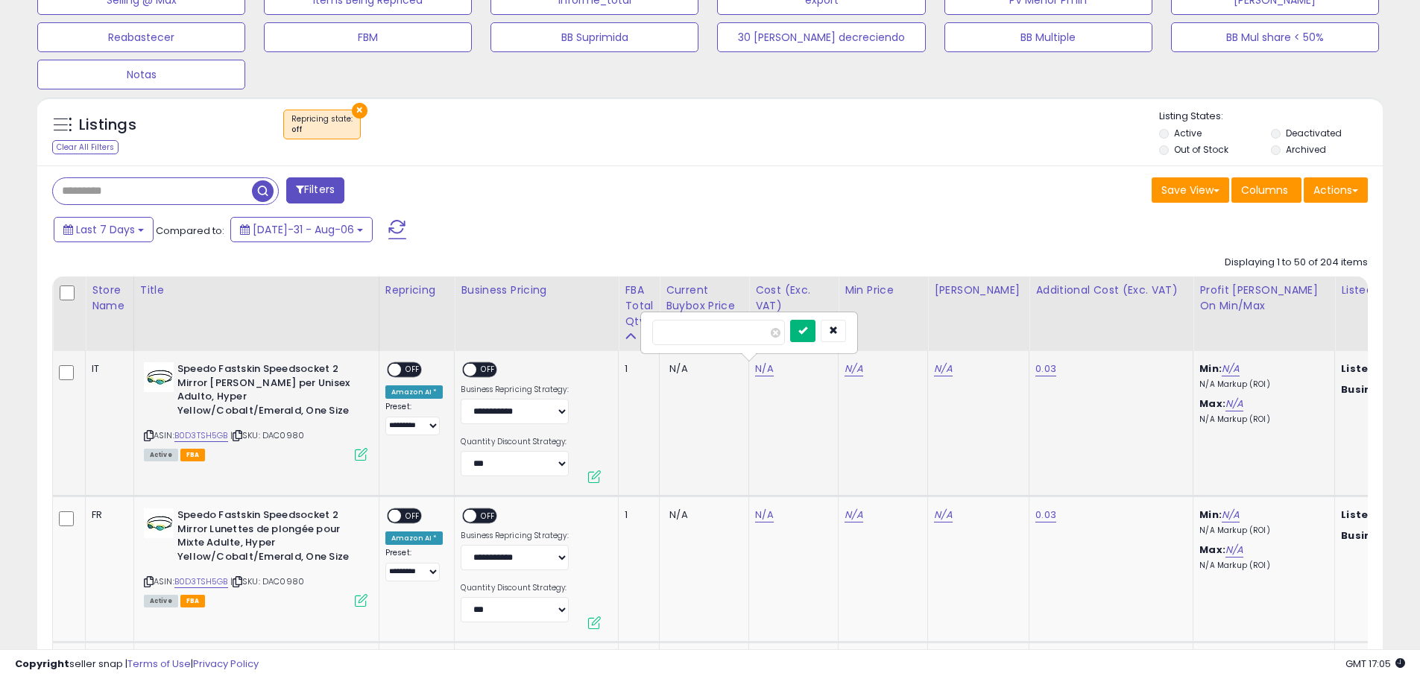
type input "*****"
click at [816, 334] on button "submit" at bounding box center [802, 331] width 25 height 22
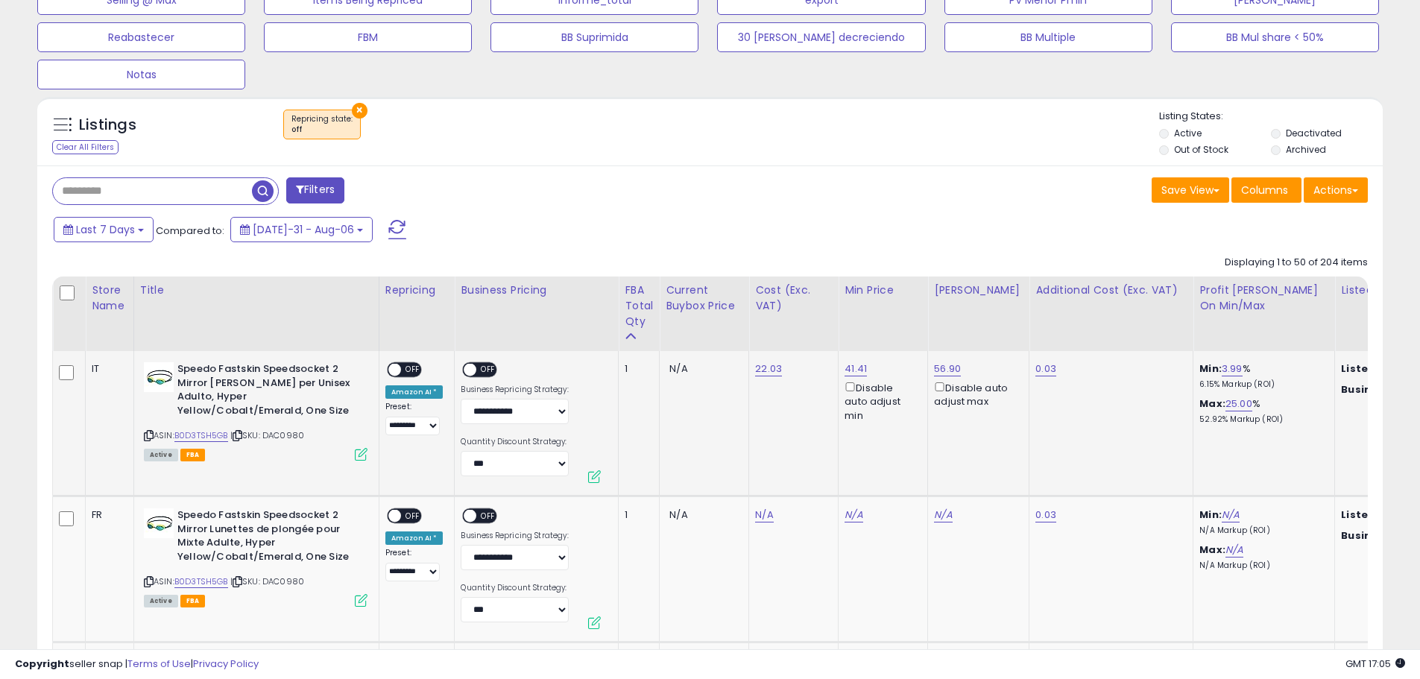
click at [413, 373] on span "OFF" at bounding box center [413, 370] width 24 height 13
click at [482, 374] on span "OFF" at bounding box center [489, 370] width 24 height 13
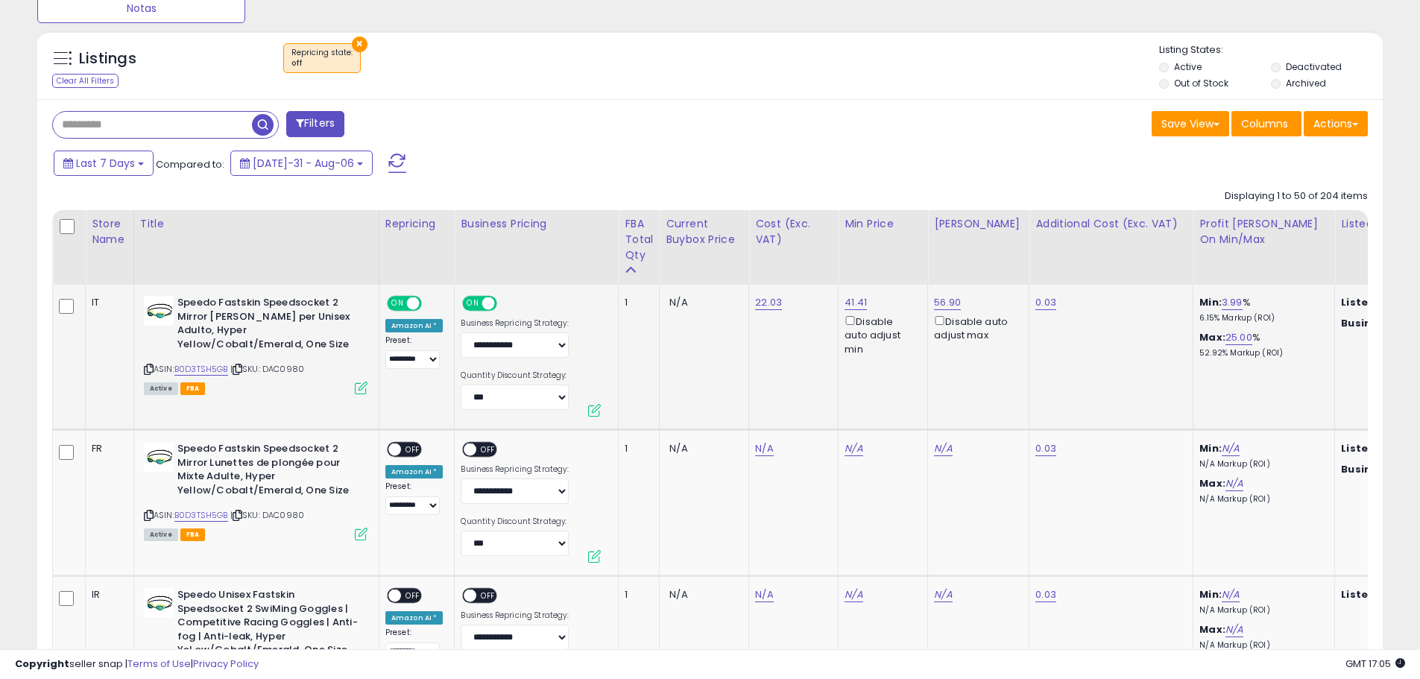
scroll to position [671, 0]
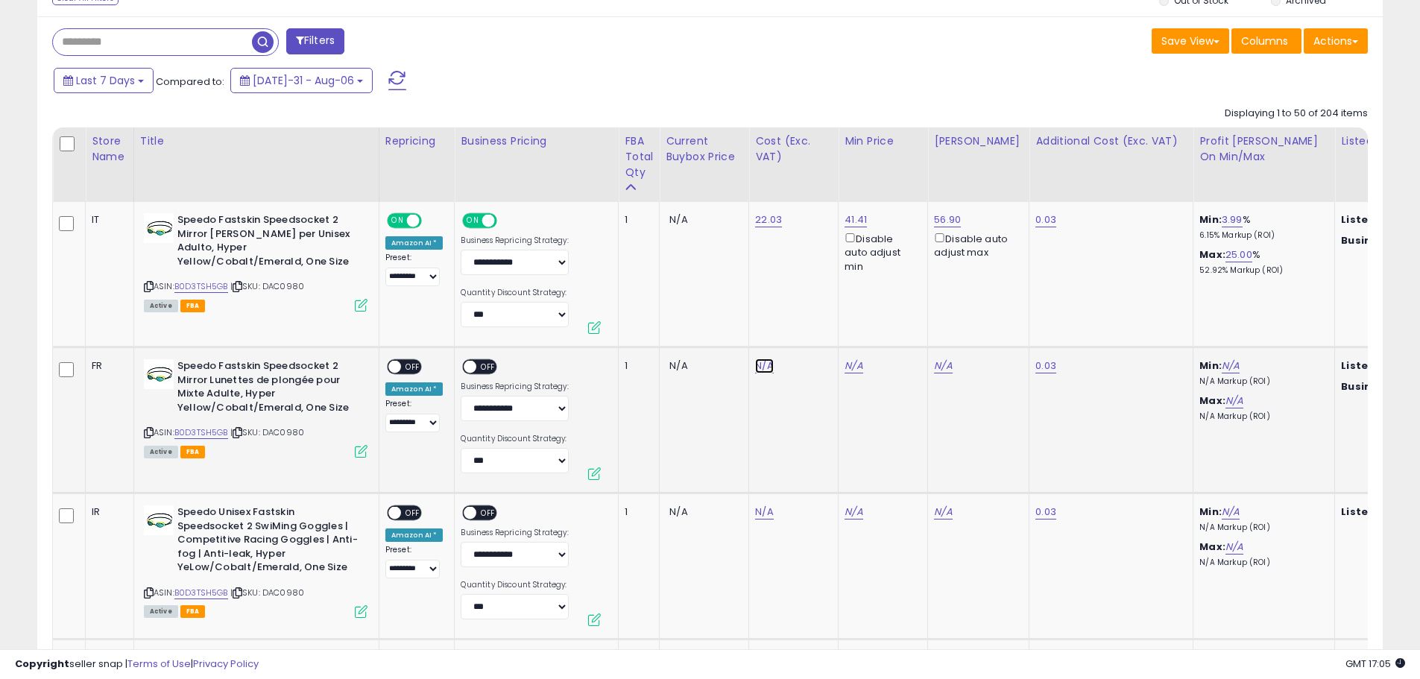
click at [761, 371] on link "N/A" at bounding box center [764, 366] width 18 height 15
type input "*****"
click at [807, 326] on icon "submit" at bounding box center [802, 327] width 9 height 9
click at [411, 368] on span "OFF" at bounding box center [413, 367] width 24 height 13
click at [477, 369] on span "OFF" at bounding box center [489, 367] width 24 height 13
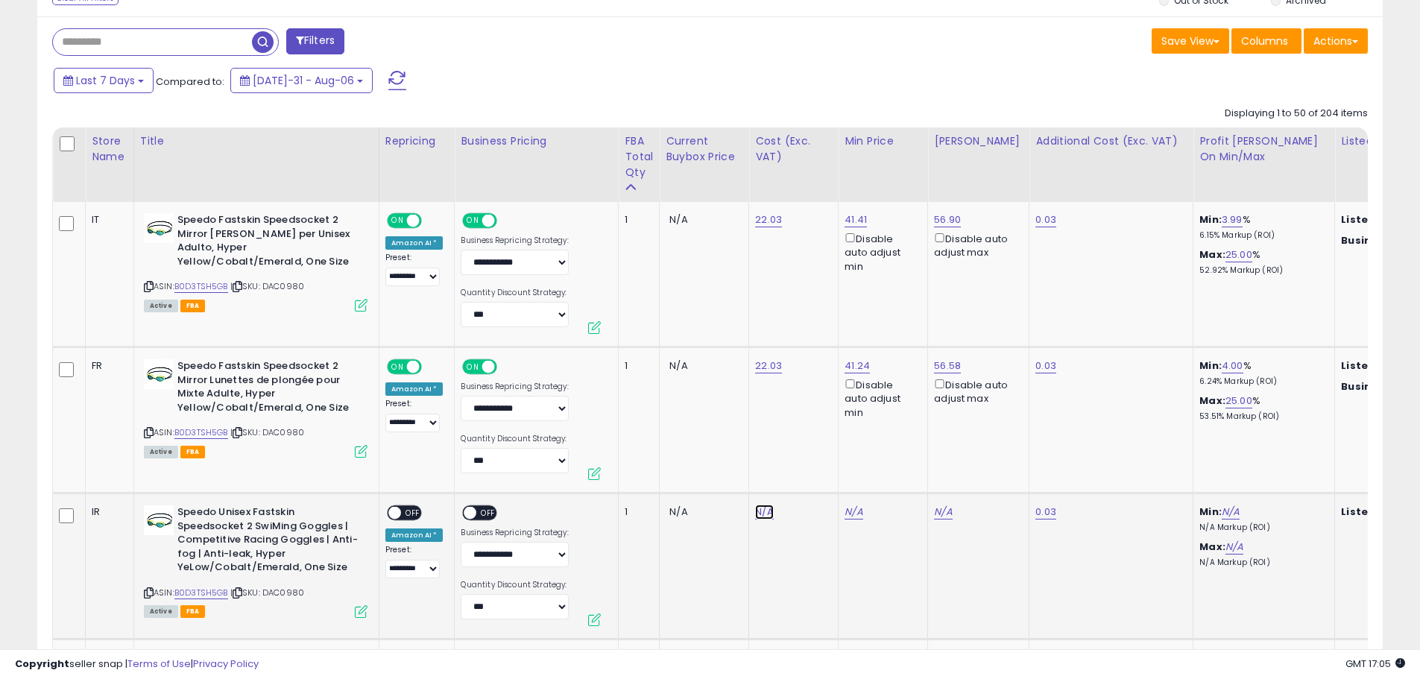
click at [760, 514] on link "N/A" at bounding box center [764, 512] width 18 height 15
type input "*****"
click at [816, 476] on button "submit" at bounding box center [802, 474] width 25 height 22
click at [410, 515] on span "OFF" at bounding box center [413, 513] width 24 height 13
click at [479, 517] on span "OFF" at bounding box center [489, 513] width 24 height 13
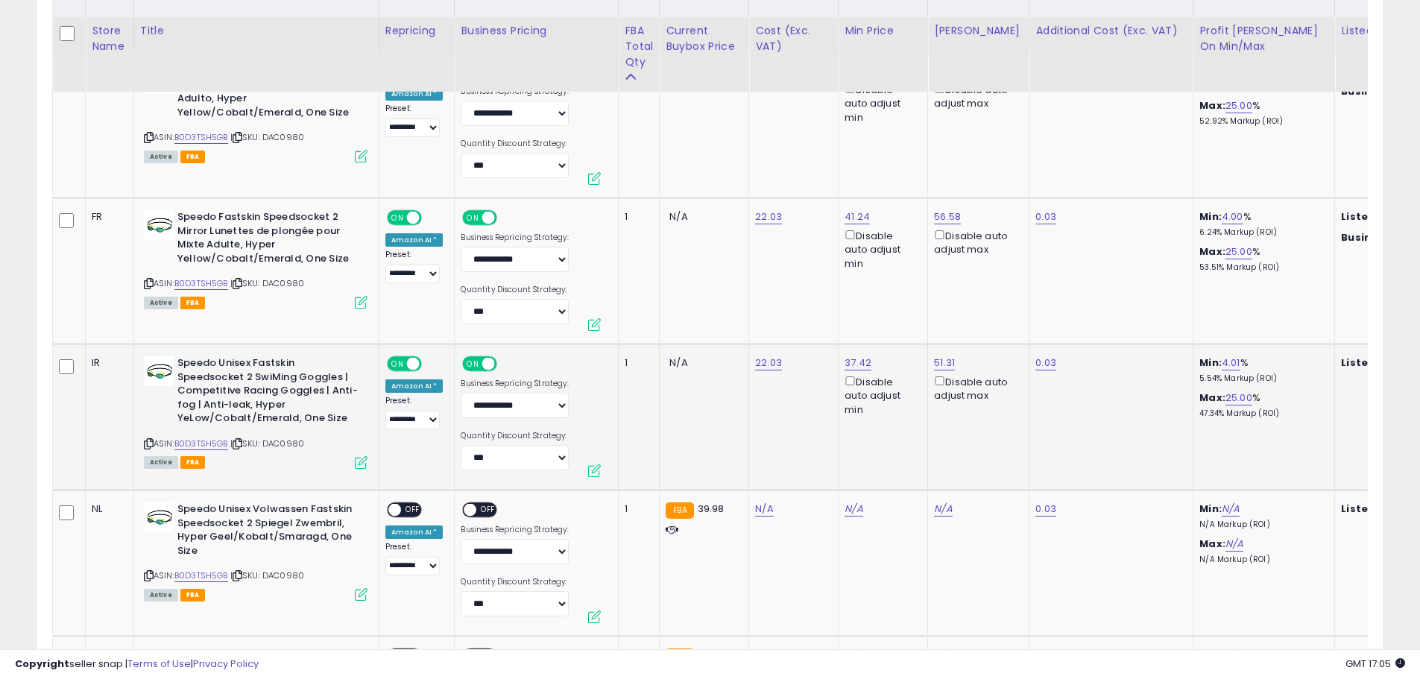
scroll to position [895, 0]
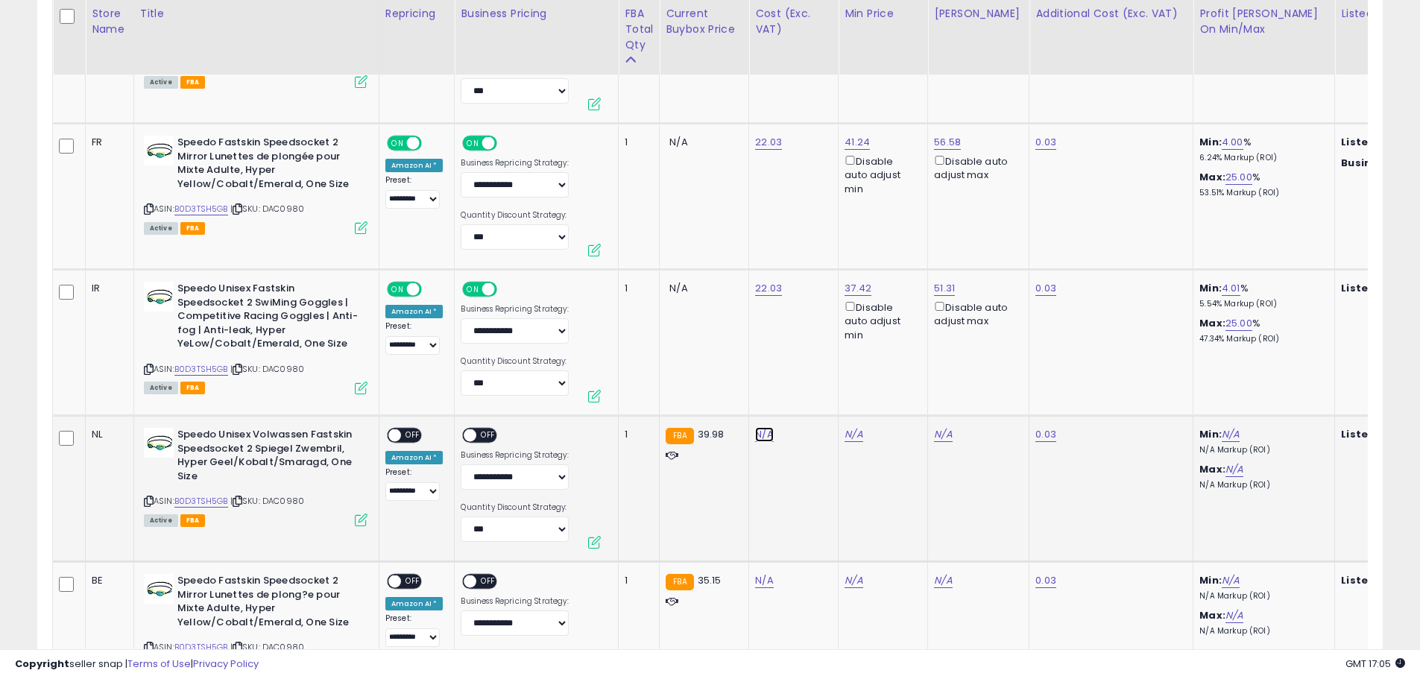
click at [756, 438] on link "N/A" at bounding box center [764, 434] width 18 height 15
type input "*****"
click at [807, 399] on icon "submit" at bounding box center [802, 395] width 9 height 9
click at [411, 436] on span "OFF" at bounding box center [413, 435] width 24 height 13
click at [480, 435] on span "OFF" at bounding box center [489, 435] width 24 height 13
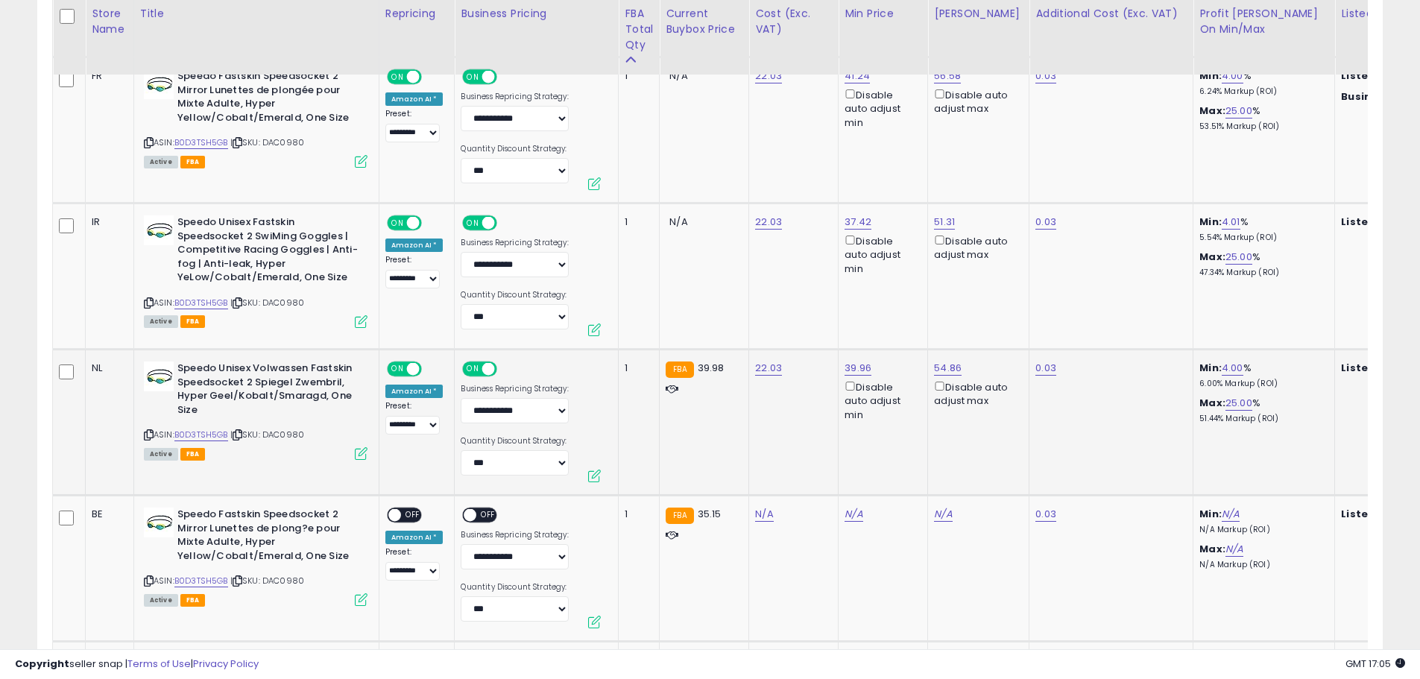
scroll to position [1044, 0]
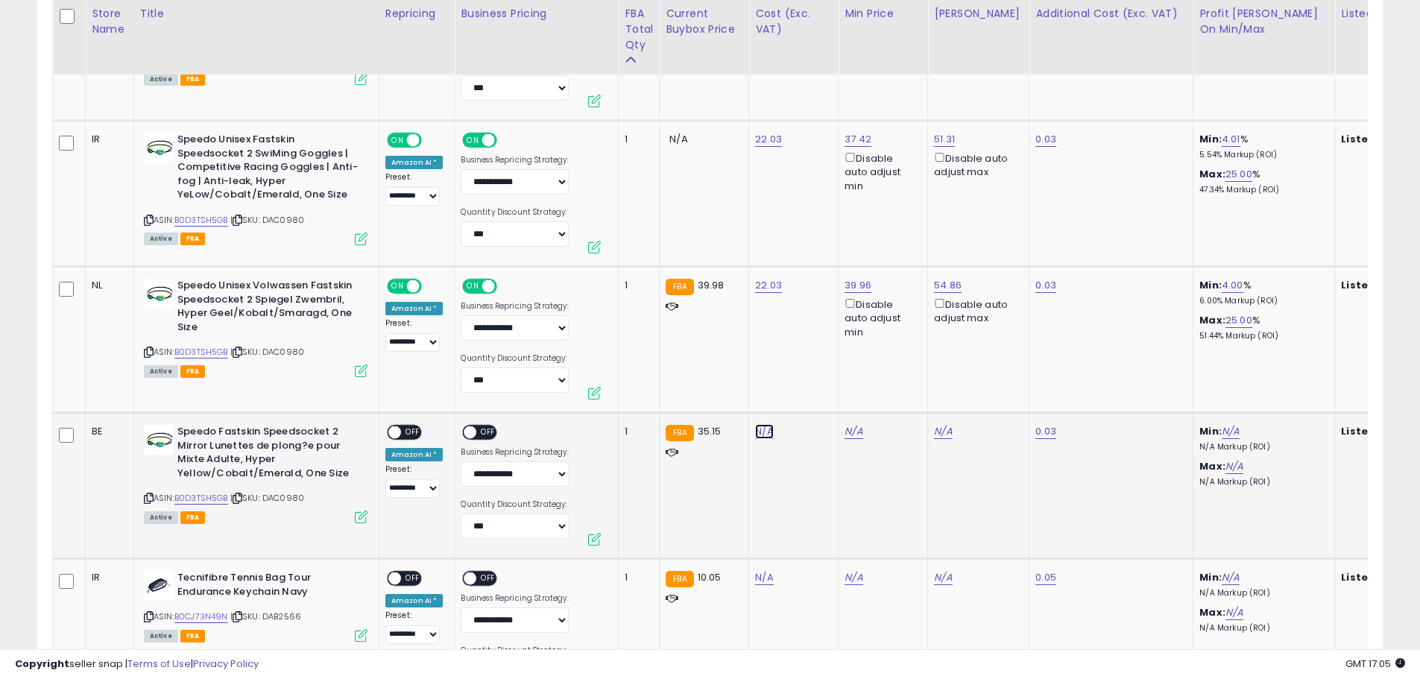
click at [761, 435] on link "N/A" at bounding box center [764, 431] width 18 height 15
type input "*****"
click at [816, 400] on button "submit" at bounding box center [802, 393] width 25 height 22
click at [409, 434] on span "OFF" at bounding box center [413, 432] width 24 height 13
click at [483, 437] on span "OFF" at bounding box center [489, 432] width 24 height 13
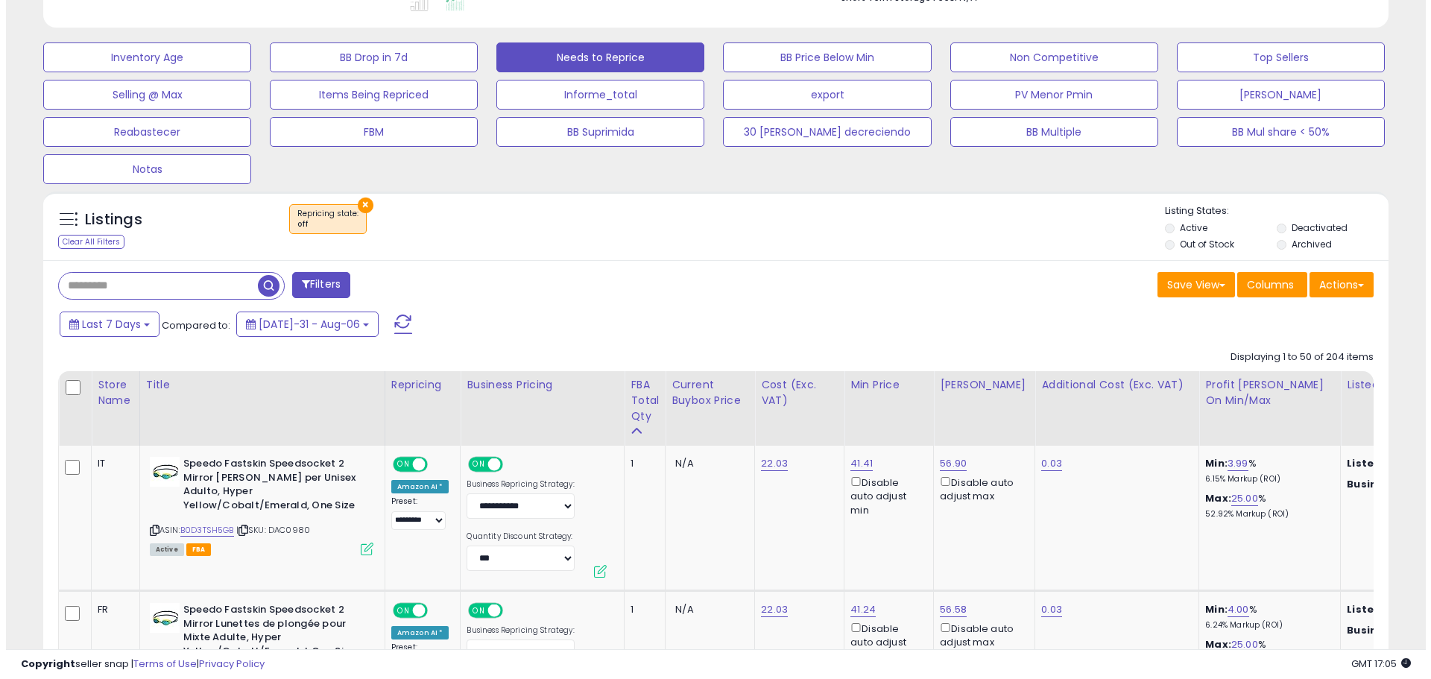
scroll to position [298, 0]
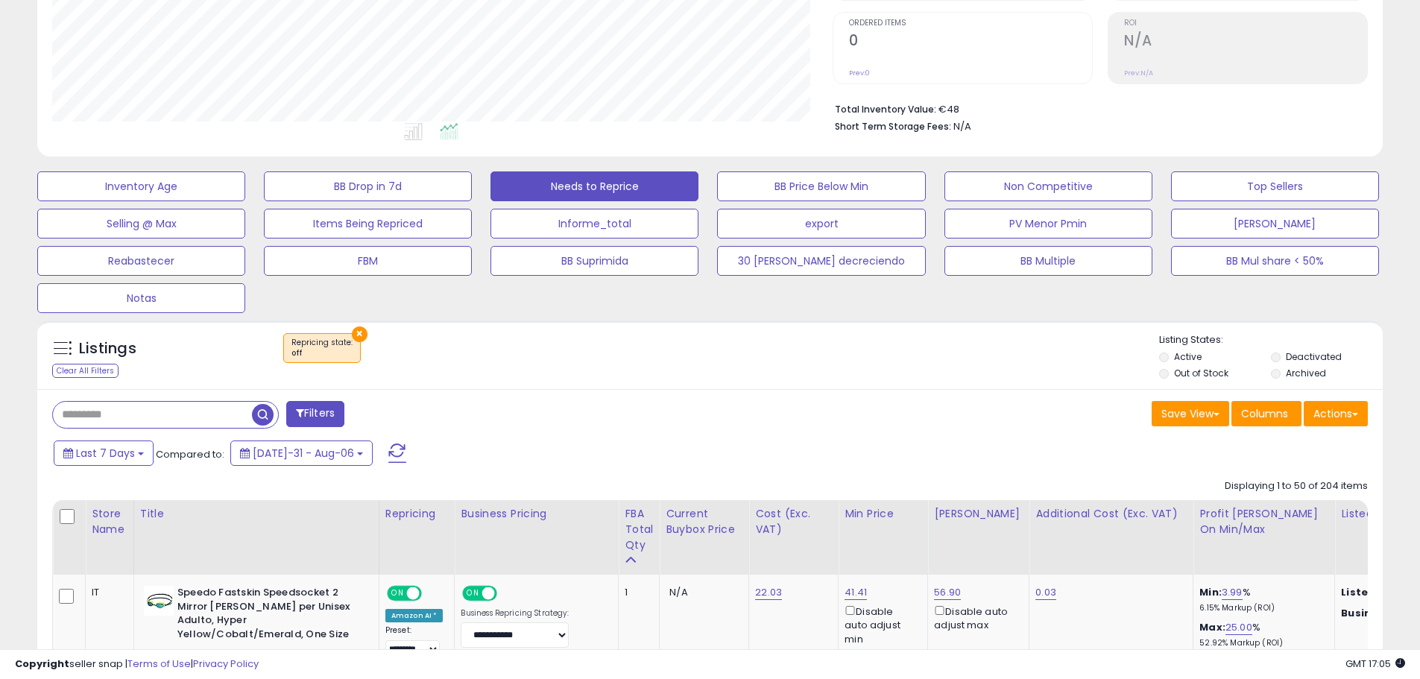
click at [388, 451] on span at bounding box center [397, 453] width 18 height 19
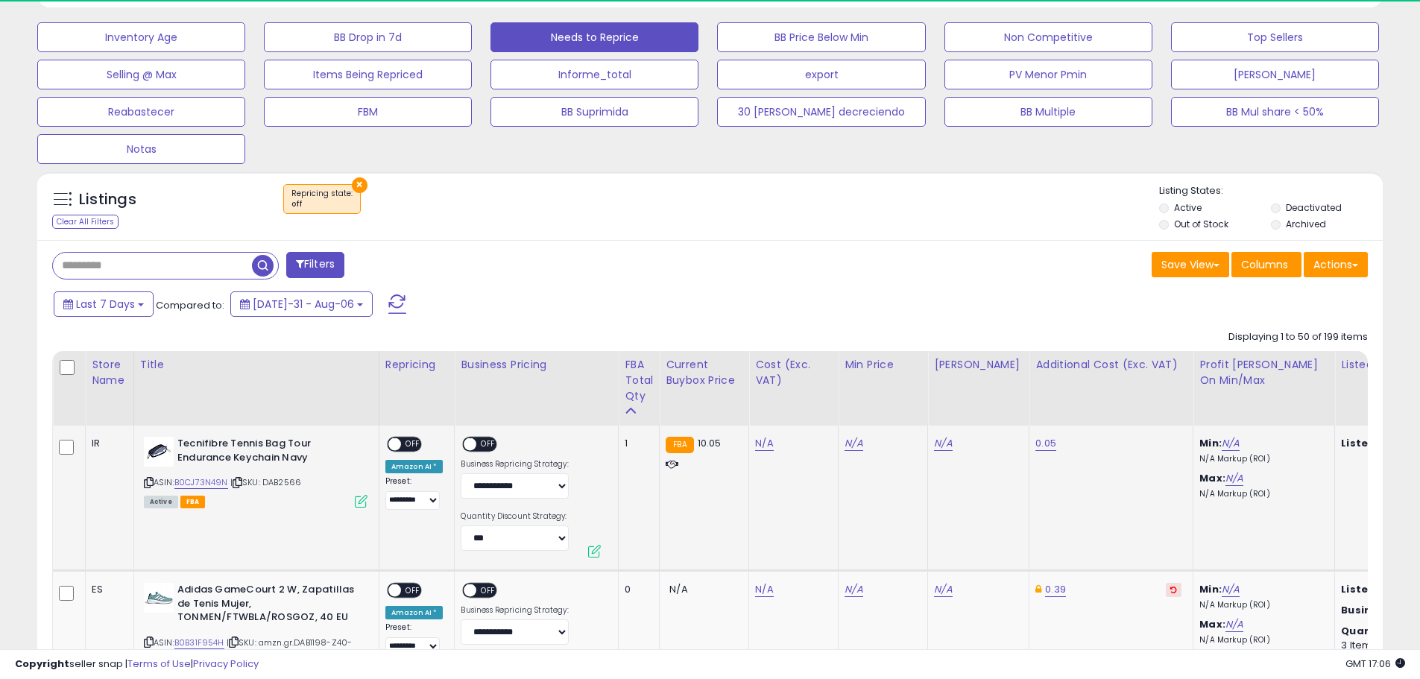
scroll to position [306, 781]
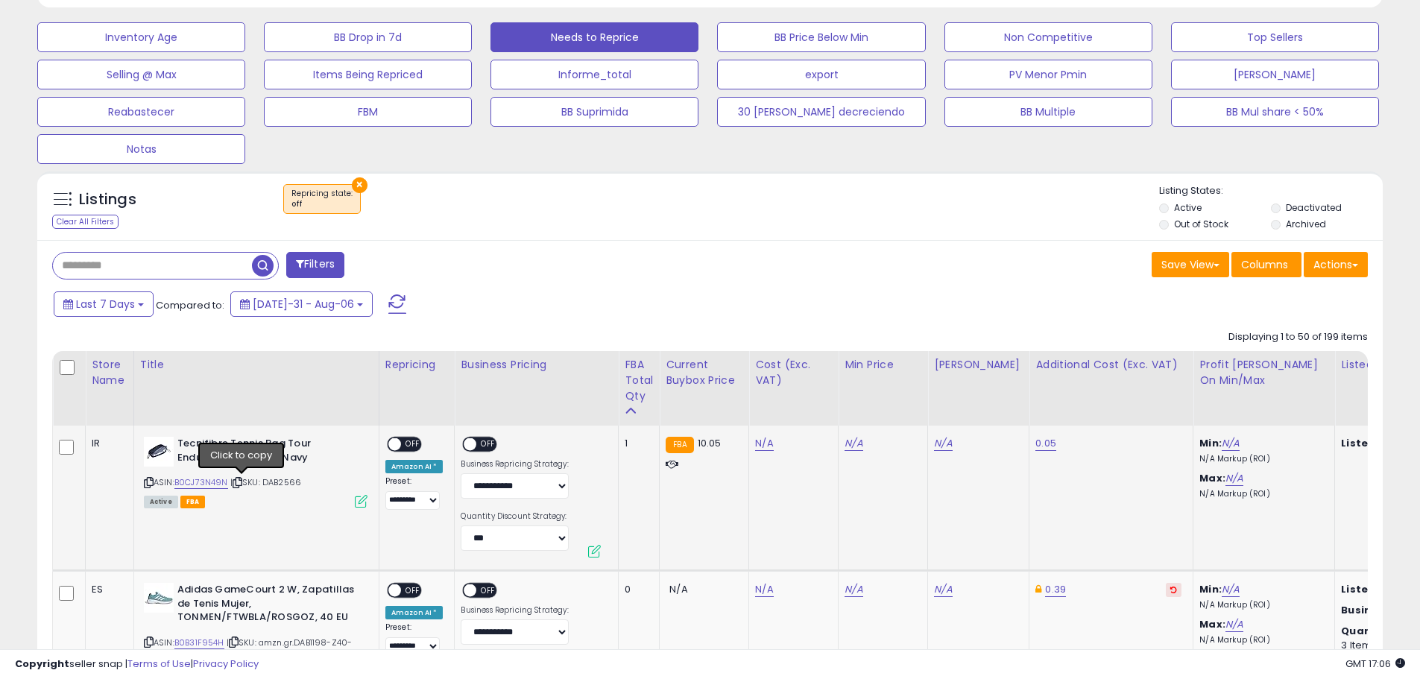
click at [240, 483] on icon at bounding box center [238, 483] width 10 height 8
click at [755, 446] on link "N/A" at bounding box center [764, 443] width 18 height 15
type input "*"
type input "***"
click at [816, 401] on button "submit" at bounding box center [802, 405] width 25 height 22
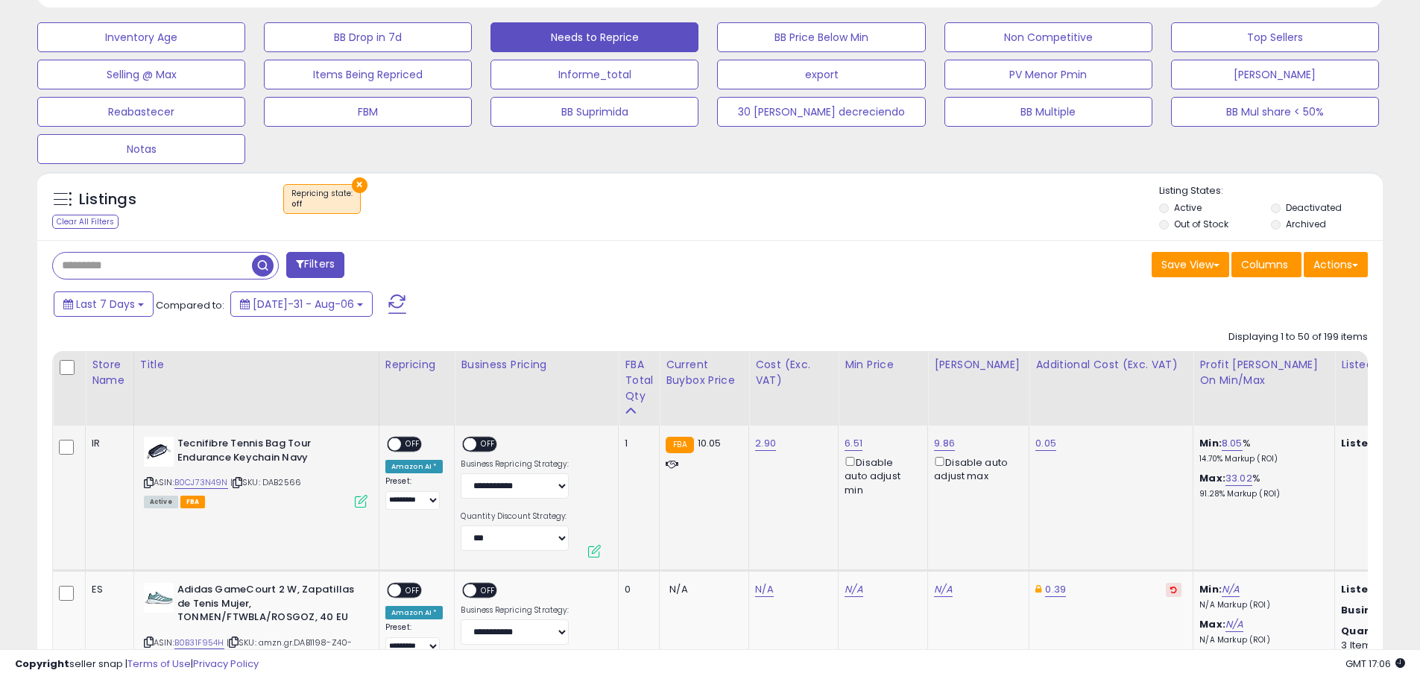
click at [411, 445] on span "OFF" at bounding box center [413, 444] width 24 height 13
click at [491, 445] on span "OFF" at bounding box center [489, 444] width 24 height 13
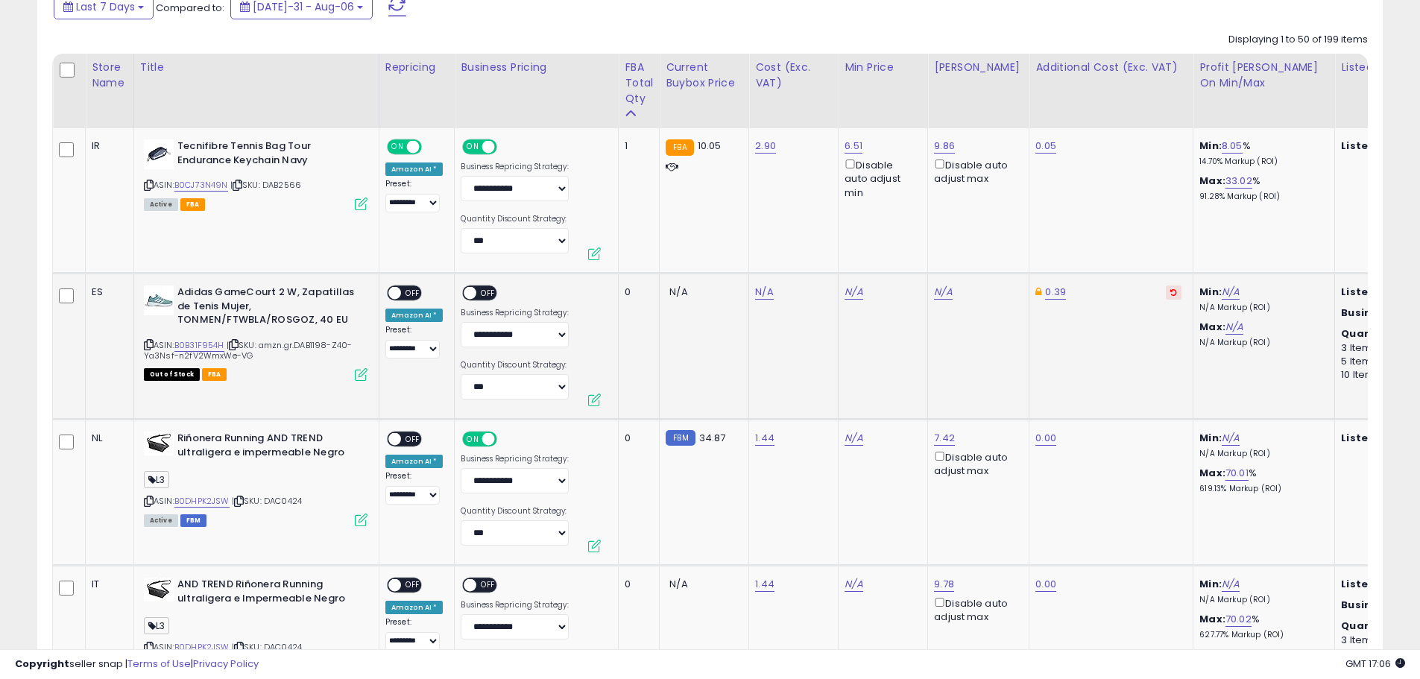
scroll to position [746, 0]
click at [243, 501] on icon at bounding box center [239, 501] width 10 height 8
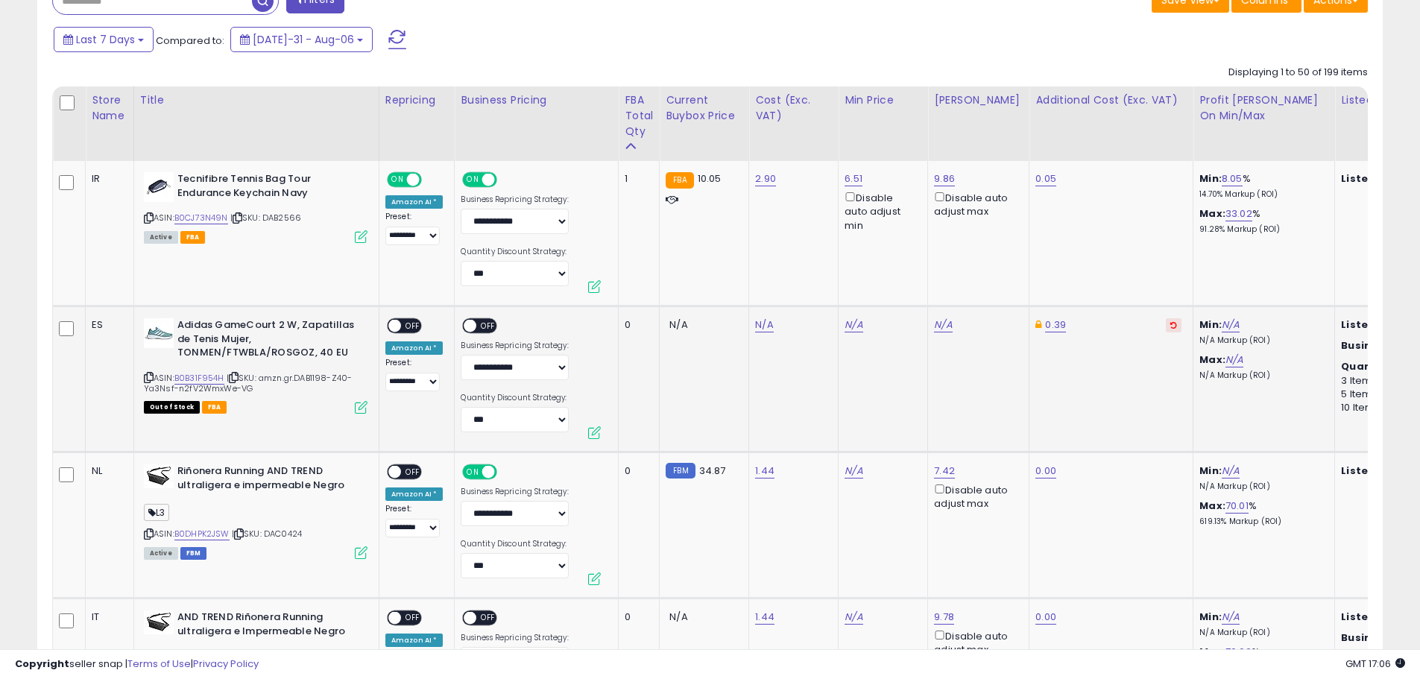
scroll to position [671, 0]
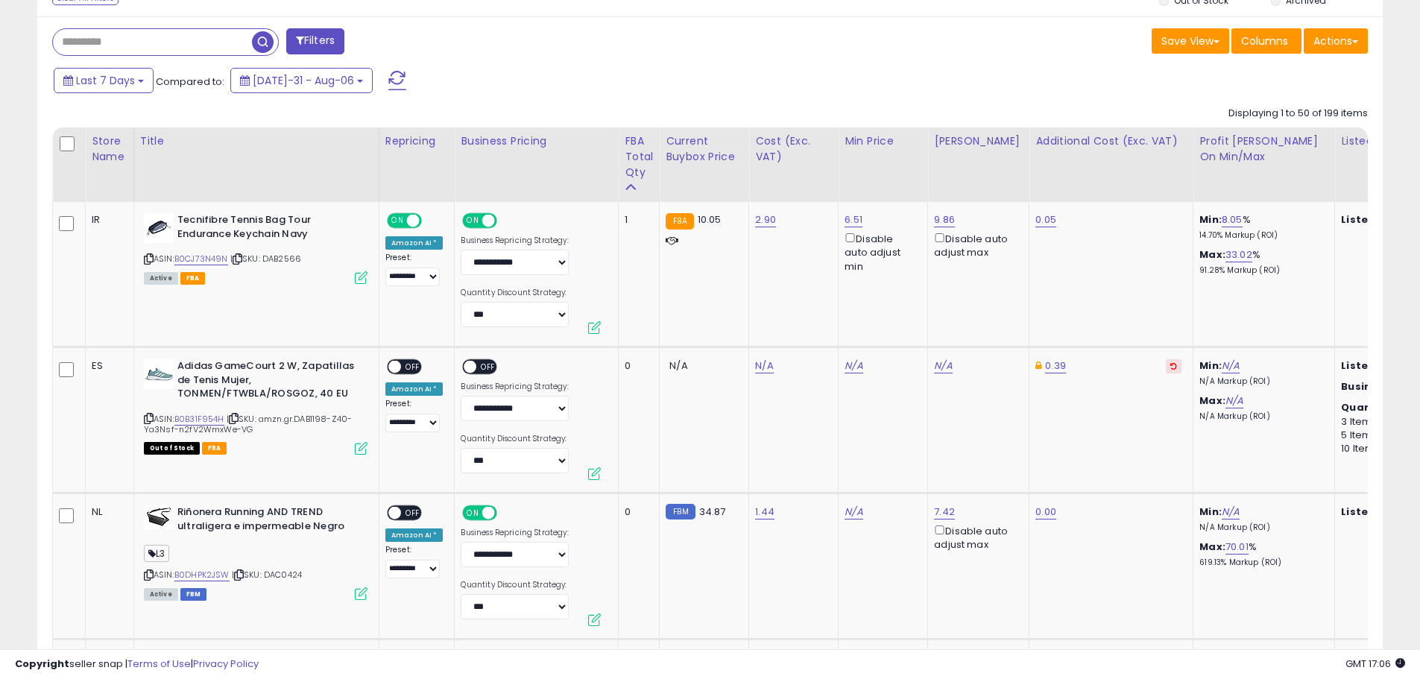
click at [388, 76] on span at bounding box center [397, 80] width 18 height 19
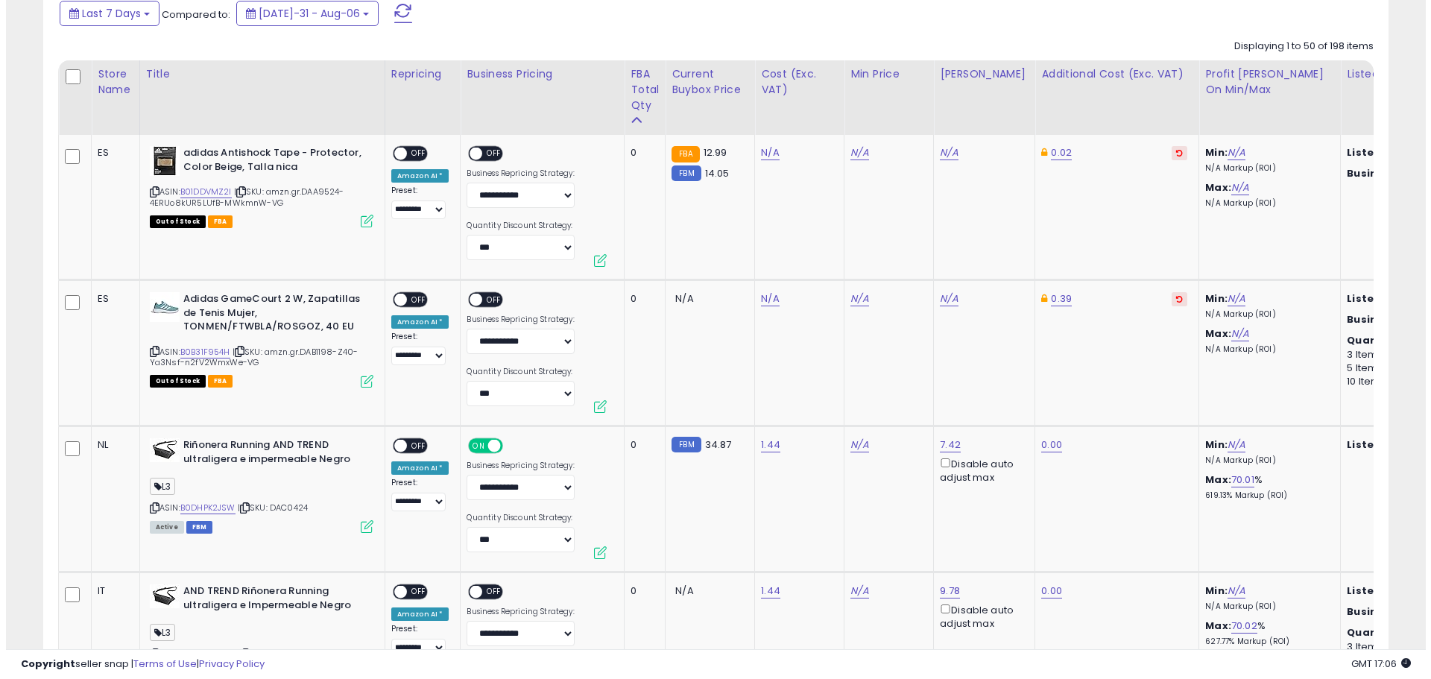
scroll to position [0, 0]
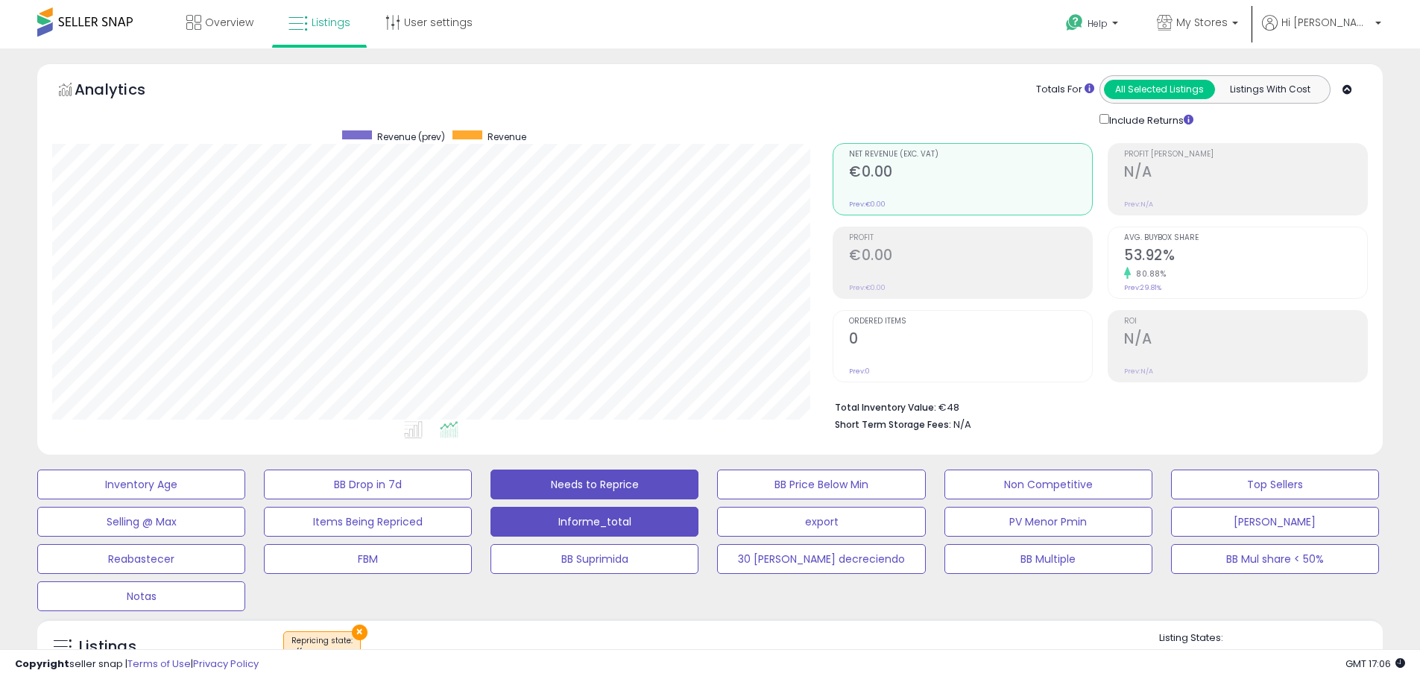
click at [245, 499] on button "Informe_total" at bounding box center [141, 485] width 208 height 30
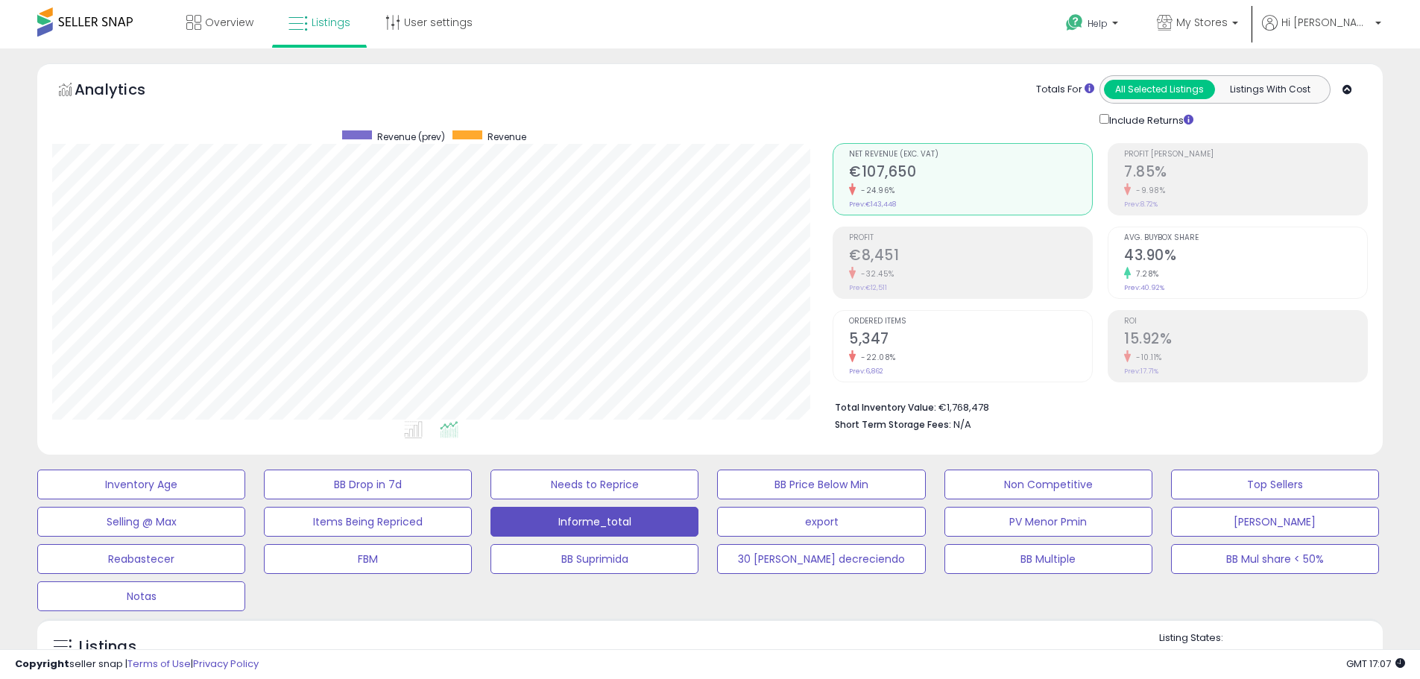
scroll to position [306, 781]
click at [1334, 22] on span "Hi [PERSON_NAME]" at bounding box center [1326, 22] width 89 height 15
click at [1332, 155] on link "Logout" at bounding box center [1347, 158] width 33 height 14
